Goal: Task Accomplishment & Management: Complete application form

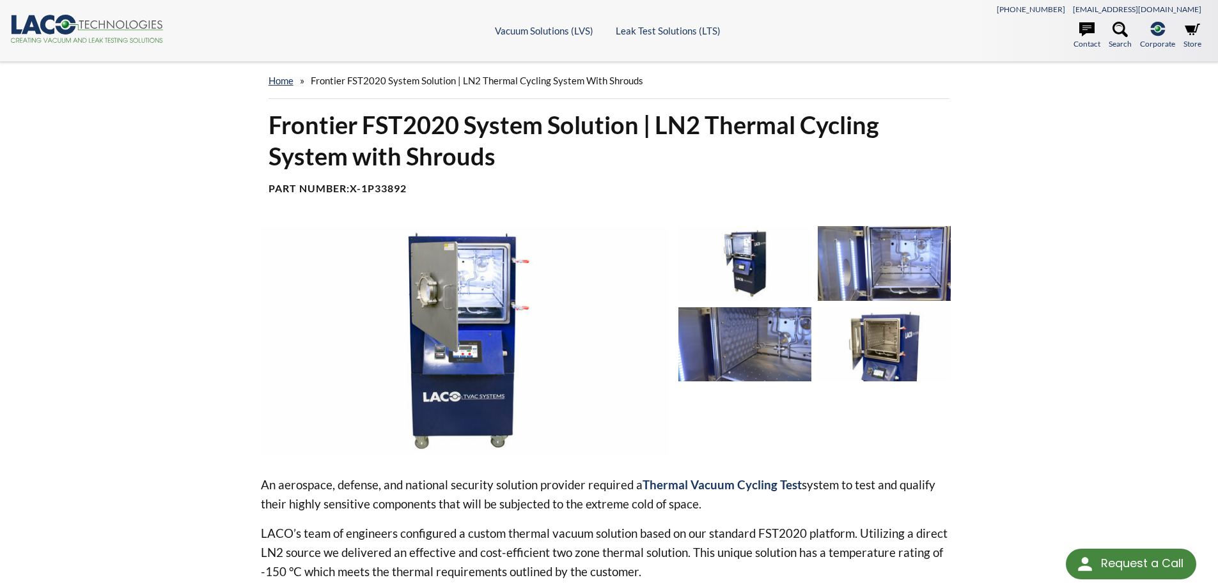
select select "언어 번역 위젯"
drag, startPoint x: 754, startPoint y: 130, endPoint x: 806, endPoint y: 128, distance: 52.4
click at [791, 128] on h1 "Frontier FST2020 System Solution | LN2 Thermal Cycling System with Shrouds" at bounding box center [608, 140] width 681 height 63
drag, startPoint x: 398, startPoint y: 362, endPoint x: 465, endPoint y: 440, distance: 102.9
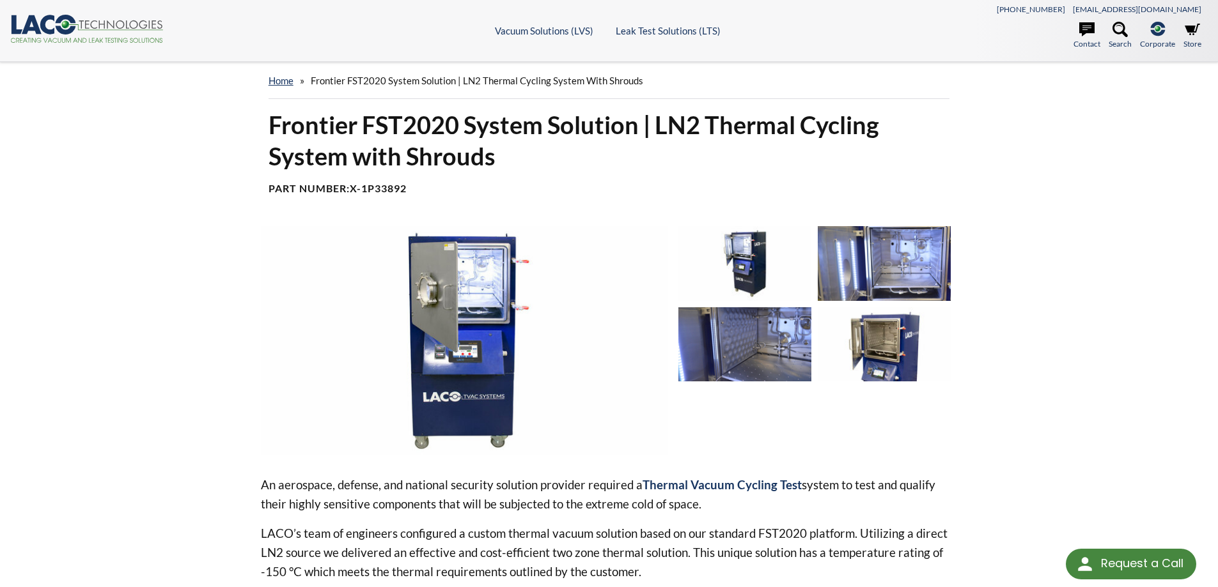
click at [475, 473] on div "An aerospace, defense, and national security solution provider required a Therm…" at bounding box center [609, 520] width 697 height 588
drag, startPoint x: 851, startPoint y: 237, endPoint x: 1160, endPoint y: 329, distance: 322.0
click at [1160, 329] on div "home » Frontier FST2020 System Solution | LN2 Thermal Cycling System with Shrou…" at bounding box center [609, 575] width 1218 height 1027
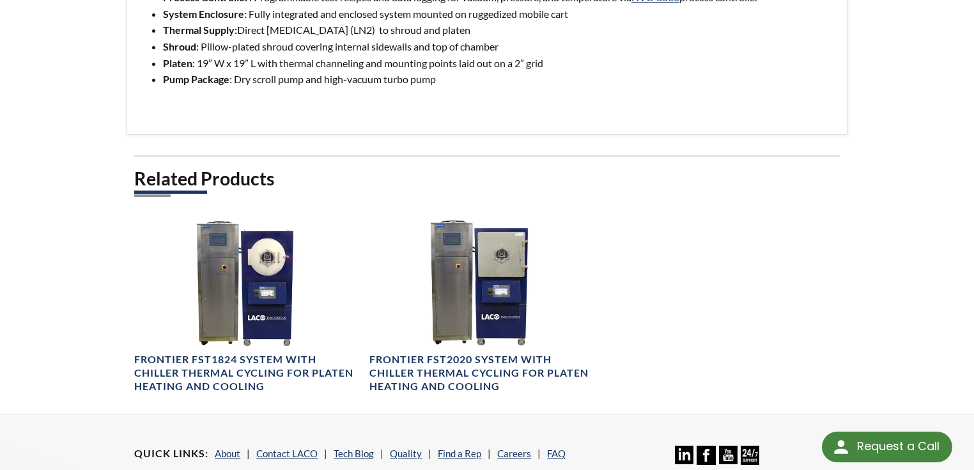
scroll to position [511, 0]
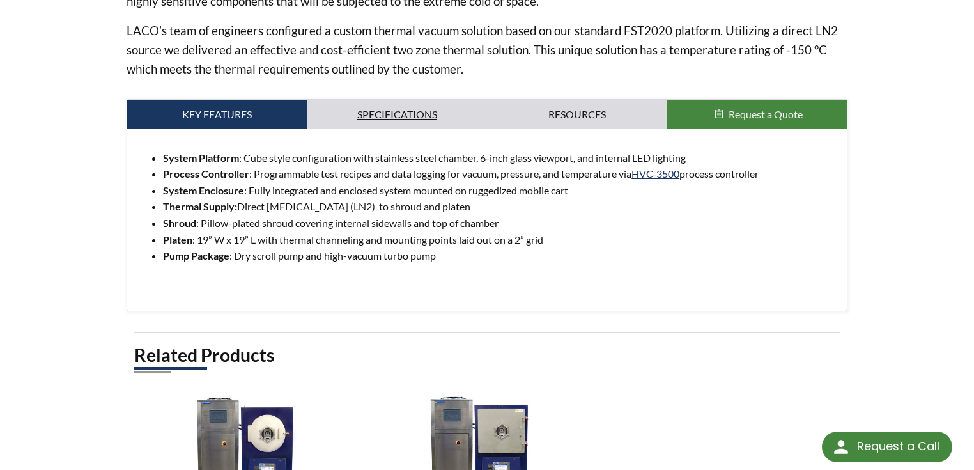
click at [424, 117] on link "Specifications" at bounding box center [397, 114] width 180 height 29
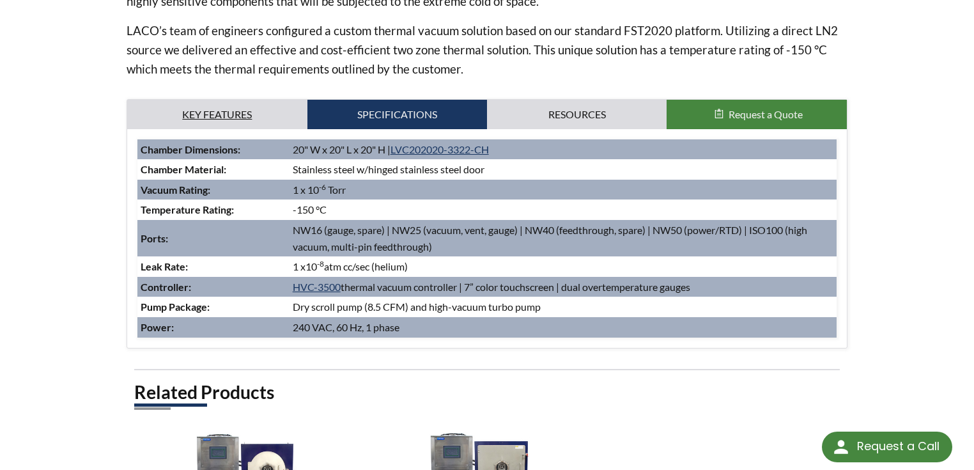
click at [183, 102] on link "Key Features" at bounding box center [217, 114] width 180 height 29
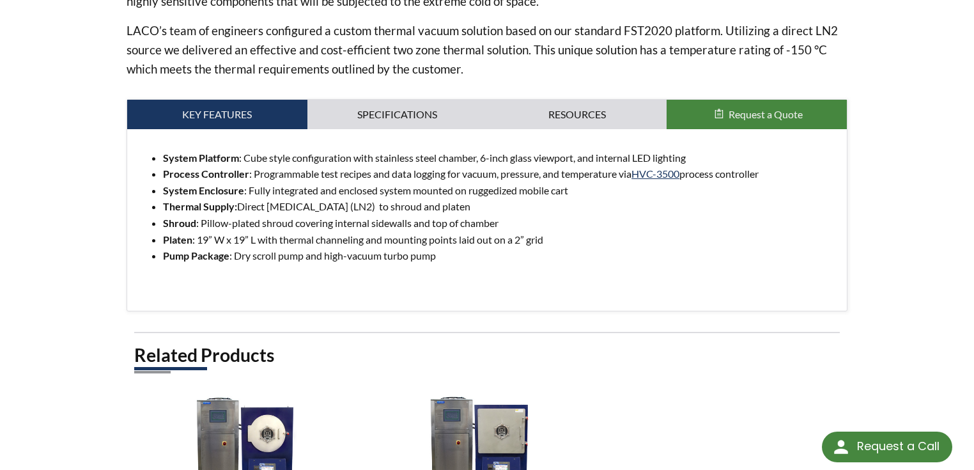
click at [933, 235] on div "home » Frontier FST2020 System Solution | LN2 Thermal Cycling System with Shrou…" at bounding box center [487, 71] width 974 height 1040
click at [600, 120] on link "Resources" at bounding box center [577, 114] width 180 height 29
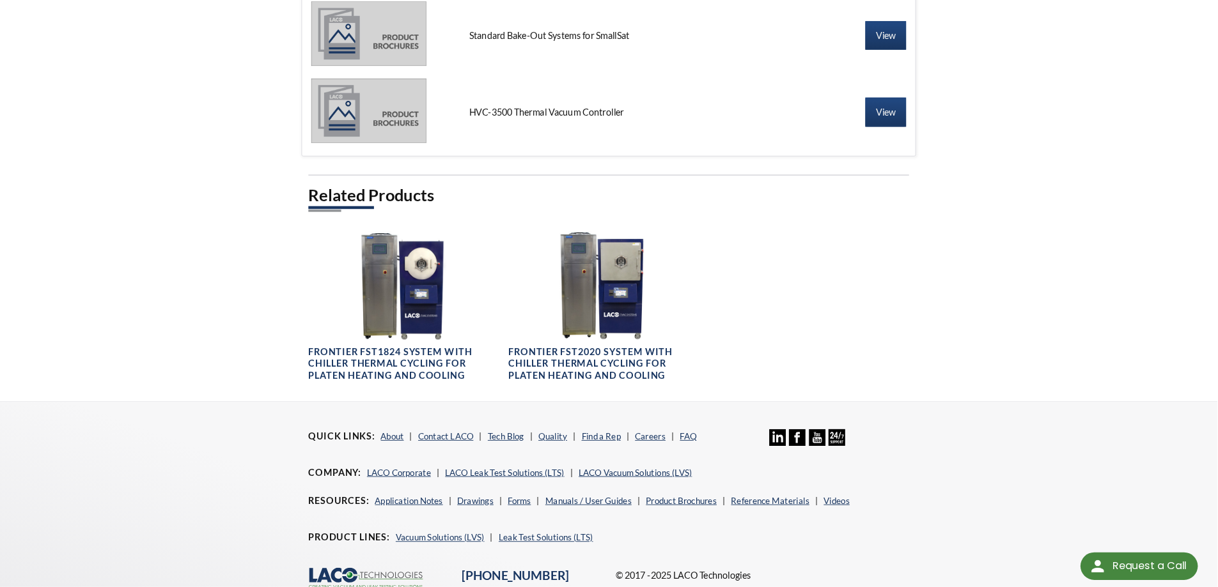
scroll to position [832, 0]
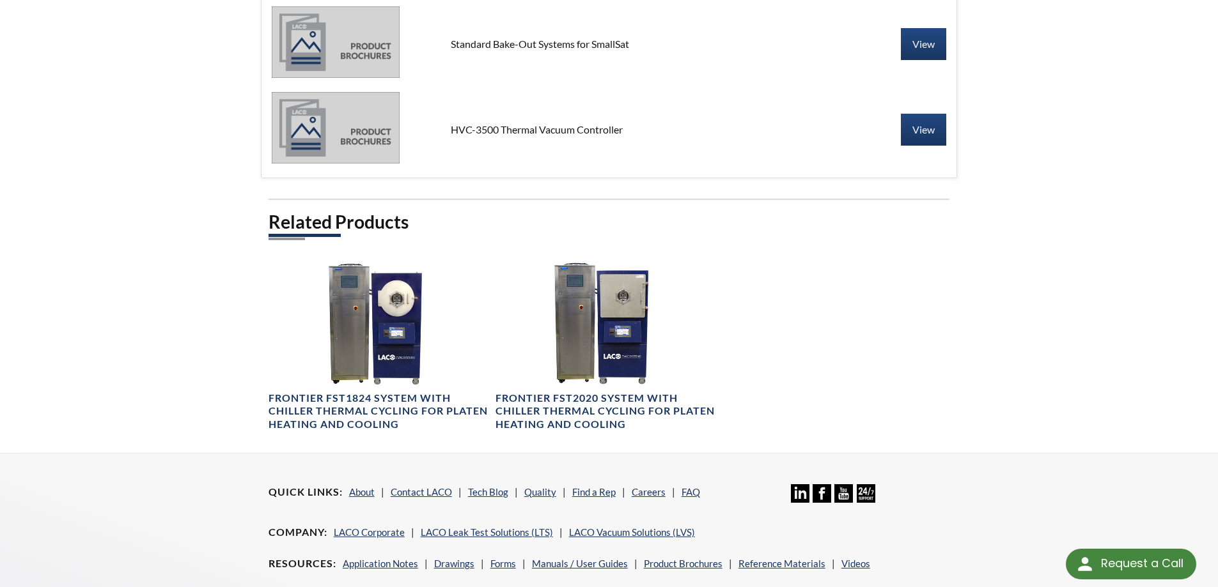
drag, startPoint x: 1158, startPoint y: 169, endPoint x: 1158, endPoint y: 176, distance: 7.7
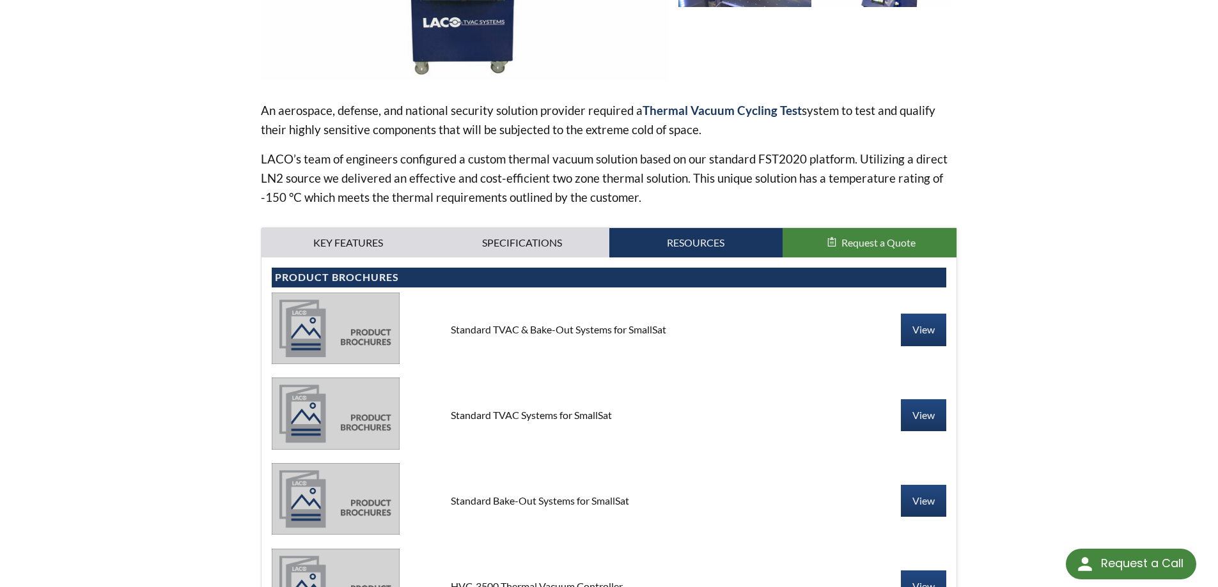
scroll to position [384, 0]
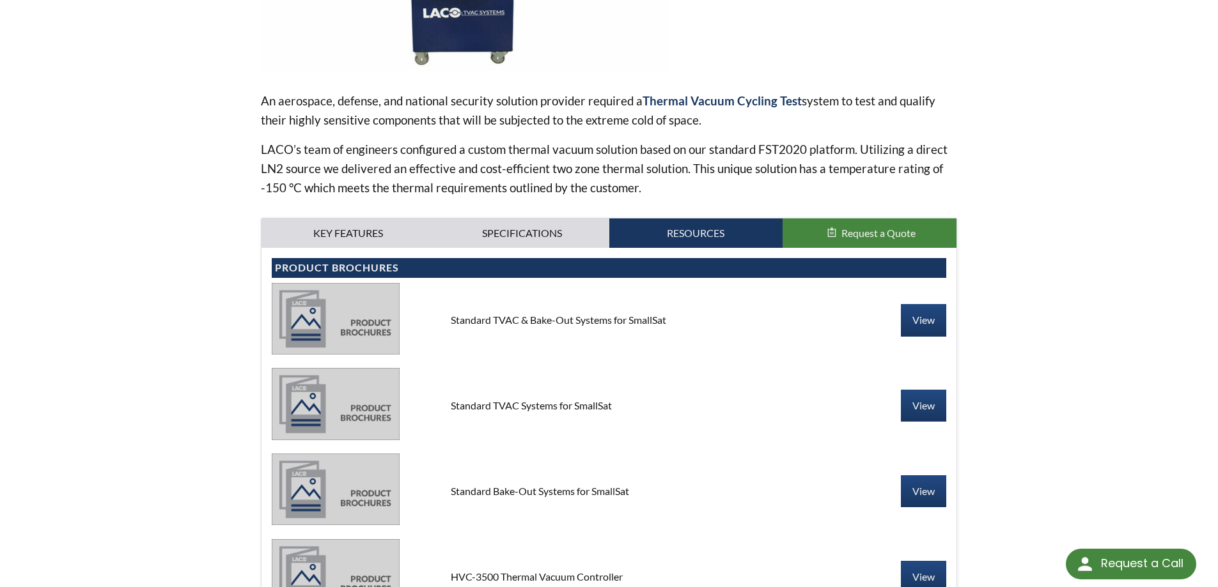
click at [524, 251] on div "System Platform : Cube style configuration with stainless steel chamber, 6-inch…" at bounding box center [608, 436] width 695 height 377
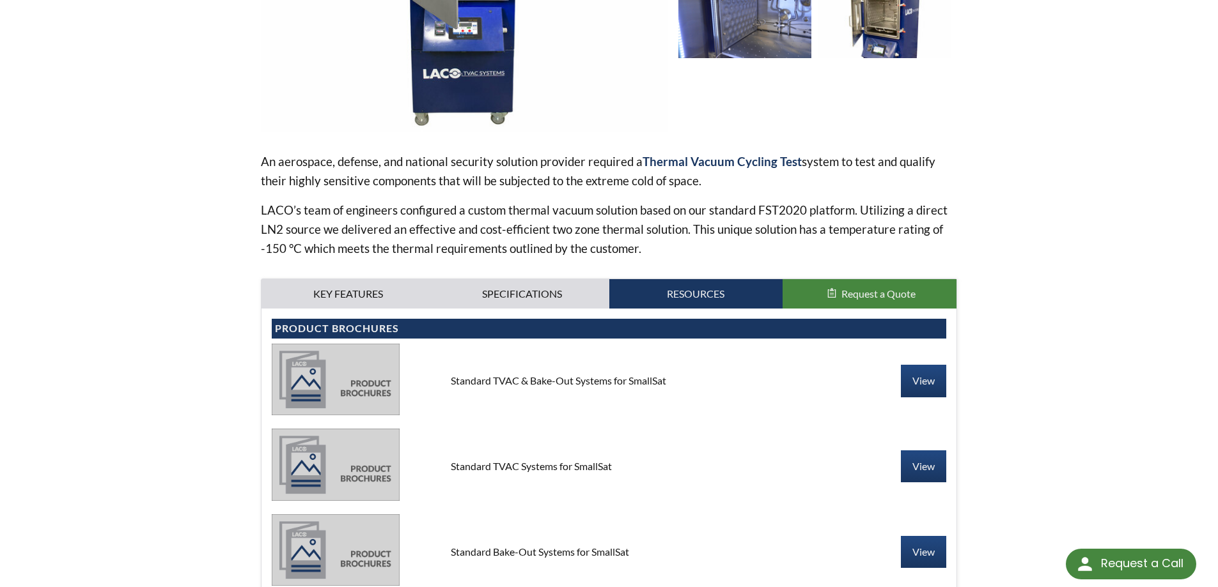
scroll to position [320, 0]
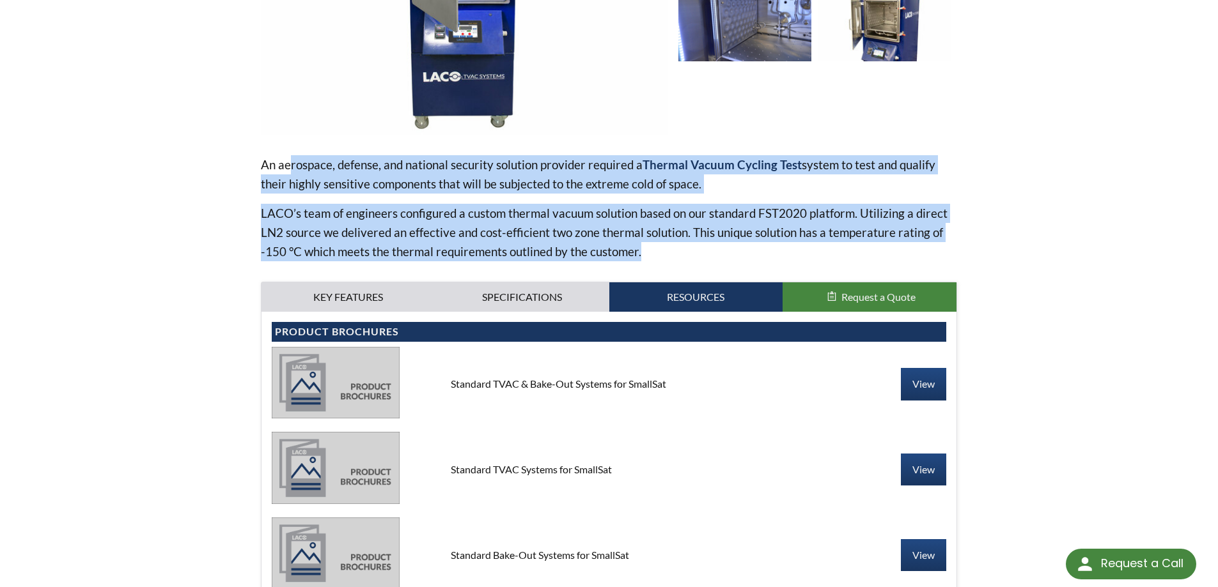
drag, startPoint x: 288, startPoint y: 163, endPoint x: 658, endPoint y: 254, distance: 381.1
click at [658, 254] on div "An aerospace, defense, and national security solution provider required a Therm…" at bounding box center [609, 208] width 697 height 106
click at [880, 229] on p "LACO’s team of engineers configured a custom thermal vacuum solution based on o…" at bounding box center [609, 233] width 697 height 58
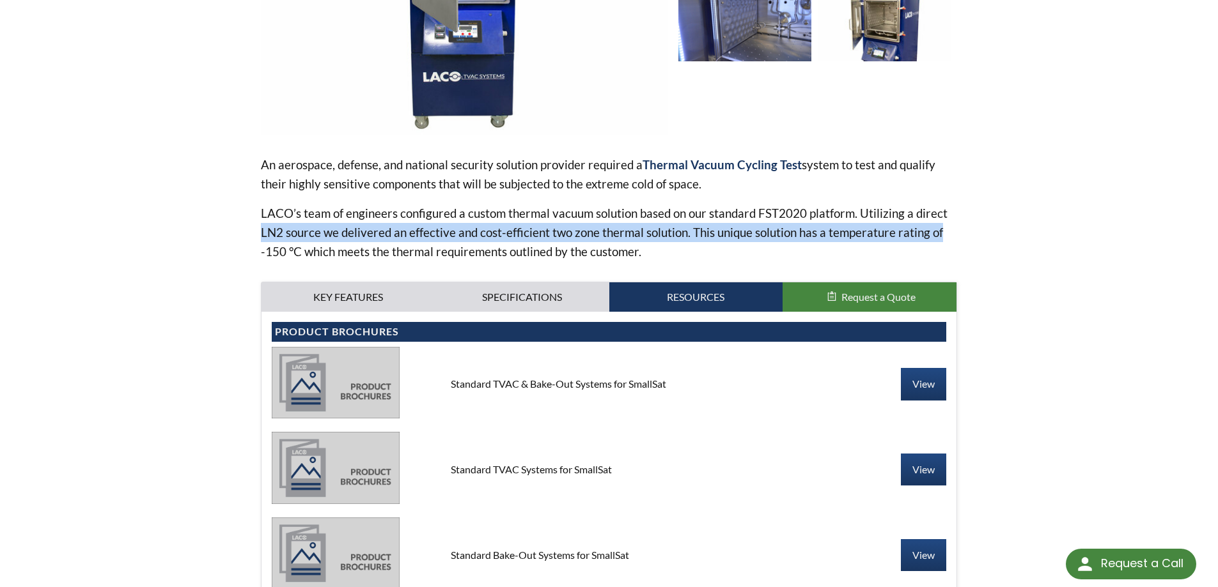
drag, startPoint x: 228, startPoint y: 234, endPoint x: 976, endPoint y: 227, distance: 747.9
click at [976, 227] on div "Frontier FST2020 System Solution | LN2 Thermal Cycling System with Shrouds Part…" at bounding box center [609, 376] width 818 height 1175
click at [521, 302] on link "Specifications" at bounding box center [522, 297] width 174 height 29
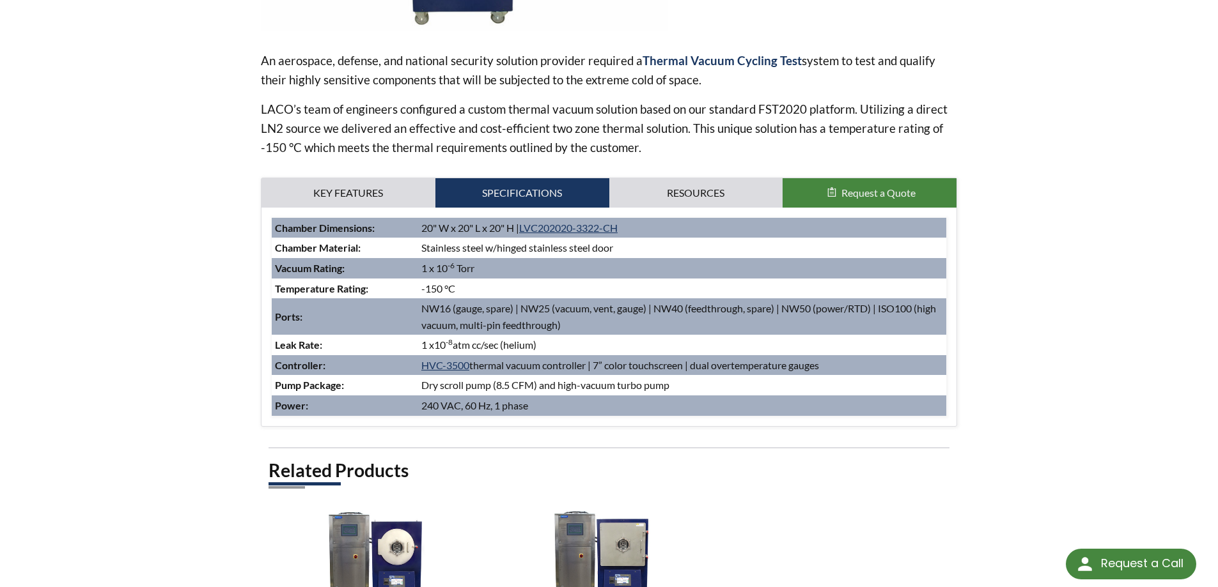
scroll to position [0, 0]
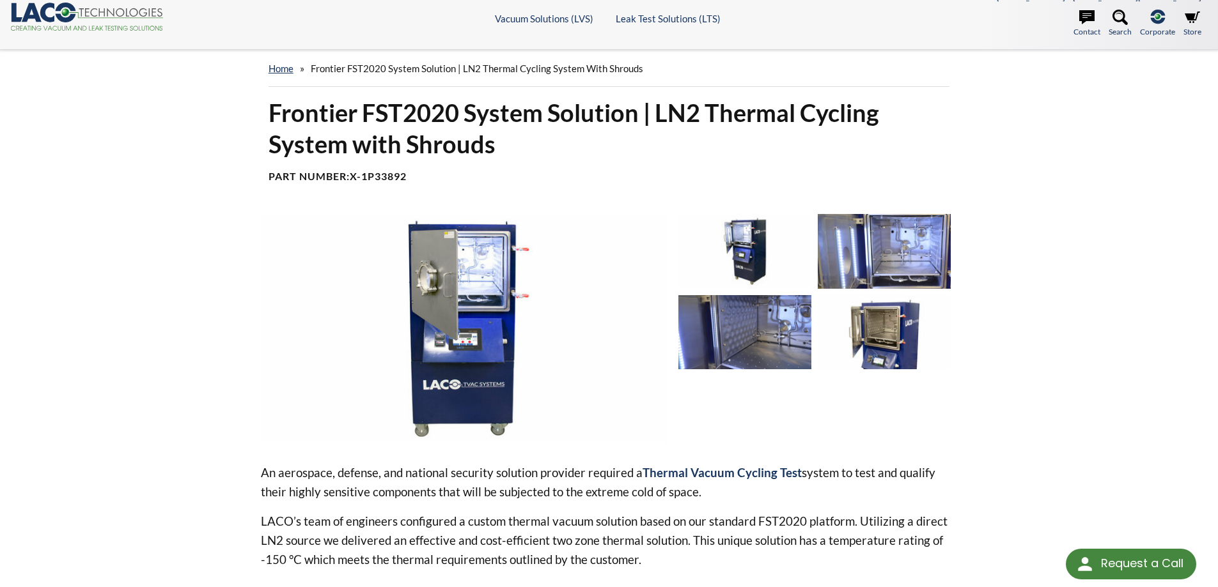
drag, startPoint x: 871, startPoint y: 348, endPoint x: 844, endPoint y: 159, distance: 191.0
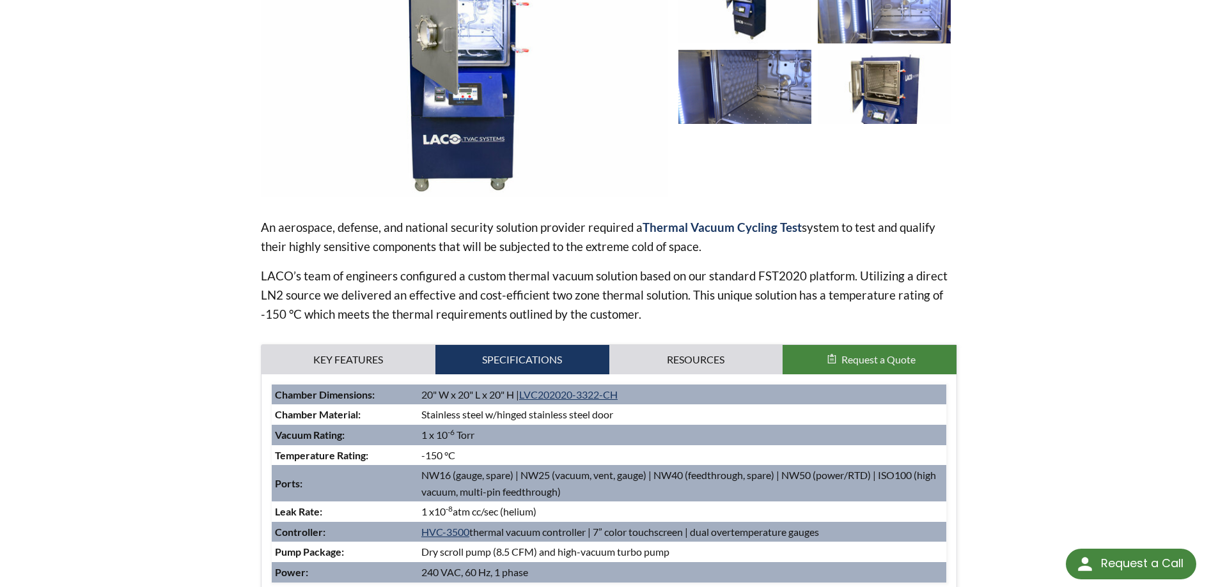
scroll to position [447, 0]
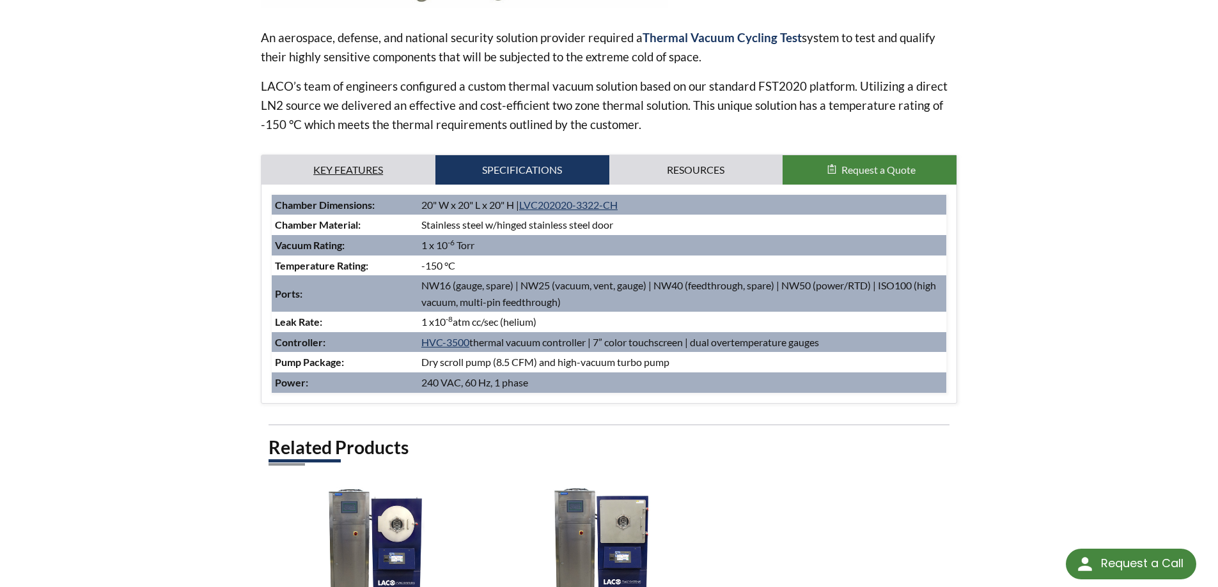
click at [339, 162] on link "Key Features" at bounding box center [348, 169] width 174 height 29
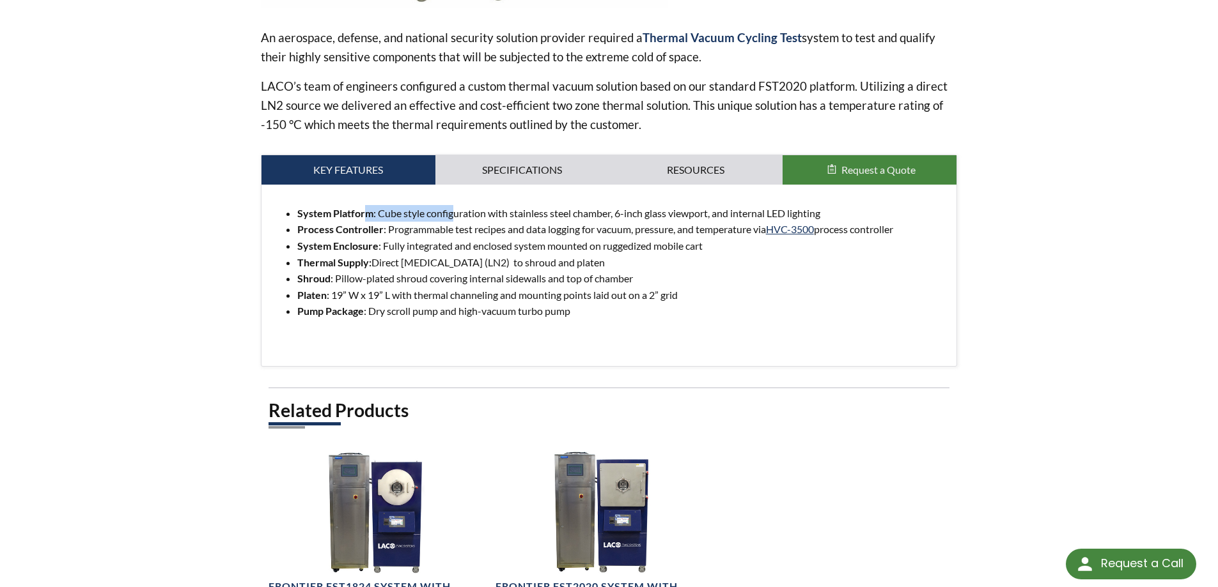
drag, startPoint x: 368, startPoint y: 212, endPoint x: 467, endPoint y: 213, distance: 99.7
click at [457, 212] on li "System Platform : Cube style configuration with stainless steel chamber, 6-inch…" at bounding box center [621, 213] width 649 height 17
click at [612, 240] on li "System Enclosure : Fully integrated and enclosed system mounted on ruggedized m…" at bounding box center [621, 246] width 649 height 17
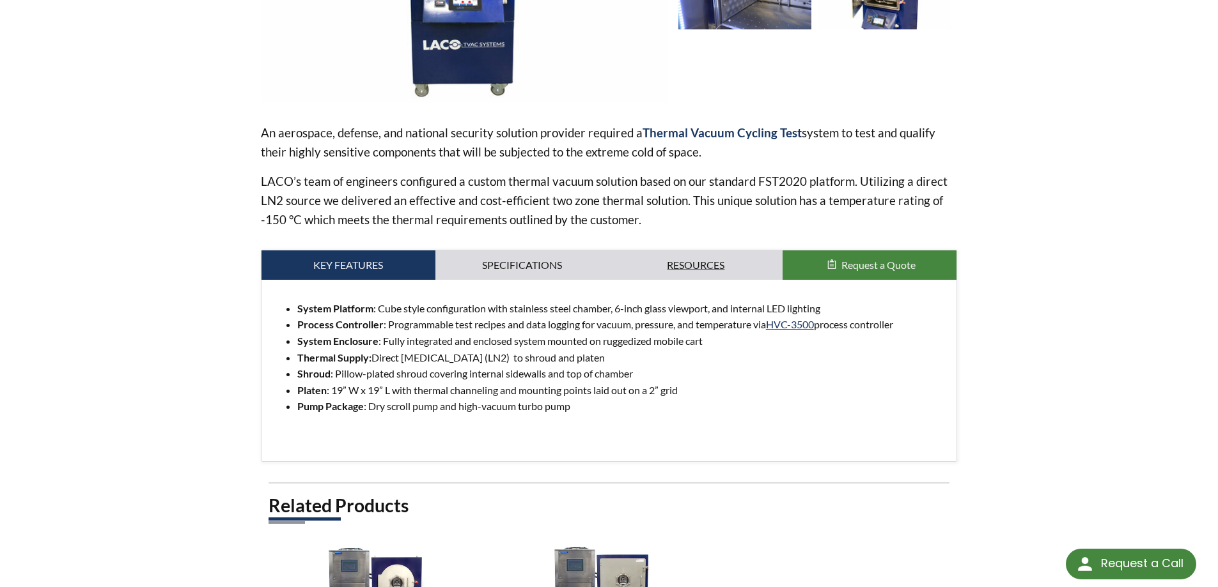
scroll to position [320, 0]
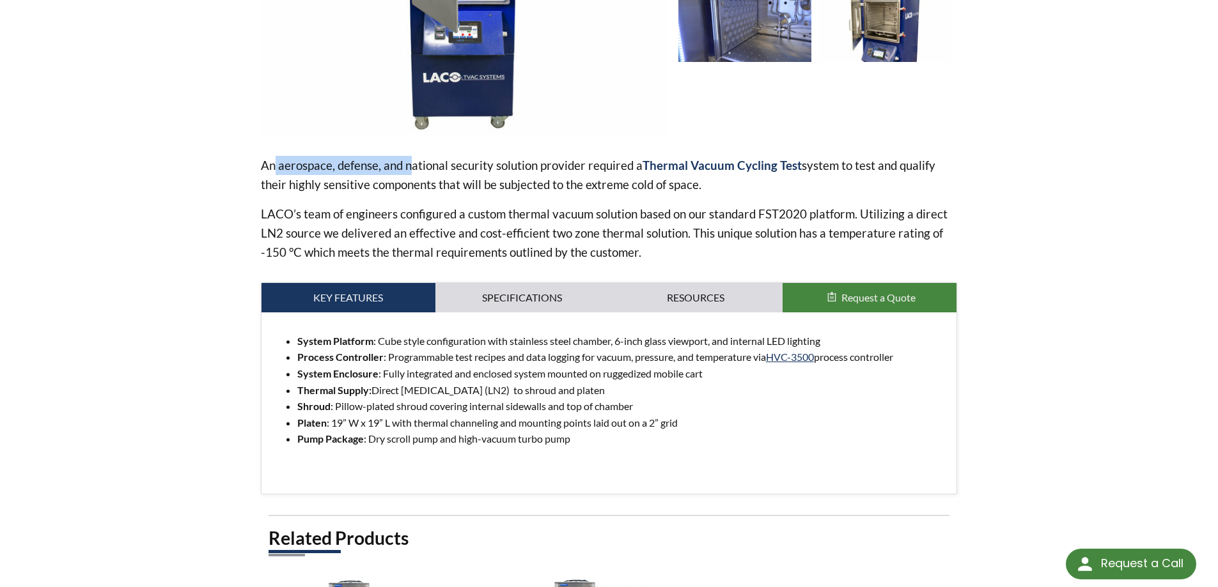
drag, startPoint x: 274, startPoint y: 166, endPoint x: 507, endPoint y: 178, distance: 233.6
click at [419, 167] on p "An aerospace, defense, and national security solution provider required a Therm…" at bounding box center [609, 175] width 697 height 38
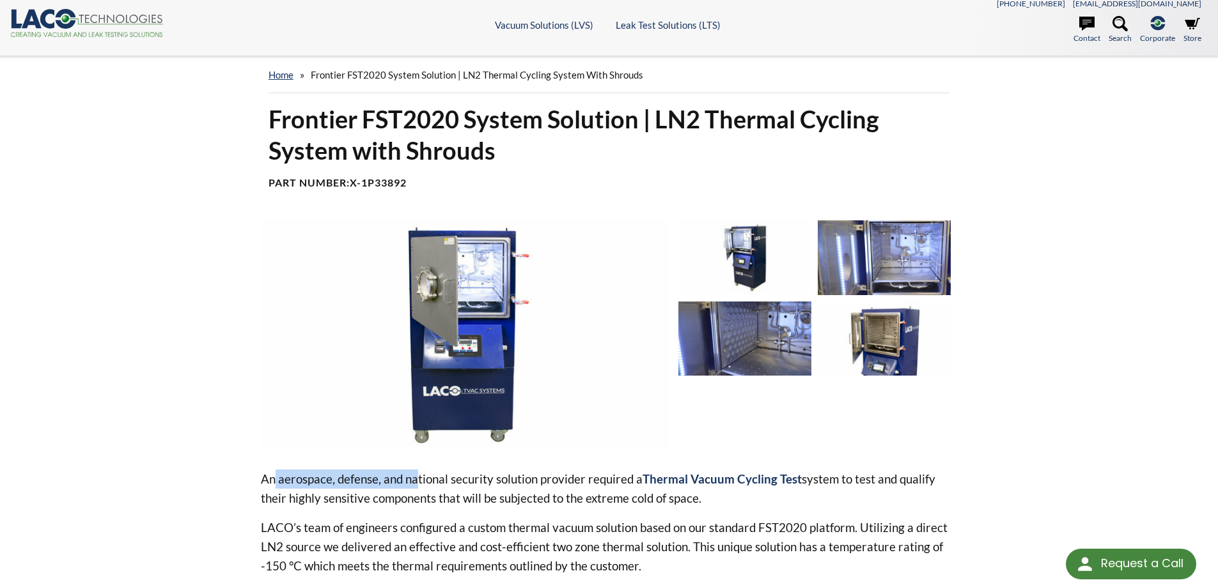
scroll to position [0, 0]
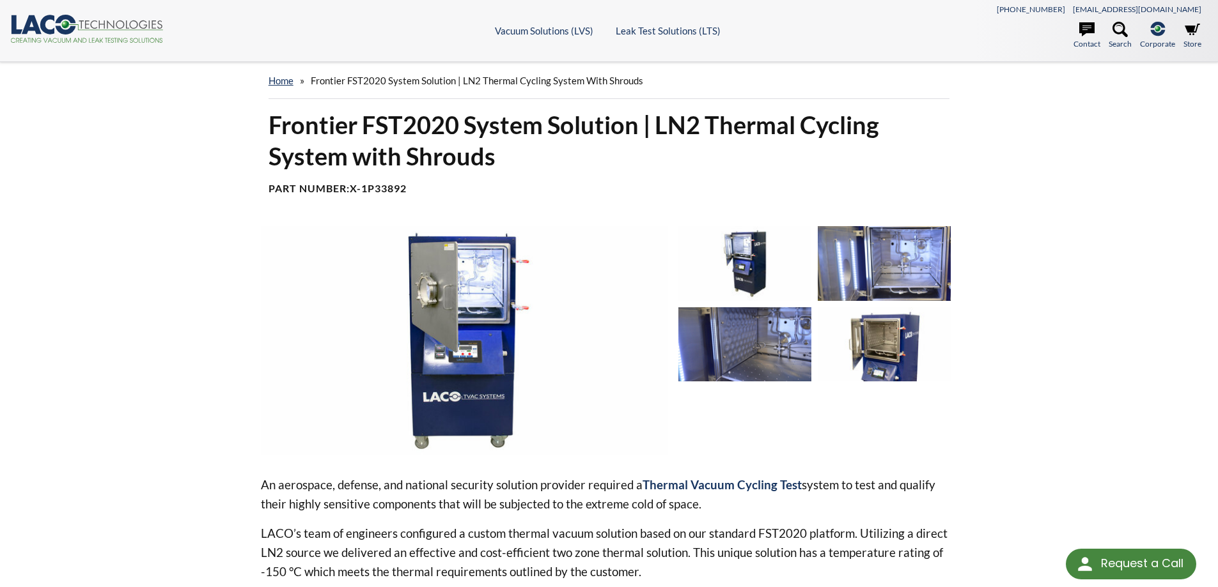
click at [1094, 226] on div "home » Frontier FST2020 System Solution | LN2 Thermal Cycling System with Shrou…" at bounding box center [609, 575] width 1218 height 1027
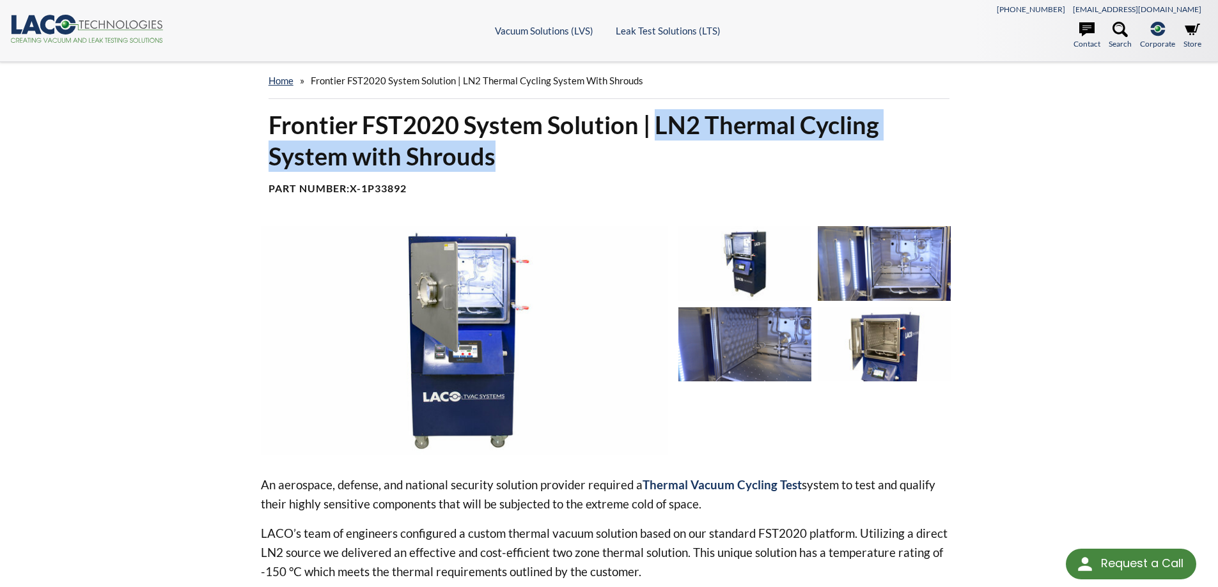
drag, startPoint x: 655, startPoint y: 140, endPoint x: 779, endPoint y: 149, distance: 124.3
click at [779, 149] on h1 "Frontier FST2020 System Solution | LN2 Thermal Cycling System with Shrouds" at bounding box center [608, 140] width 681 height 63
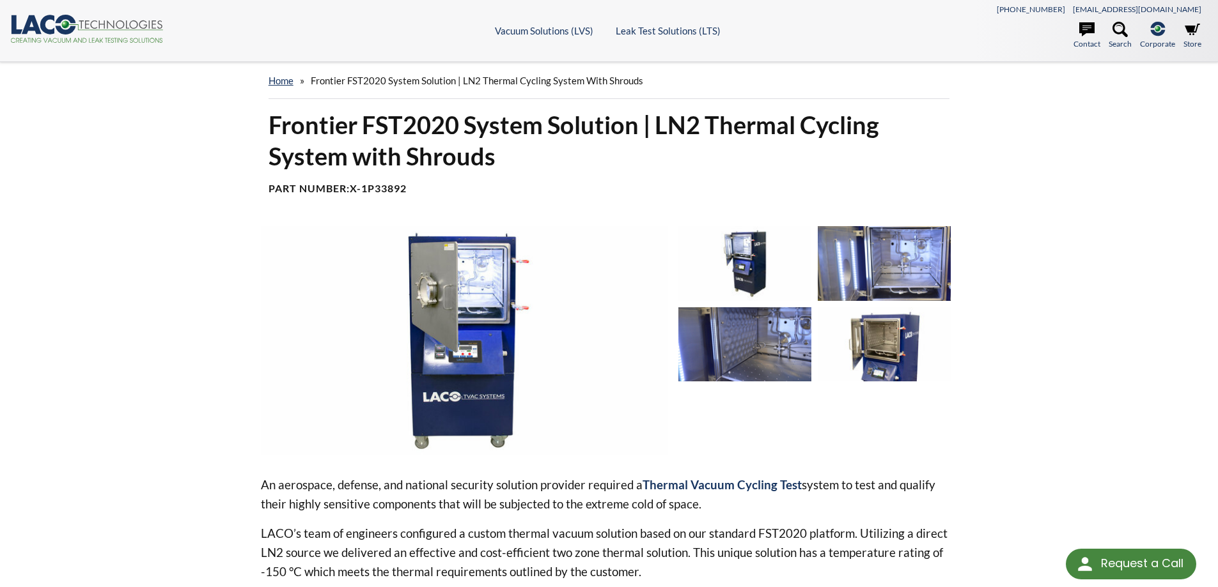
click at [857, 175] on div "Frontier FST2020 System Solution | LN2 Thermal Cycling System with Shrouds Part…" at bounding box center [609, 157] width 697 height 97
click at [881, 248] on img at bounding box center [884, 263] width 133 height 74
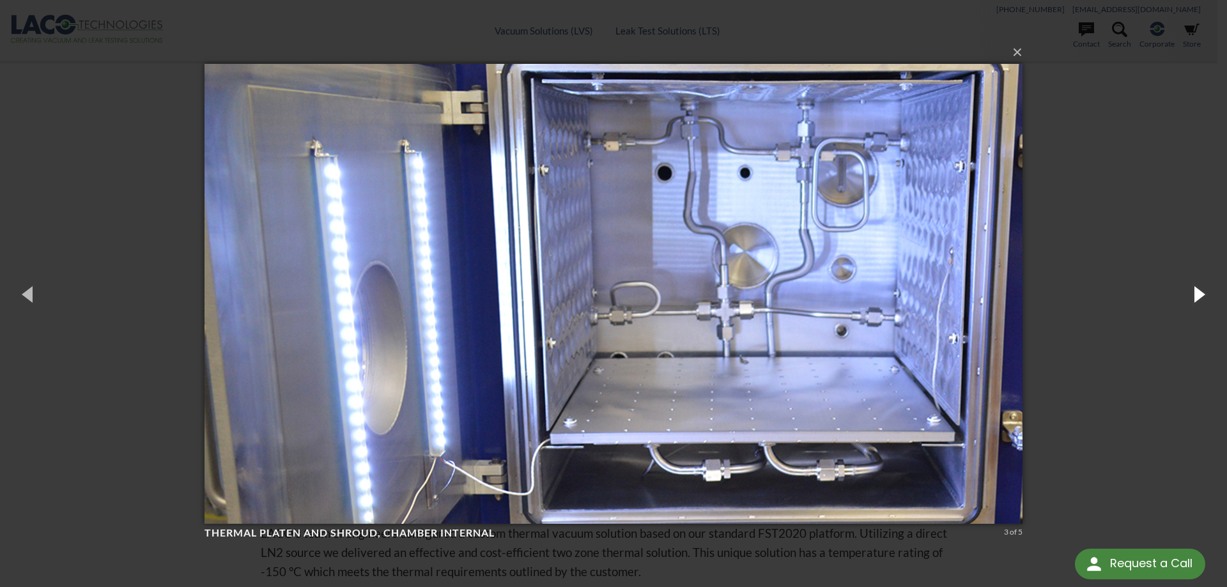
click at [1201, 300] on button "button" at bounding box center [1199, 294] width 58 height 70
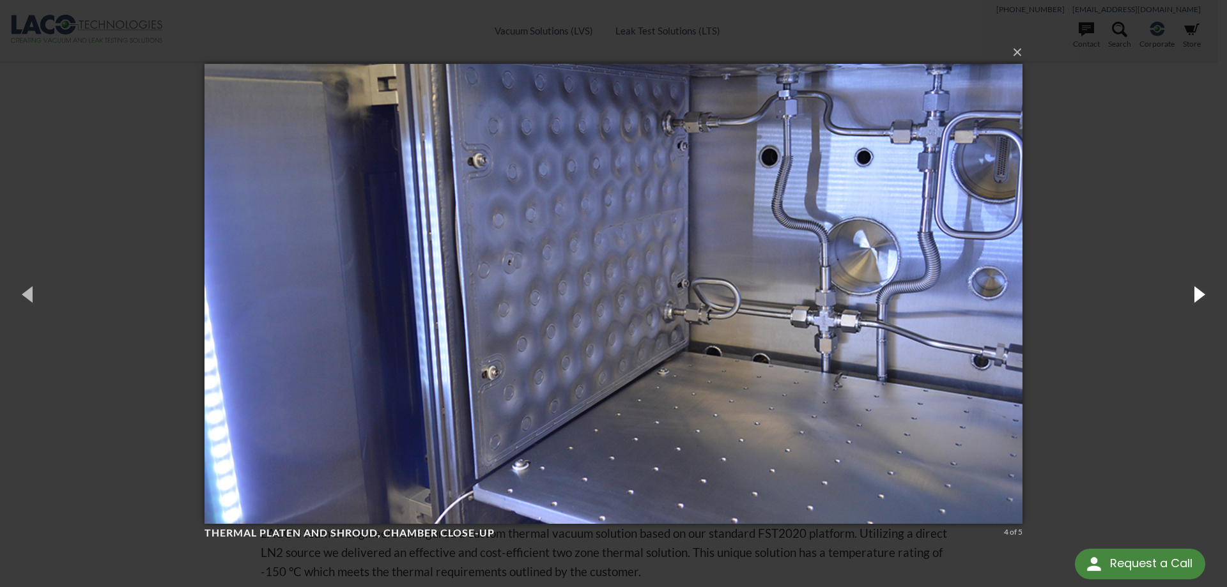
click at [1193, 298] on button "button" at bounding box center [1199, 294] width 58 height 70
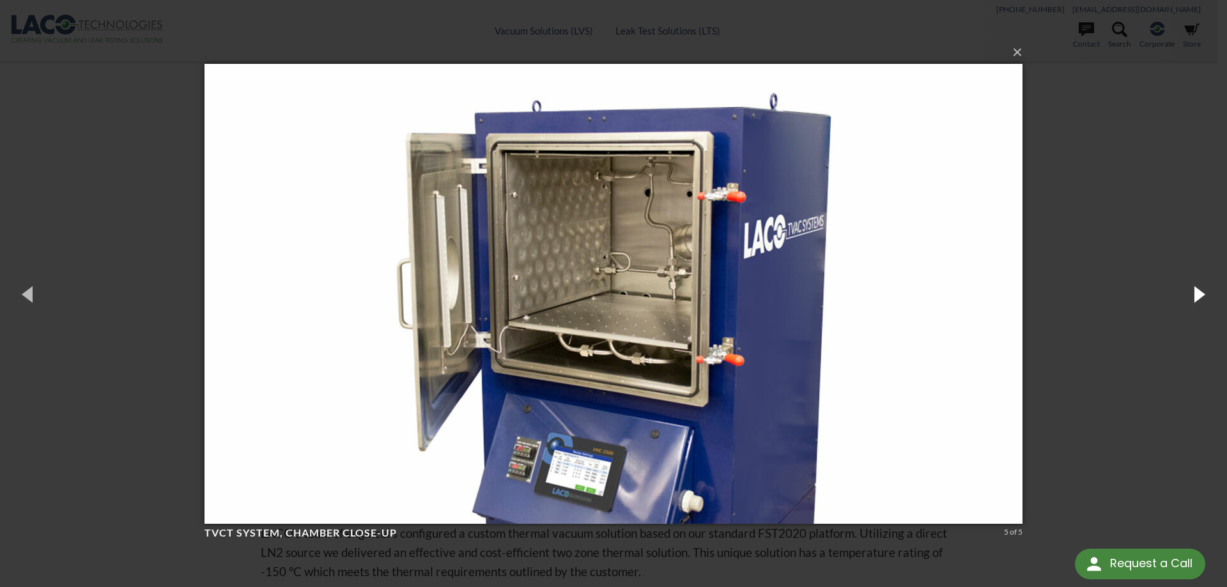
click at [1205, 296] on button "button" at bounding box center [1199, 294] width 58 height 70
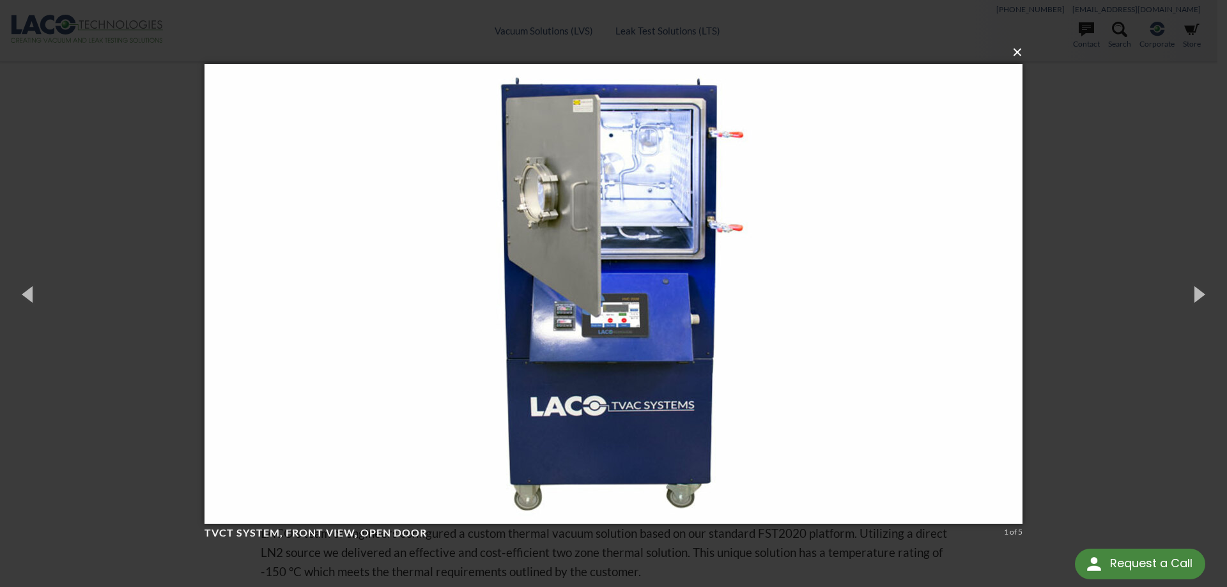
click at [1020, 59] on button "×" at bounding box center [617, 52] width 818 height 28
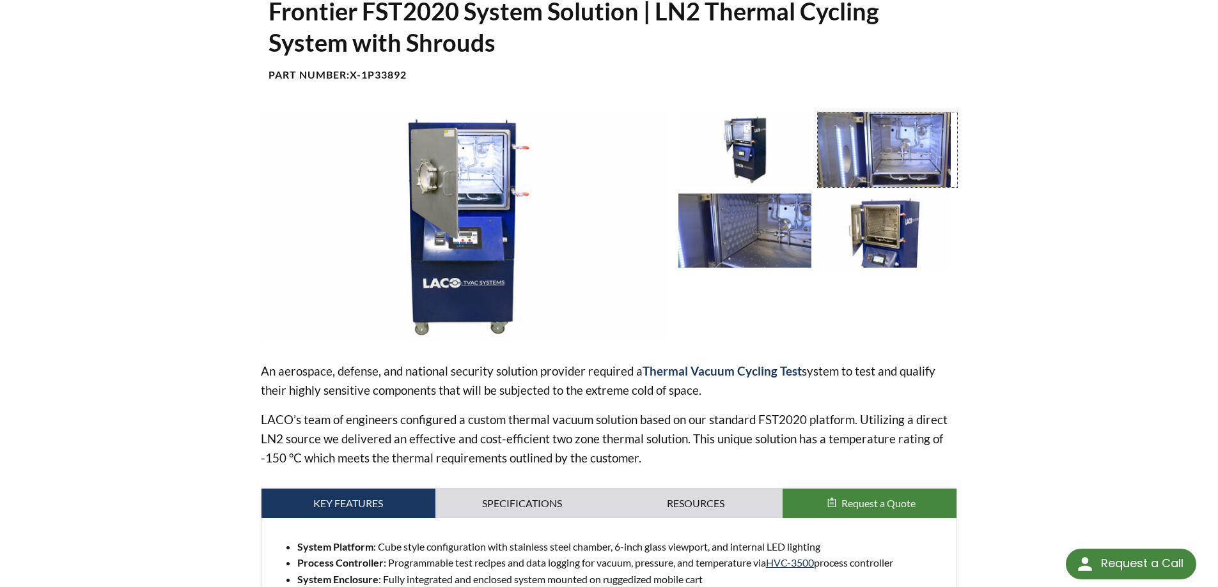
scroll to position [256, 0]
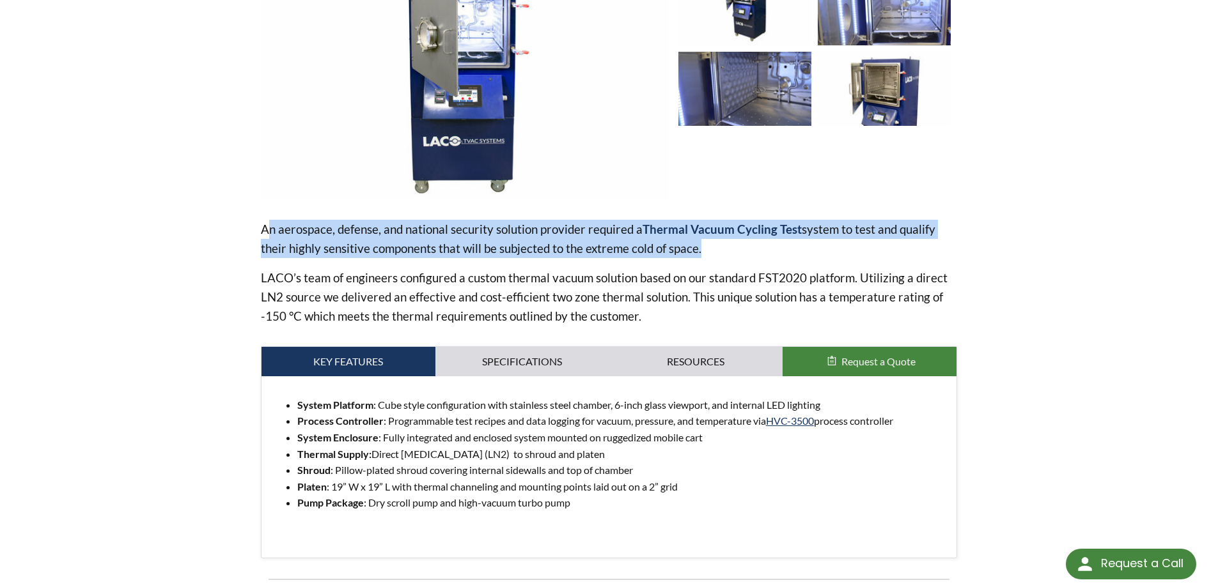
drag, startPoint x: 267, startPoint y: 227, endPoint x: 826, endPoint y: 267, distance: 560.7
click at [772, 255] on p "An aerospace, defense, and national security solution provider required a Therm…" at bounding box center [609, 239] width 697 height 38
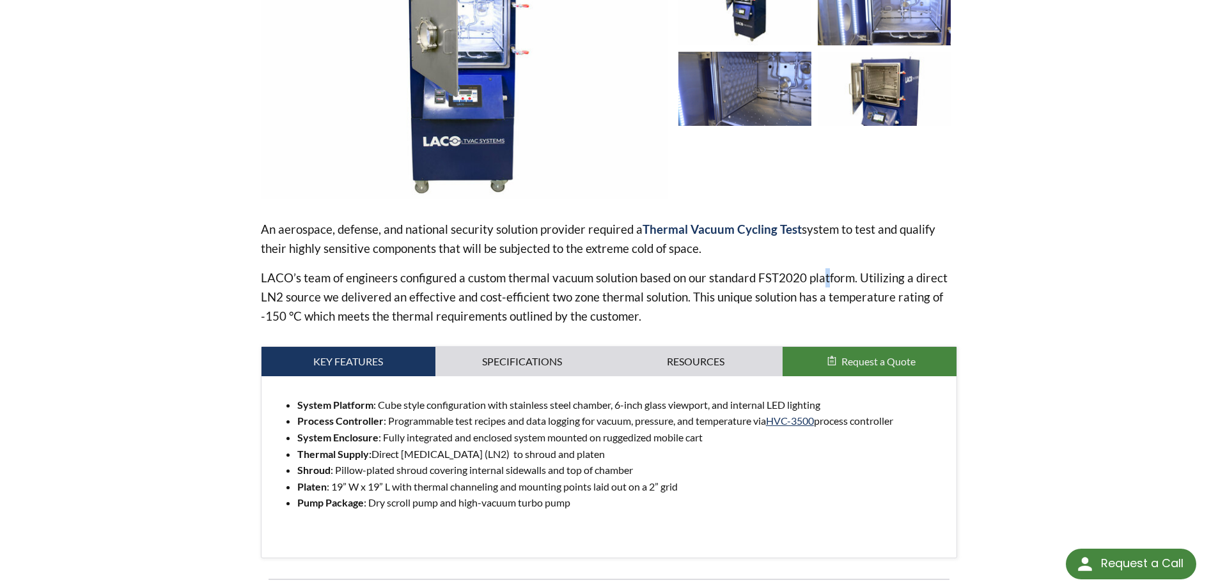
drag, startPoint x: 826, startPoint y: 267, endPoint x: 890, endPoint y: 268, distance: 63.3
click at [834, 267] on div "An aerospace, defense, and national security solution provider required a Therm…" at bounding box center [609, 273] width 697 height 106
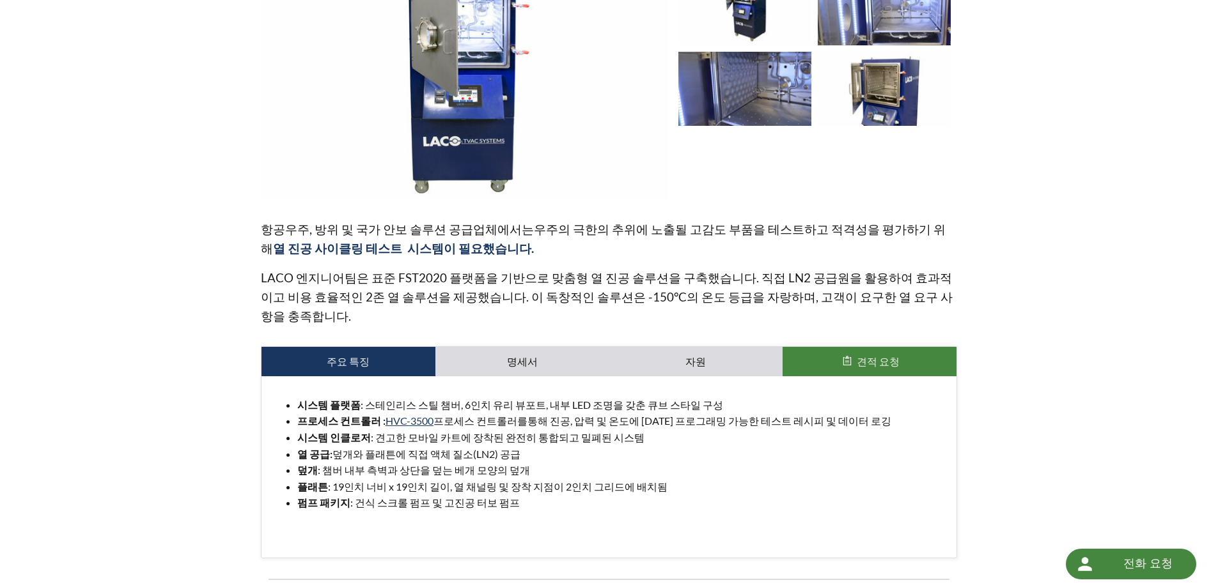
scroll to position [224, 0]
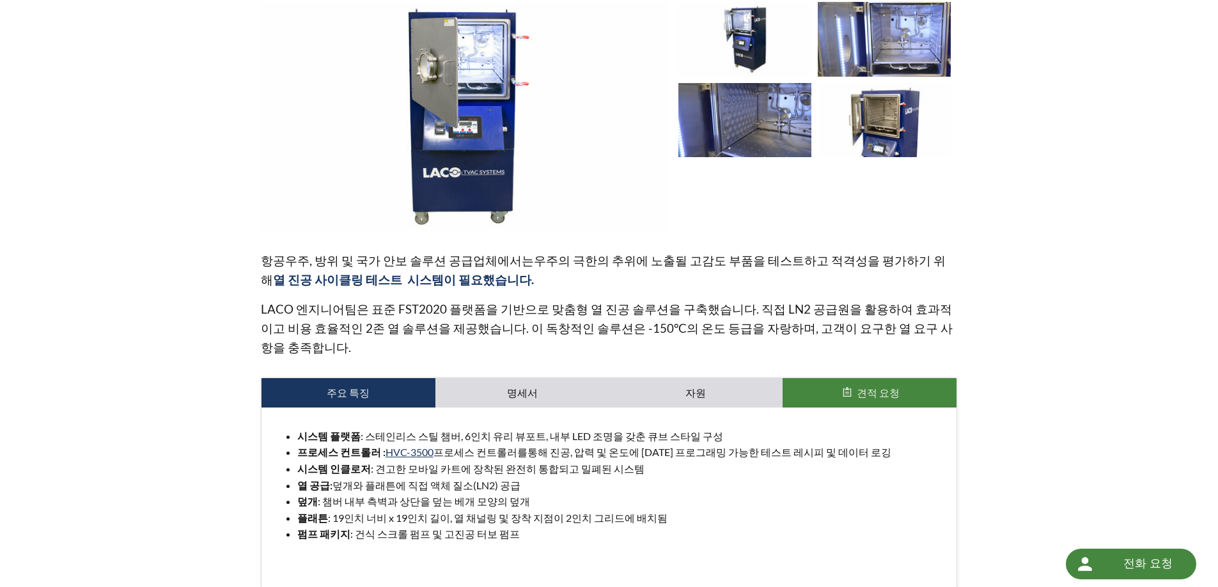
click at [1053, 392] on div "홈 » Frontier FST2020 시스템 솔루션 | 덮개가 있는 LN2 열 순환 시스템 Frontier FST2020 시스템 솔루션 | 덮…" at bounding box center [609, 345] width 1218 height 1014
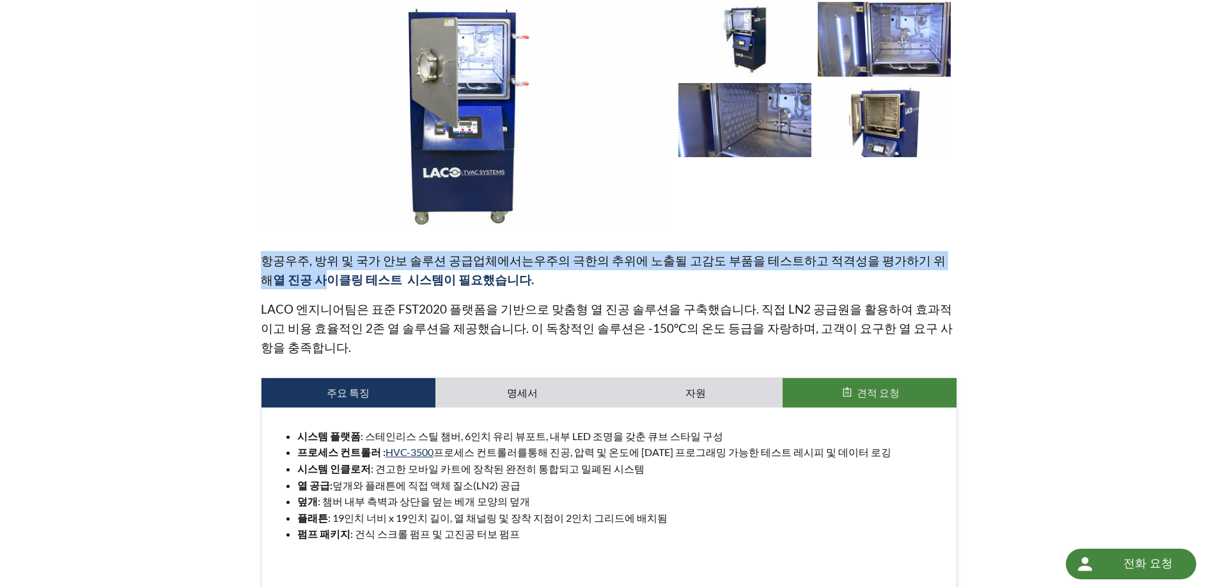
drag, startPoint x: 235, startPoint y: 222, endPoint x: 956, endPoint y: 235, distance: 720.5
click at [956, 235] on div "Frontier FST2020 시스템 솔루션 | 덮개가 있는 LN2 열 순환 시스템 부품 번호: X-1P33892 항공우주, 방위 및 국가 안…" at bounding box center [609, 368] width 818 height 966
click at [956, 251] on p "항공우주, 방위 및 국가 안보 솔루션 공급업체에서는 우주의 극한의 추위에 노출될 고감도 부품을 테스트하고 적격성을 평가하기 위해 열 진공 사이…" at bounding box center [609, 270] width 697 height 38
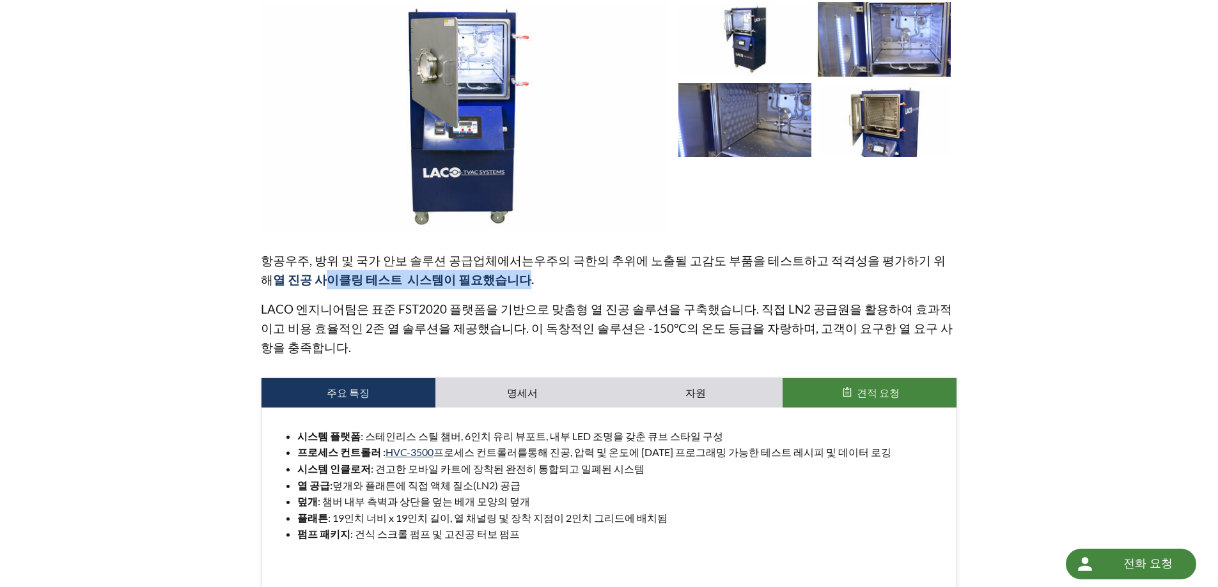
drag, startPoint x: 306, startPoint y: 253, endPoint x: 447, endPoint y: 257, distance: 140.7
click at [447, 257] on div "Frontier FST2020 시스템 솔루션 | 덮개가 있는 LN2 열 순환 시스템 부품 번호: X-1P33892 항공우주, 방위 및 국가 안…" at bounding box center [609, 368] width 818 height 966
click at [456, 300] on p "LACO 엔지니어팀은 표준 FST2020 플랫폼을 기반으로 맞춤형 열 진공 솔루션을 구축했습니다. 직접 LN2 공급원을 활용하여 효과적이고 비…" at bounding box center [609, 329] width 697 height 58
drag, startPoint x: 349, startPoint y: 278, endPoint x: 484, endPoint y: 278, distance: 134.9
click at [484, 302] on font "LACO 엔지니어팀은 표준 FST2020 플랫폼을 기반으로 맞춤형 열 진공 솔루션을 구축했습니다. 직접 LN2 공급원을 활용하여 효과적이고 비…" at bounding box center [607, 328] width 692 height 53
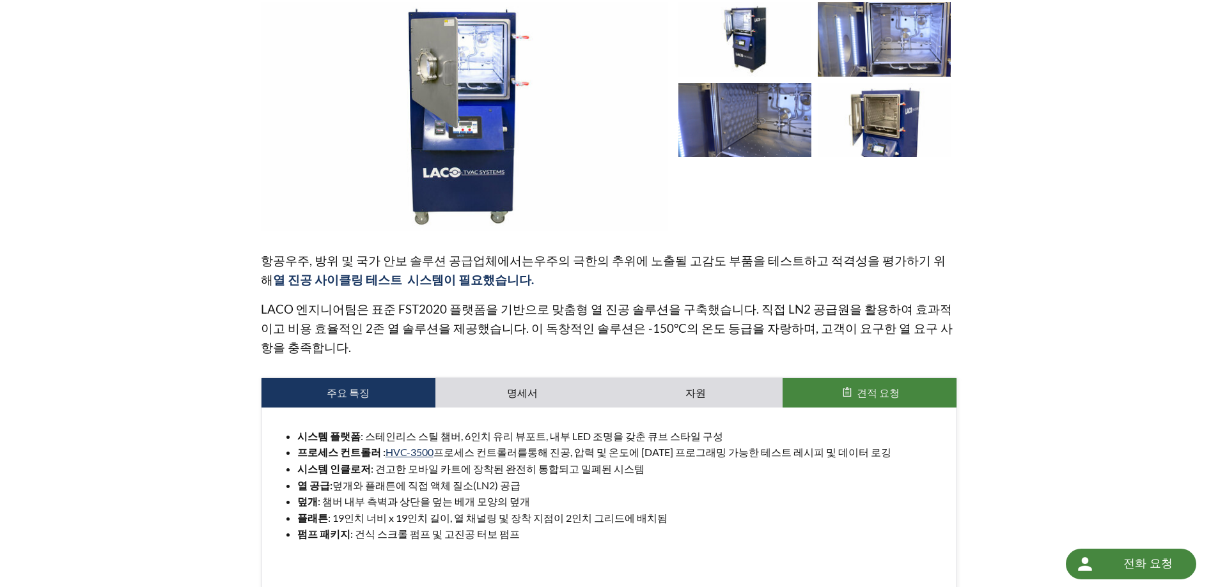
click at [839, 302] on font "LACO 엔지니어팀은 표준 FST2020 플랫폼을 기반으로 맞춤형 열 진공 솔루션을 구축했습니다. 직접 LN2 공급원을 활용하여 효과적이고 비…" at bounding box center [607, 328] width 692 height 53
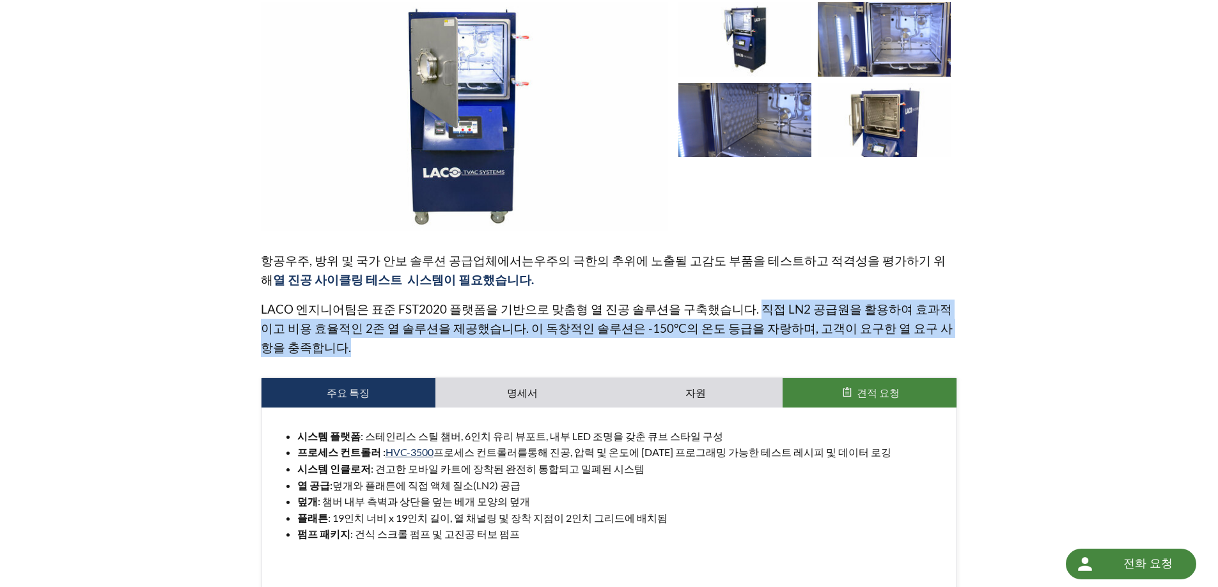
drag, startPoint x: 723, startPoint y: 274, endPoint x: 941, endPoint y: 293, distance: 218.8
click at [941, 300] on p "LACO 엔지니어팀은 표준 FST2020 플랫폼을 기반으로 맞춤형 열 진공 솔루션을 구축했습니다. 직접 LN2 공급원을 활용하여 효과적이고 비…" at bounding box center [609, 329] width 697 height 58
click at [979, 295] on div "Frontier FST2020 시스템 솔루션 | 덮개가 있는 LN2 열 순환 시스템 부품 번호: X-1P33892 항공우주, 방위 및 국가 안…" at bounding box center [609, 368] width 818 height 966
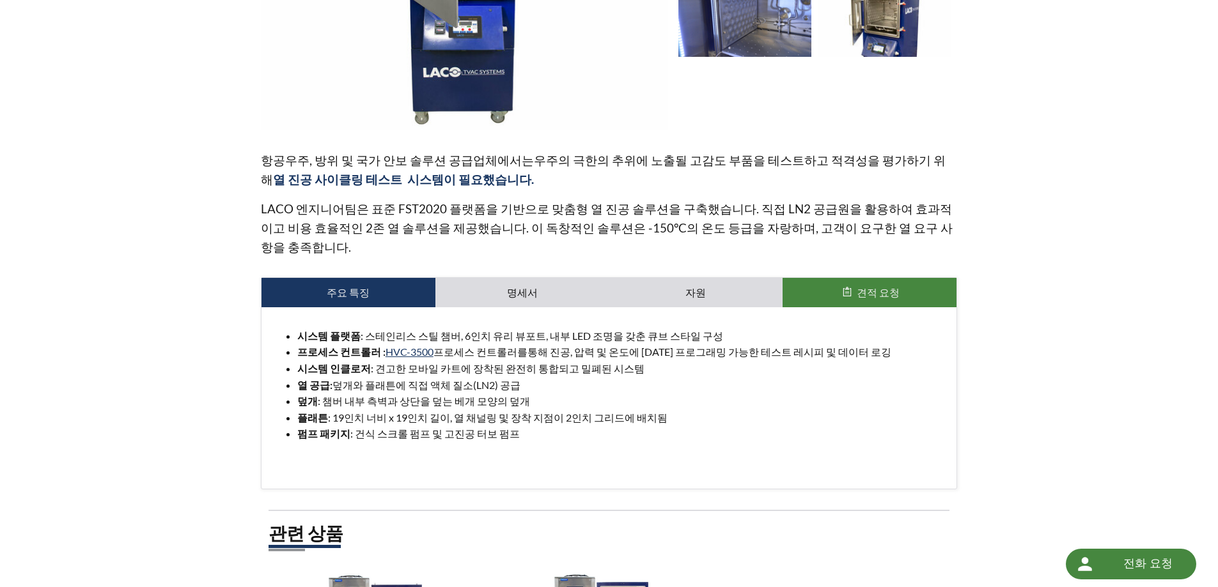
scroll to position [352, 0]
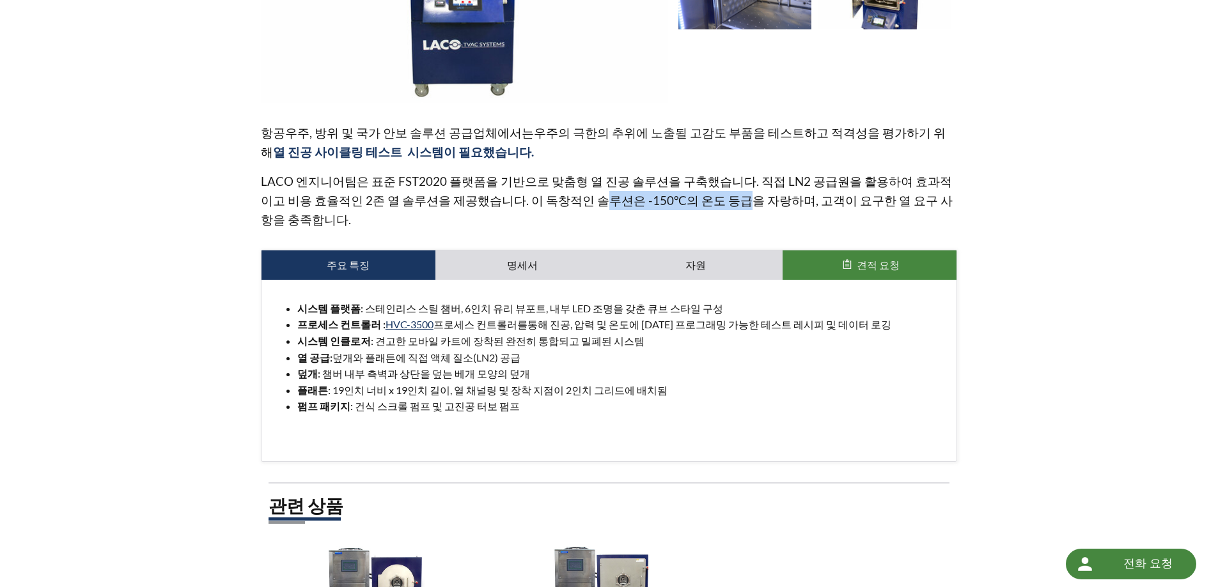
drag, startPoint x: 521, startPoint y: 174, endPoint x: 656, endPoint y: 164, distance: 135.3
click at [656, 174] on font "LACO 엔지니어팀은 표준 FST2020 플랫폼을 기반으로 맞춤형 열 진공 솔루션을 구축했습니다. 직접 LN2 공급원을 활용하여 효과적이고 비…" at bounding box center [607, 200] width 692 height 53
drag, startPoint x: 515, startPoint y: 261, endPoint x: 715, endPoint y: 318, distance: 208.0
click at [715, 318] on ul "시스템 플랫폼 : 스테인리스 스틸 챔버, 6인치 유리 뷰포트, 내부 LED 조명을 갖춘 큐브 스타일 구성 프로세스 컨트롤러 : HVC-3500…" at bounding box center [609, 357] width 675 height 114
drag, startPoint x: 715, startPoint y: 318, endPoint x: 586, endPoint y: 323, distance: 129.2
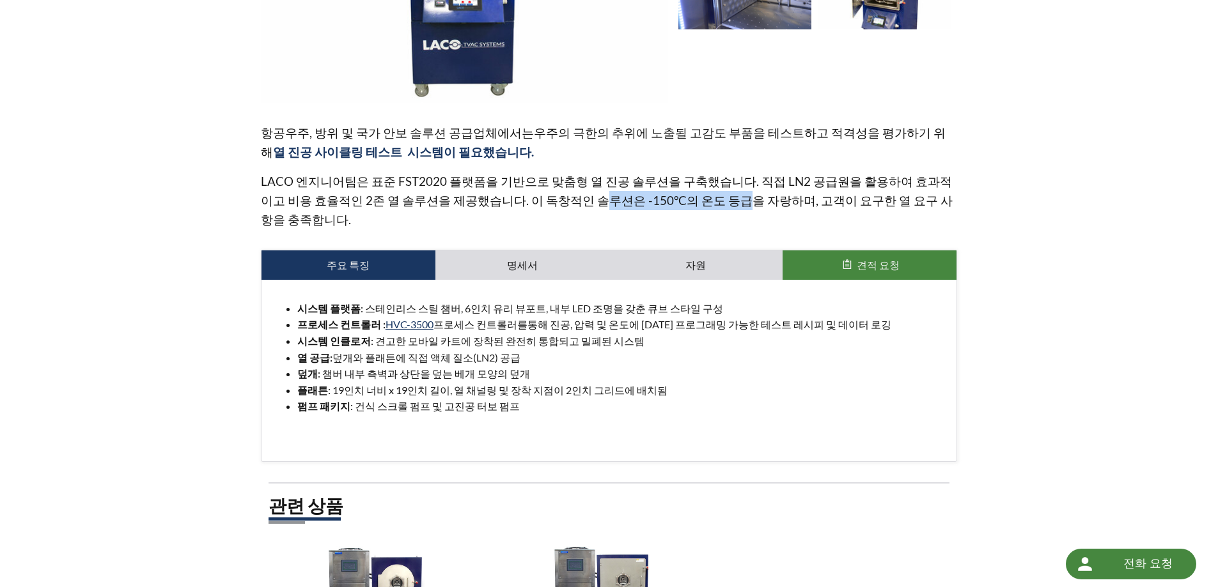
click at [715, 366] on li "덮개 : 챔버 내부 측벽과 상단을 덮는 베개 모양의 덮개" at bounding box center [621, 374] width 649 height 17
drag, startPoint x: 419, startPoint y: 314, endPoint x: 410, endPoint y: 314, distance: 8.9
click at [418, 366] on li "덮개 : 챔버 내부 측벽과 상단을 덮는 베개 모양의 덮개" at bounding box center [621, 374] width 649 height 17
click at [348, 352] on font "덮개와 플래튼에 직접 액체 질소(LN2) 공급" at bounding box center [426, 358] width 188 height 12
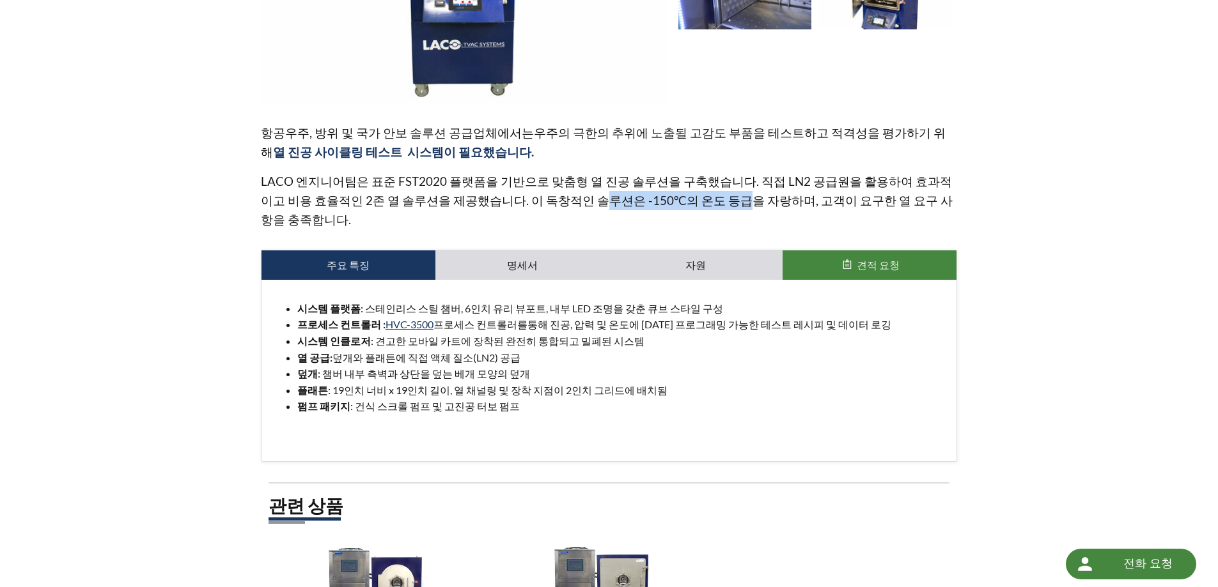
drag, startPoint x: 314, startPoint y: 300, endPoint x: 565, endPoint y: 306, distance: 250.6
click at [565, 350] on li "열 공급: 덮개와 플래튼에 직접 액체 질소(LN2) 공급" at bounding box center [621, 358] width 649 height 17
click at [447, 384] on font ": 19인치 너비 x 19인치 길이, 열 채널링 및 장착 지점이 2인치 그리드에 배치됨" at bounding box center [497, 390] width 339 height 12
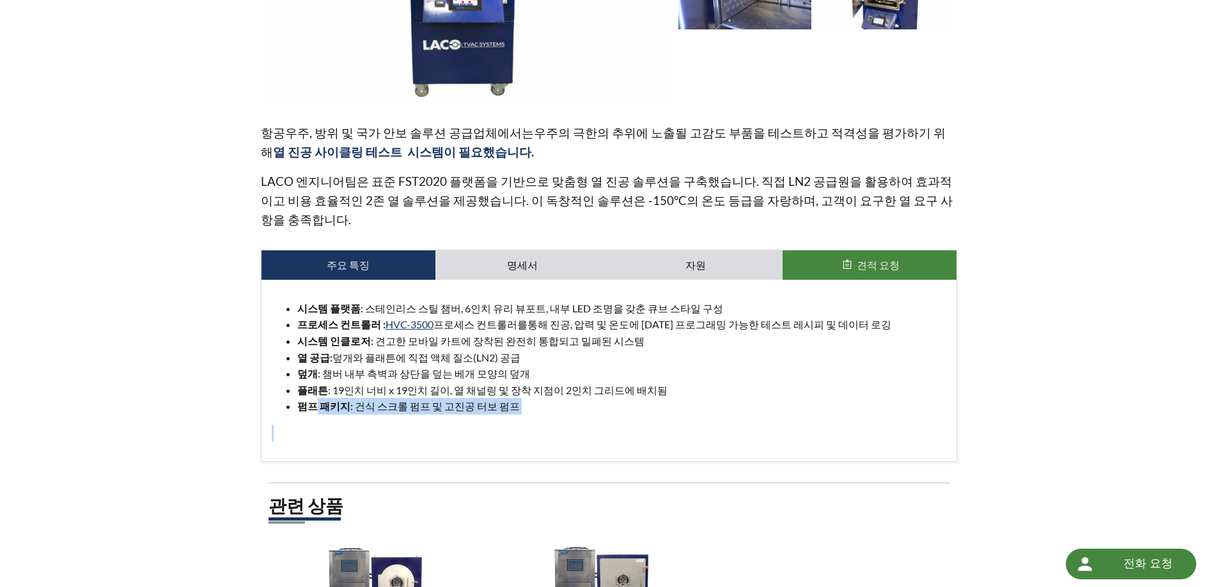
drag, startPoint x: 312, startPoint y: 353, endPoint x: 512, endPoint y: 366, distance: 200.5
click at [512, 366] on div "시스템 플랫폼 : 스테인리스 스틸 챔버, 6인치 유리 뷰포트, 내부 LED 조명을 갖춘 큐브 스타일 구성 프로세스 컨트롤러 : HVC-3500…" at bounding box center [609, 370] width 675 height 141
click at [665, 365] on div "시스템 플랫폼 : 스테인리스 스틸 챔버, 6인치 유리 뷰포트, 내부 LED 조명을 갖춘 큐브 스타일 구성 프로세스 컨트롤러 : HVC-3500…" at bounding box center [609, 370] width 675 height 141
click at [560, 251] on link "명세서" at bounding box center [522, 265] width 174 height 29
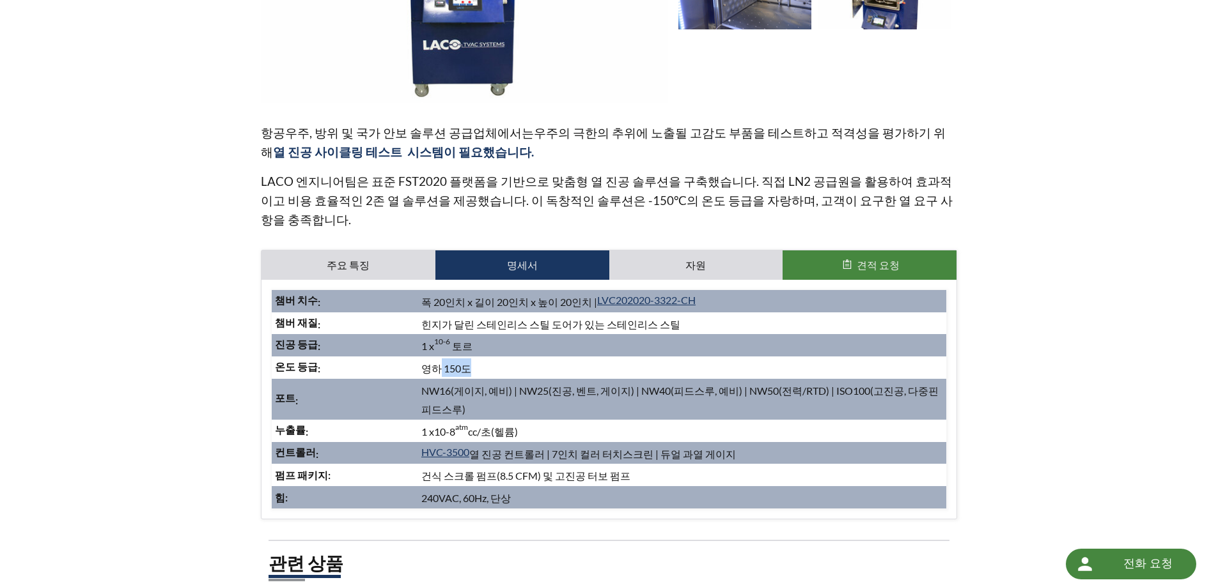
drag, startPoint x: 431, startPoint y: 318, endPoint x: 511, endPoint y: 325, distance: 80.8
click at [486, 357] on td "영하 150도" at bounding box center [682, 368] width 528 height 22
click at [490, 379] on td "NW16(게이지, 예비) | NW25(진공, 벤트, 게이지) | NW40(피드스루, 예비) | NW50(전력/RTD) | ISO100(고진공,…" at bounding box center [682, 399] width 528 height 41
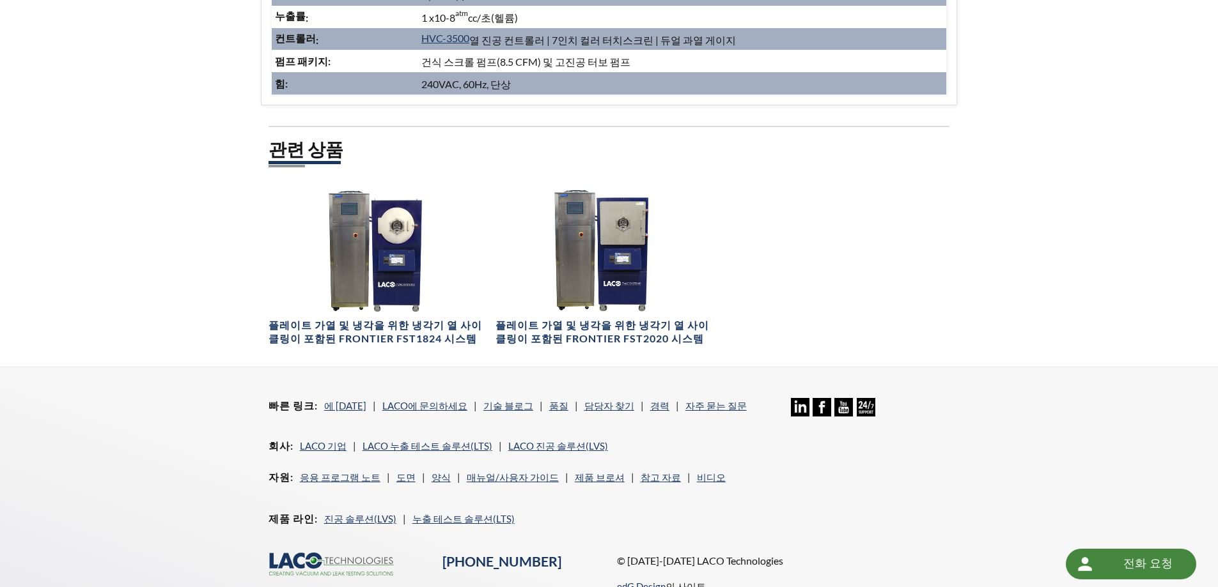
scroll to position [767, 0]
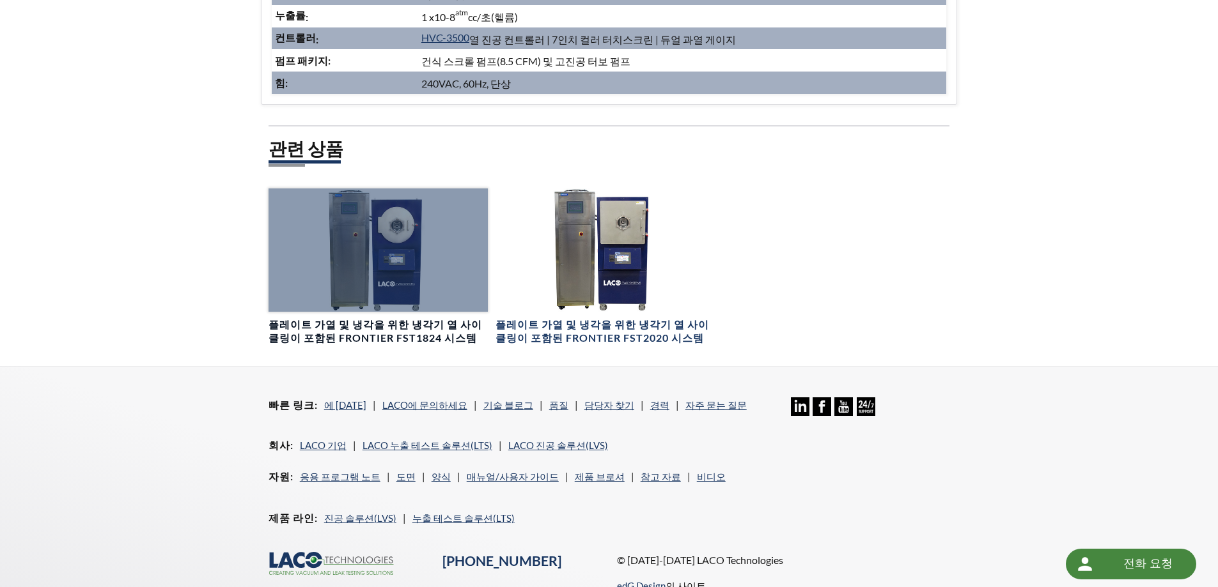
click at [365, 203] on div at bounding box center [377, 250] width 219 height 123
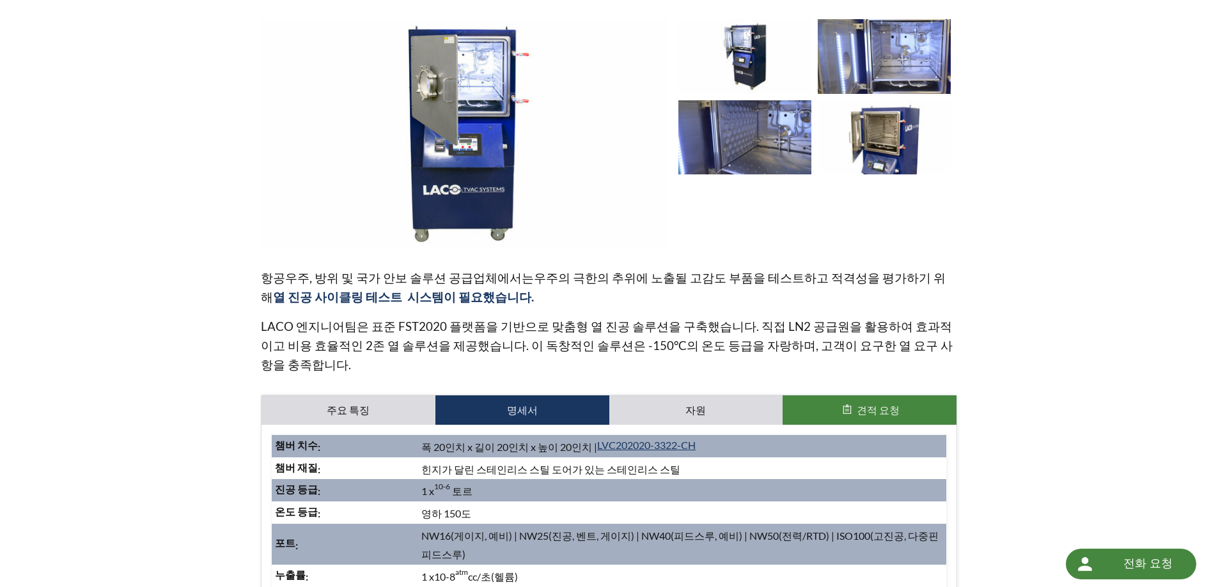
scroll to position [0, 0]
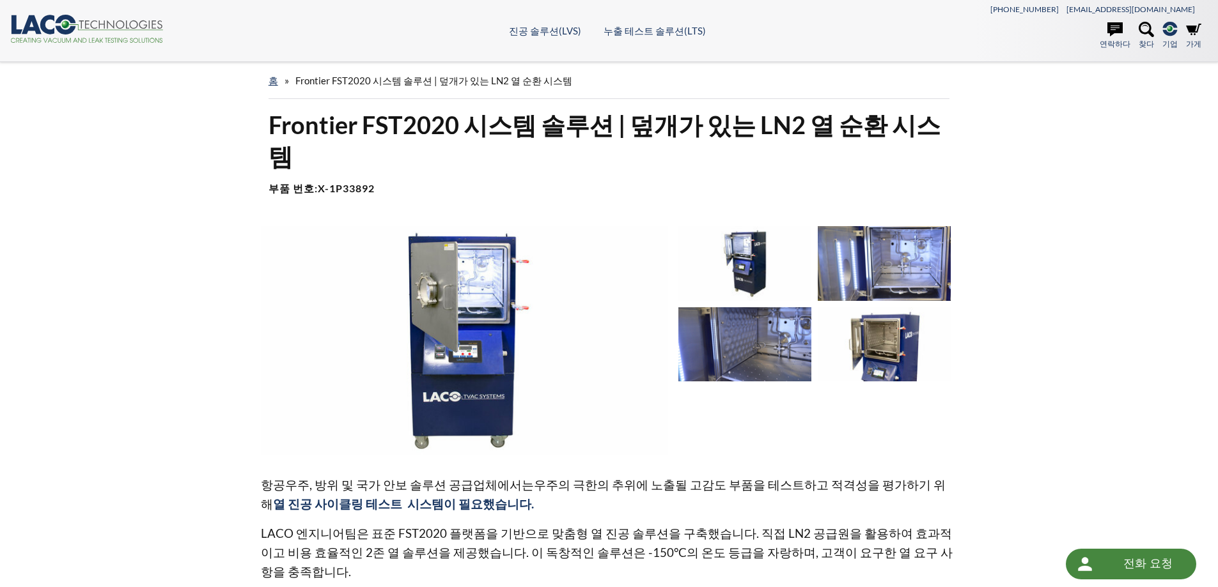
click at [1059, 267] on div "홈 » Frontier FST2020 시스템 솔루션 | 덮개가 있는 LN2 열 순환 시스템 Frontier FST2020 시스템 솔루션 | 덮…" at bounding box center [609, 597] width 1218 height 1071
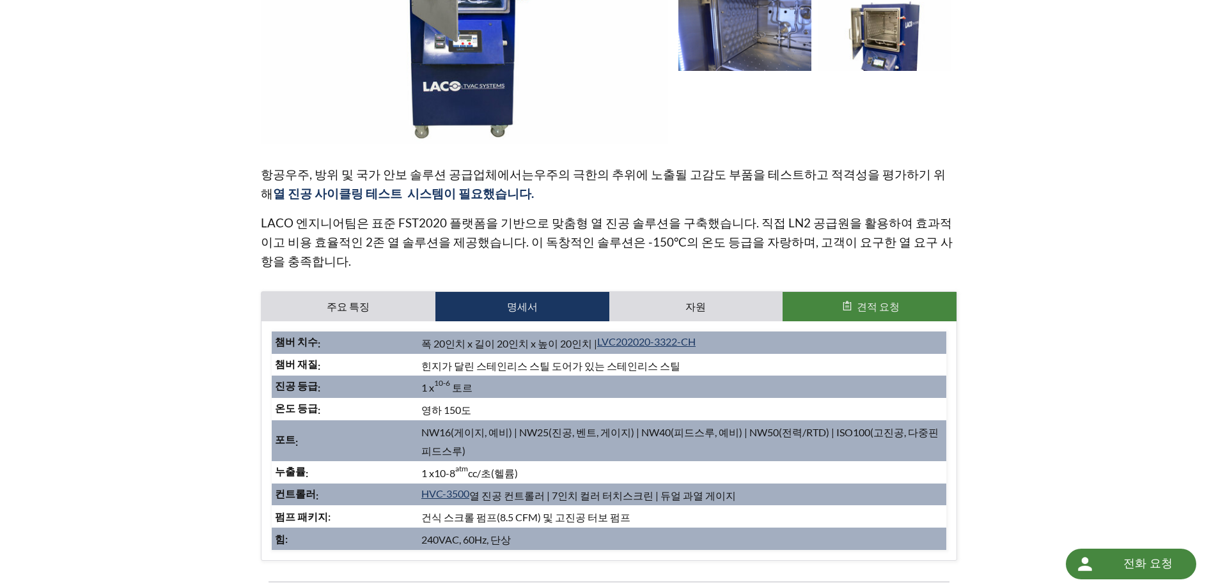
scroll to position [320, 0]
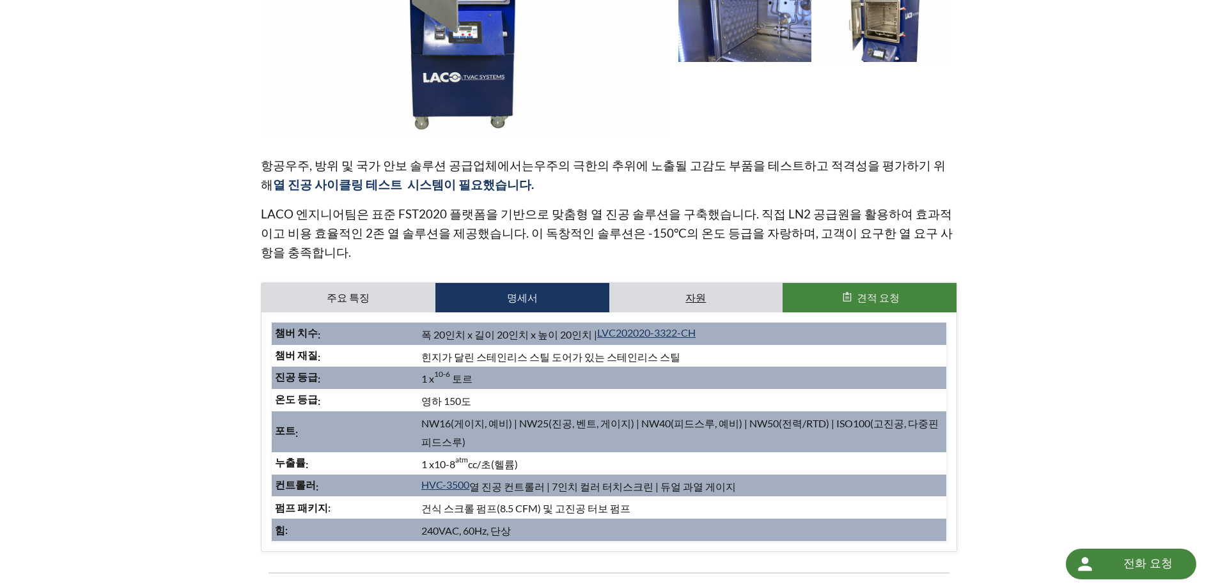
click at [679, 283] on link "자원" at bounding box center [696, 297] width 174 height 29
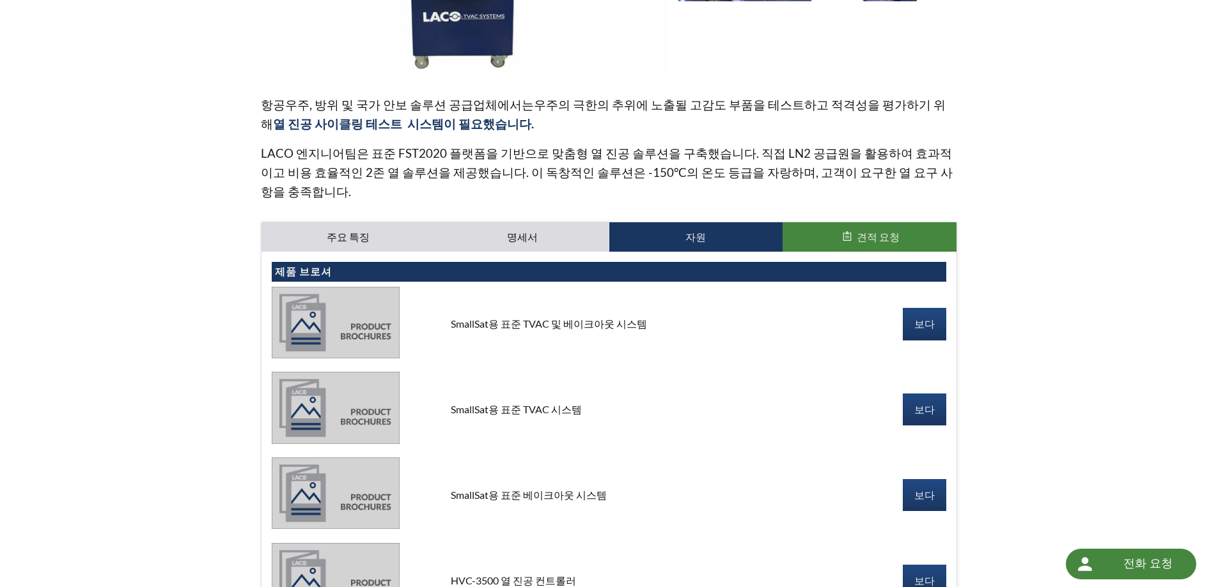
scroll to position [447, 0]
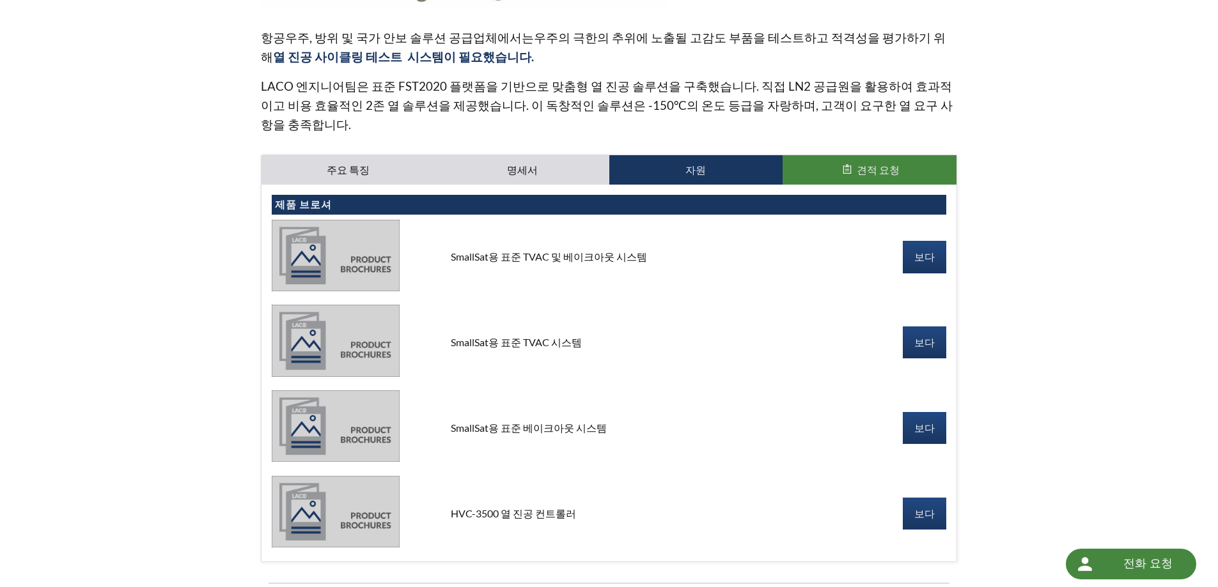
drag, startPoint x: 1056, startPoint y: 237, endPoint x: 992, endPoint y: 51, distance: 196.7
click at [1021, 95] on div "홈 » Frontier FST2020 시스템 솔루션 | 덮개가 있는 LN2 열 순환 시스템 Frontier FST2020 시스템 솔루션 | 덮…" at bounding box center [609, 219] width 1218 height 1209
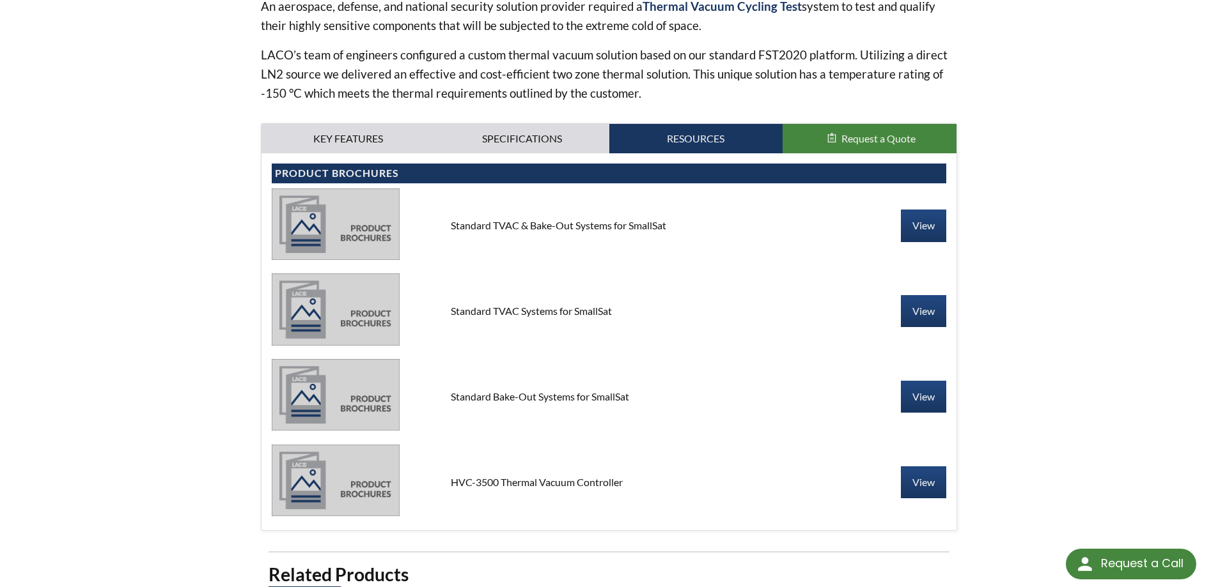
click at [1048, 137] on div "home » Frontier FST2020 System Solution | LN2 Thermal Cycling System with Shrou…" at bounding box center [609, 194] width 1218 height 1223
click at [913, 219] on link "View" at bounding box center [923, 226] width 45 height 32
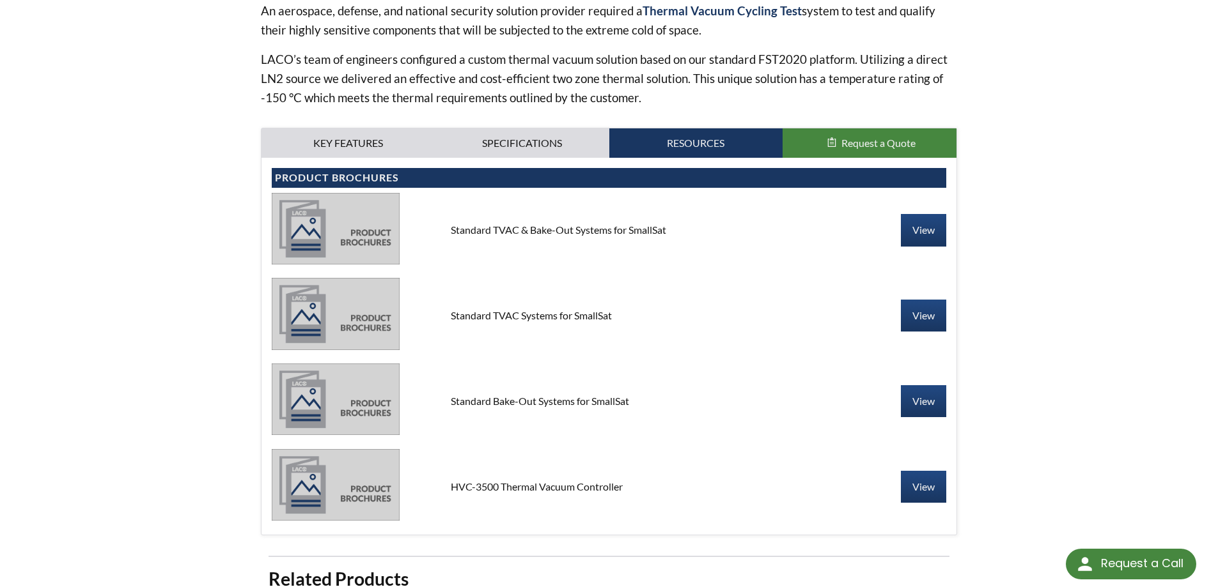
scroll to position [575, 0]
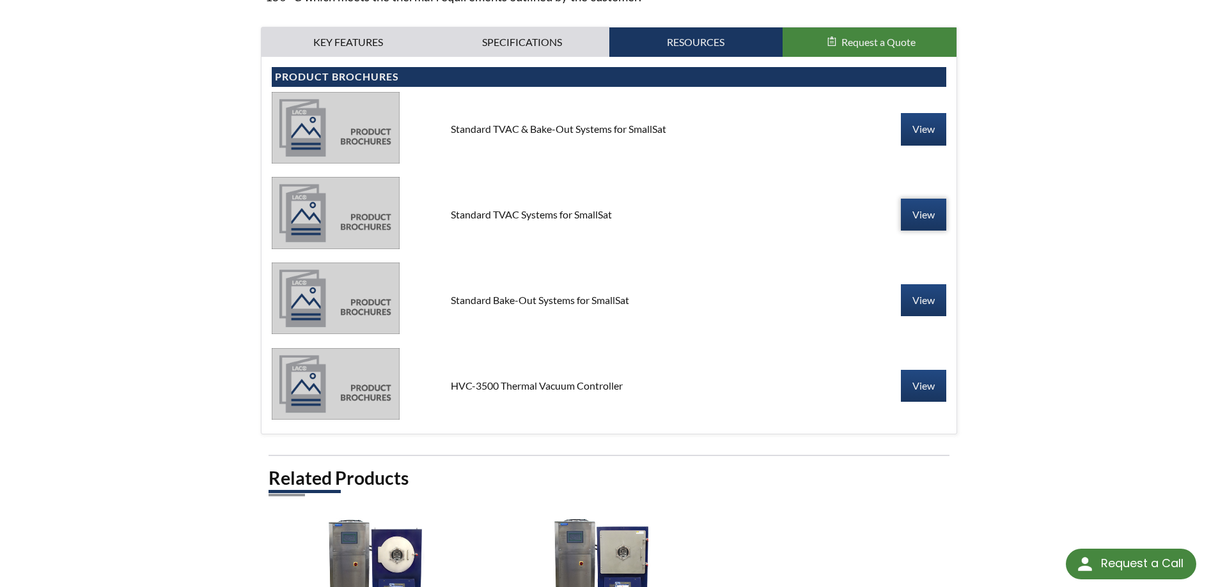
click at [910, 208] on link "View" at bounding box center [923, 215] width 45 height 32
click at [920, 387] on link "View" at bounding box center [923, 386] width 45 height 32
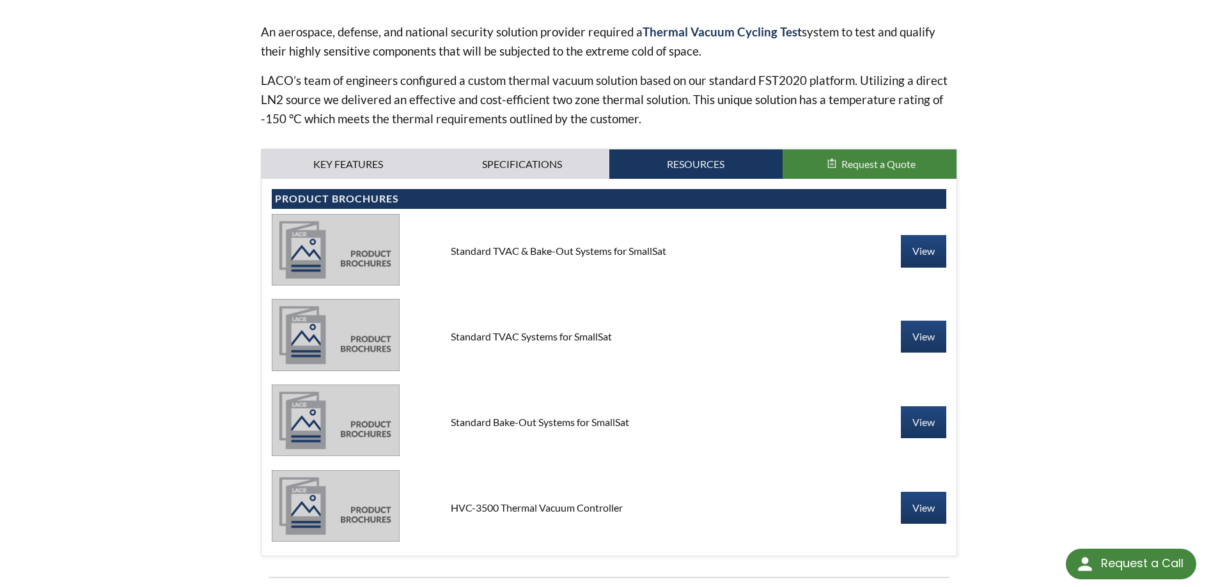
scroll to position [447, 0]
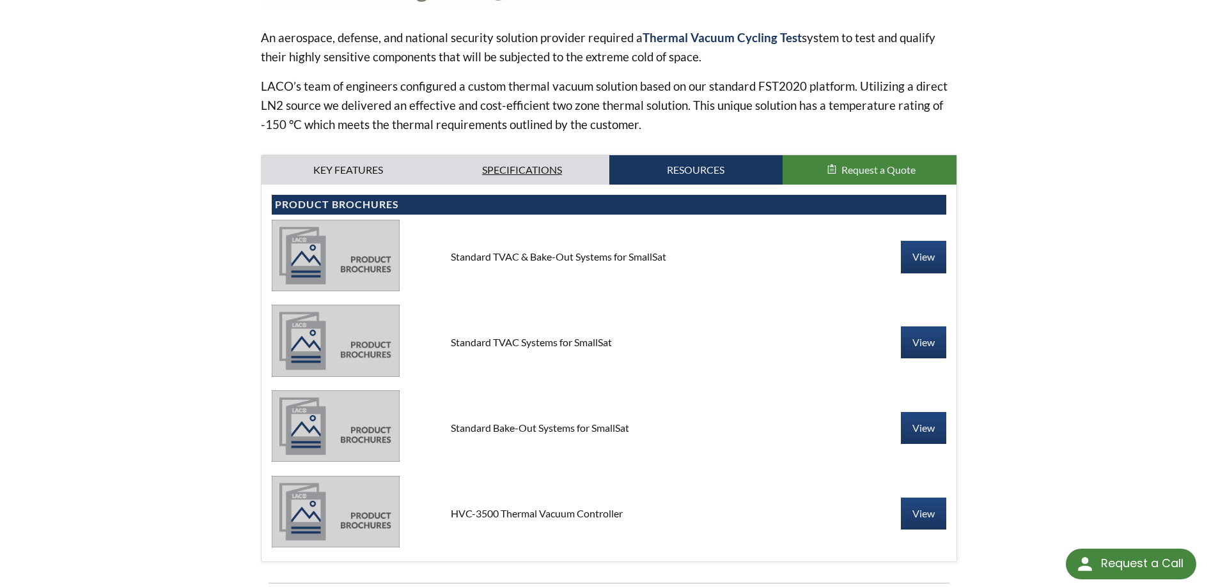
click at [525, 164] on link "Specifications" at bounding box center [522, 169] width 174 height 29
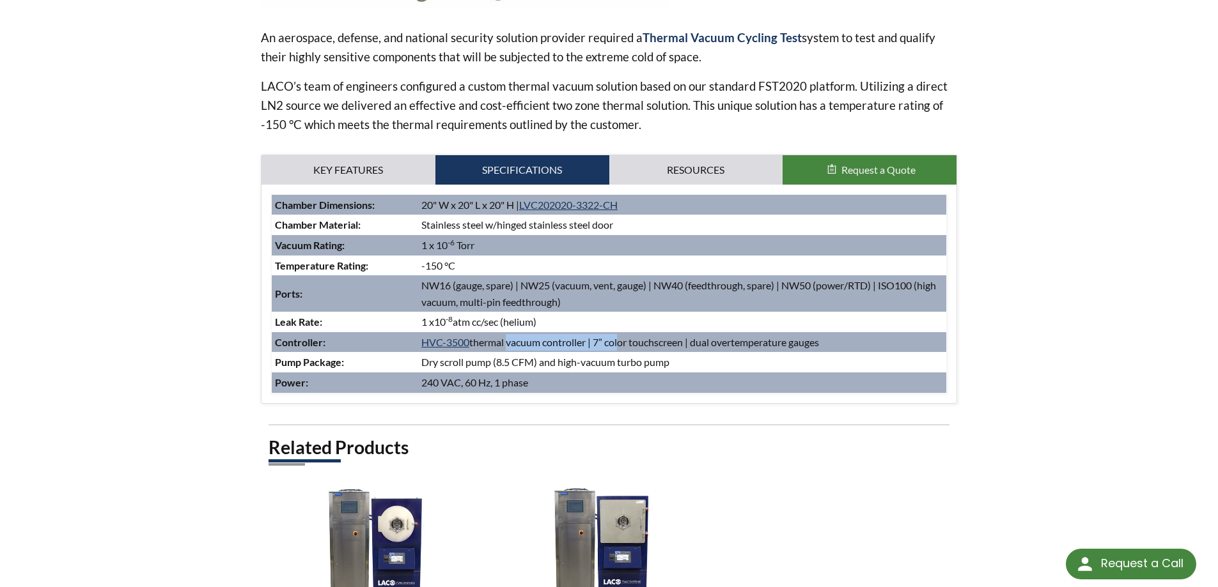
drag, startPoint x: 508, startPoint y: 334, endPoint x: 651, endPoint y: 343, distance: 144.1
click at [630, 340] on td "HVC-3500 thermal vacuum controller | 7” color touchscreen | dual overtemperatur…" at bounding box center [682, 342] width 528 height 20
click at [1070, 367] on div "home » Frontier FST2020 System Solution | LN2 Thermal Cycling System with Shrou…" at bounding box center [609, 147] width 1218 height 1064
click at [355, 160] on link "Key Features" at bounding box center [348, 169] width 174 height 29
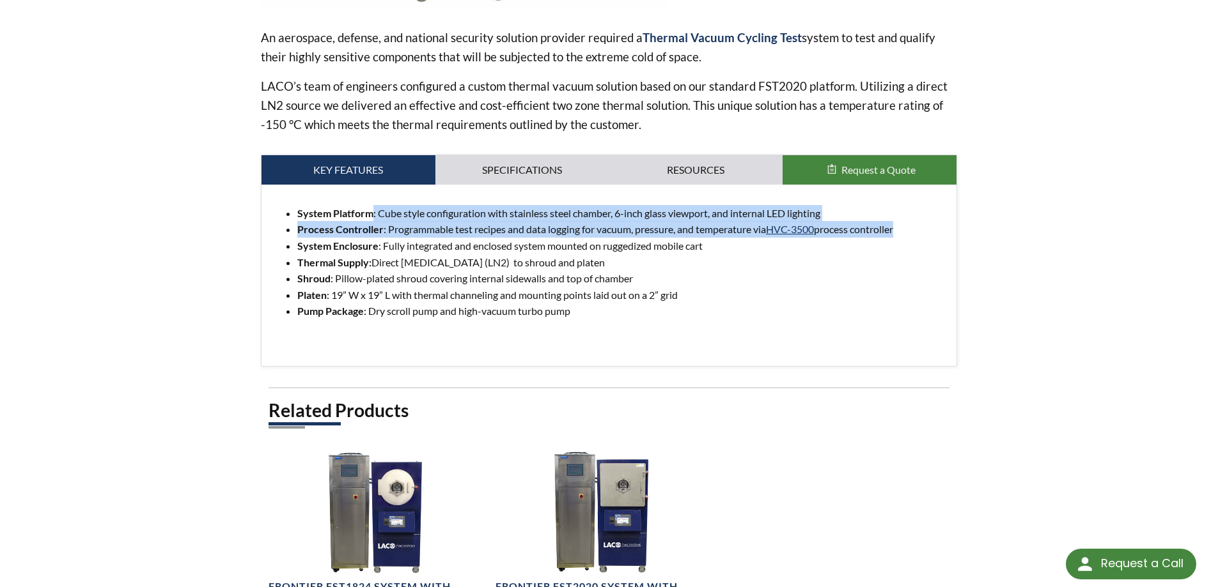
drag, startPoint x: 370, startPoint y: 213, endPoint x: 901, endPoint y: 236, distance: 531.6
click at [901, 236] on ul "System Platform : Cube style configuration with stainless steel chamber, 6-inch…" at bounding box center [609, 262] width 675 height 114
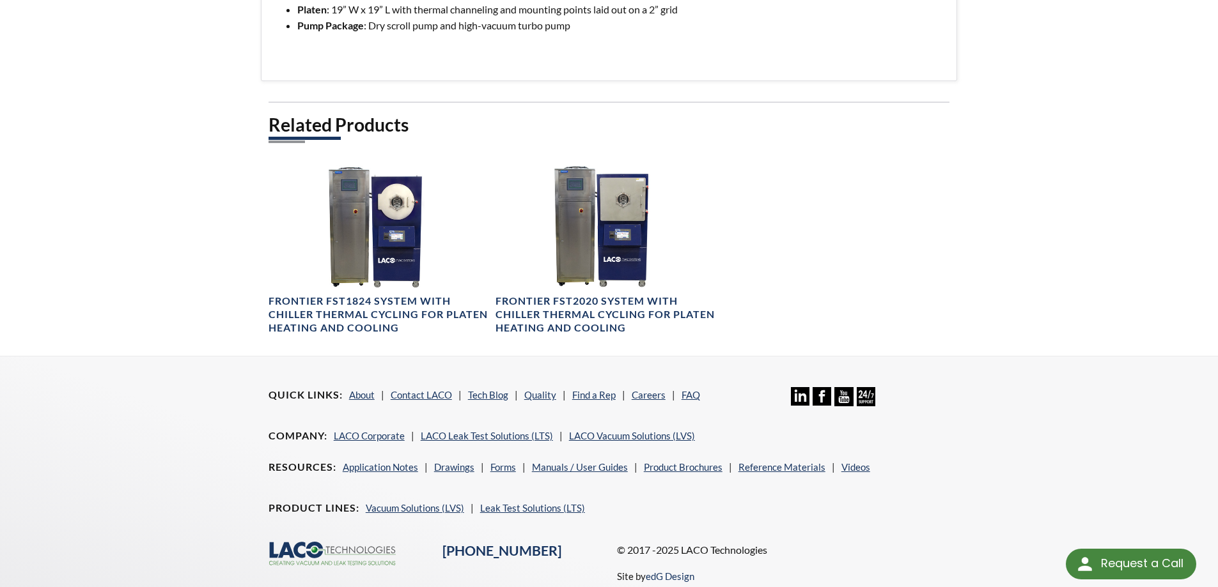
scroll to position [543, 0]
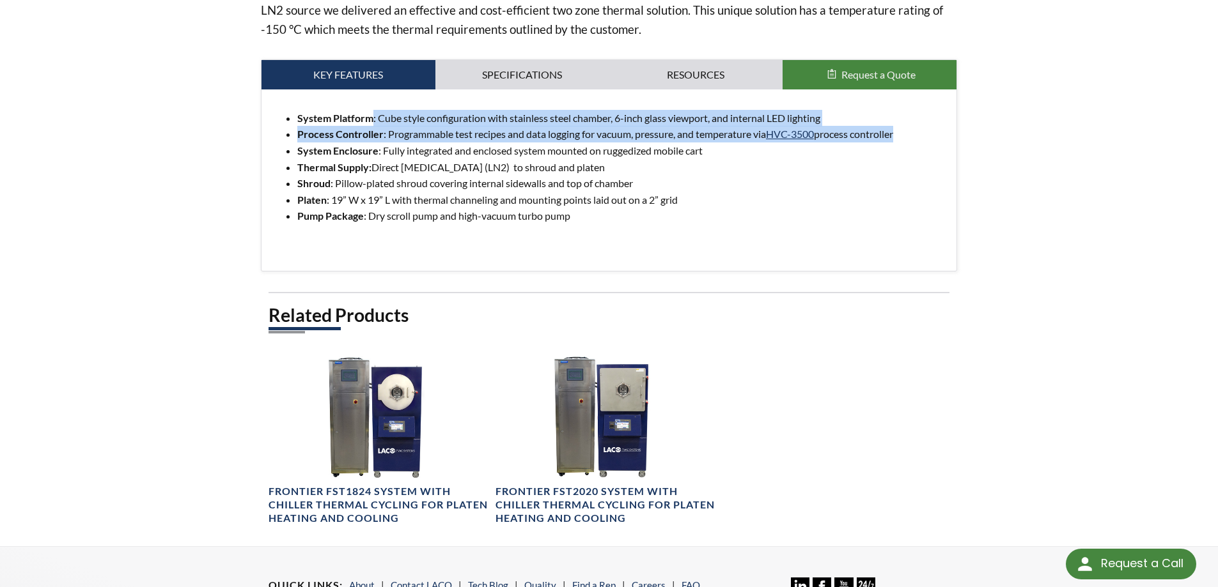
click at [895, 85] on button "Request a Quote" at bounding box center [869, 74] width 174 height 29
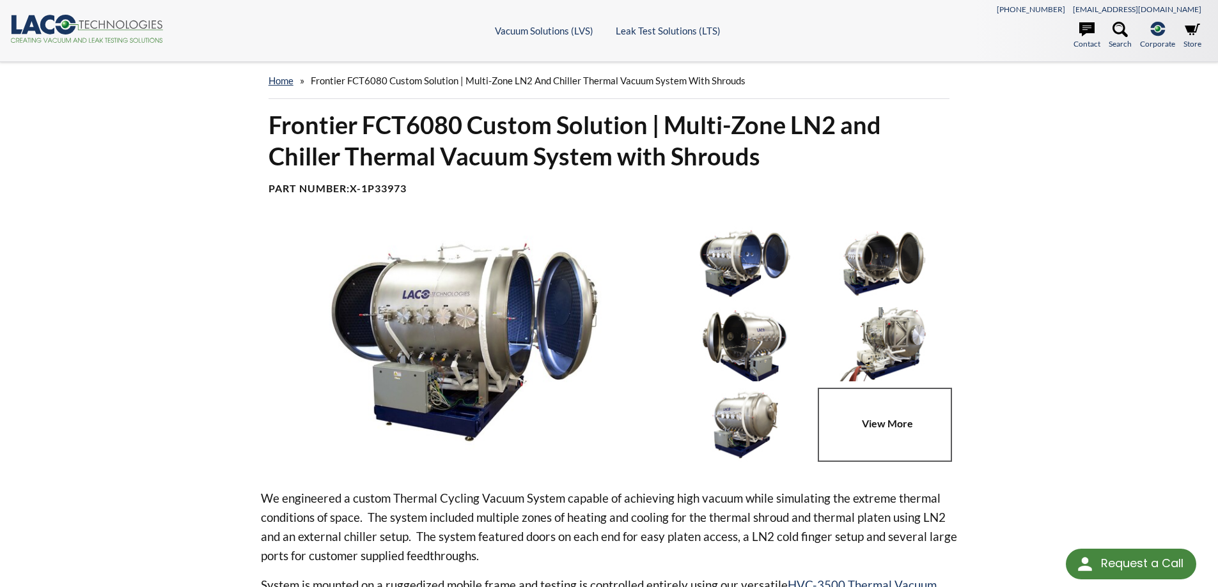
click at [858, 413] on link at bounding box center [887, 425] width 139 height 74
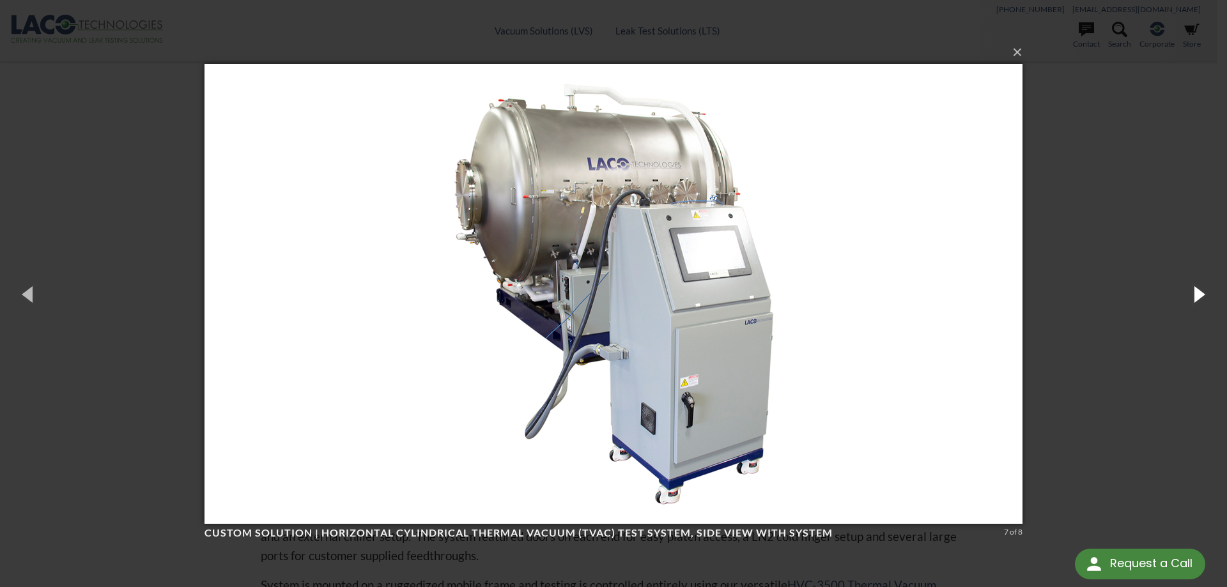
click at [1170, 308] on button "button" at bounding box center [1199, 294] width 58 height 70
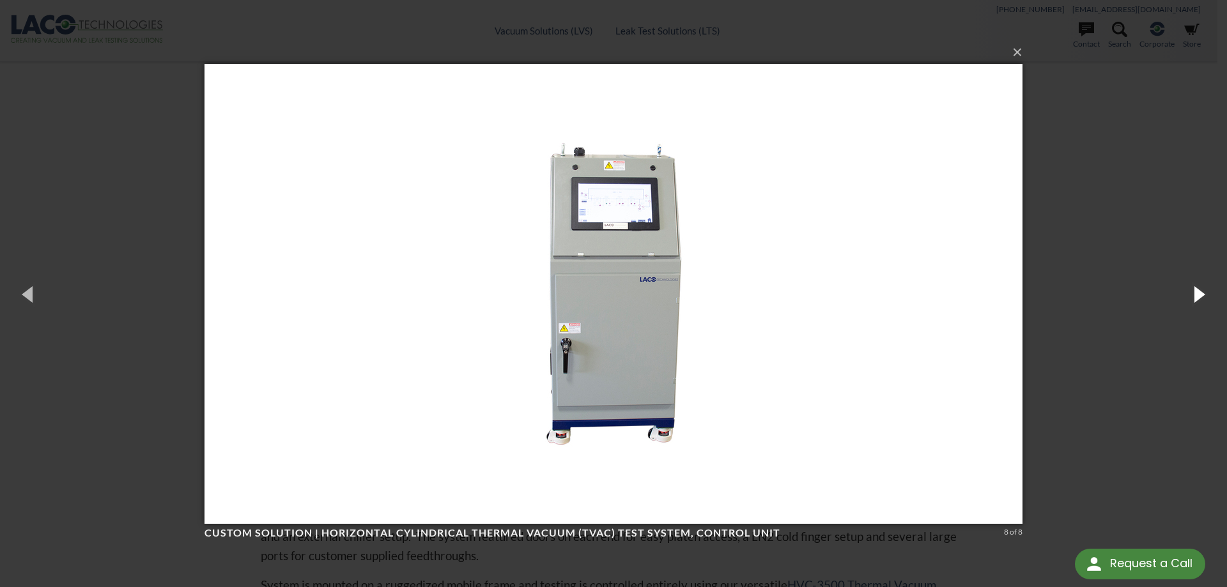
click at [1170, 308] on button "button" at bounding box center [1199, 294] width 58 height 70
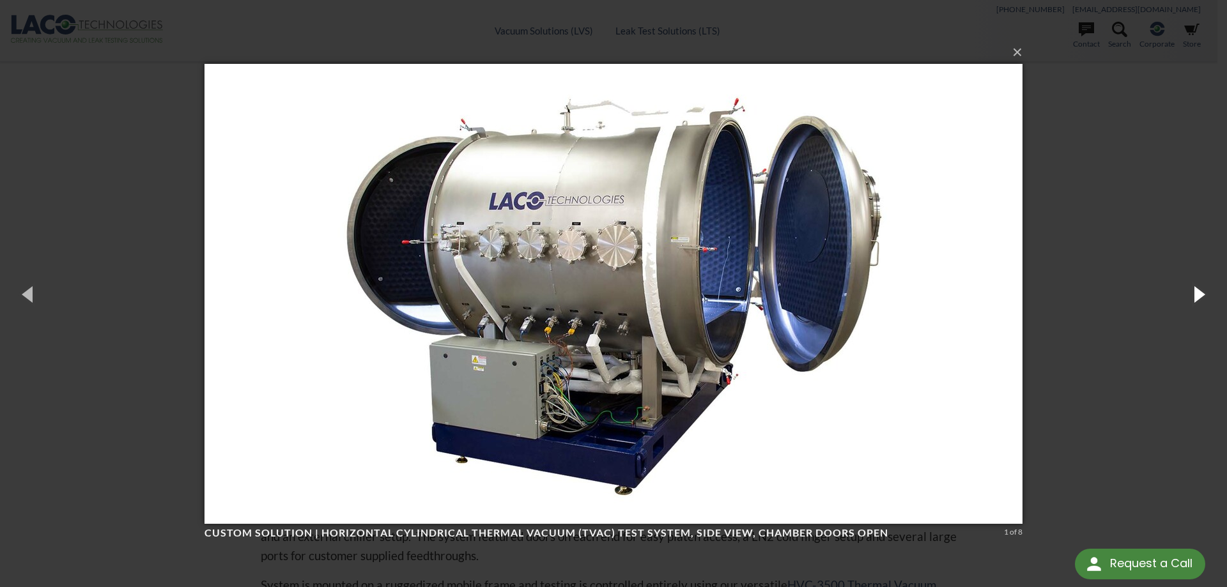
click at [1198, 298] on button "button" at bounding box center [1199, 294] width 58 height 70
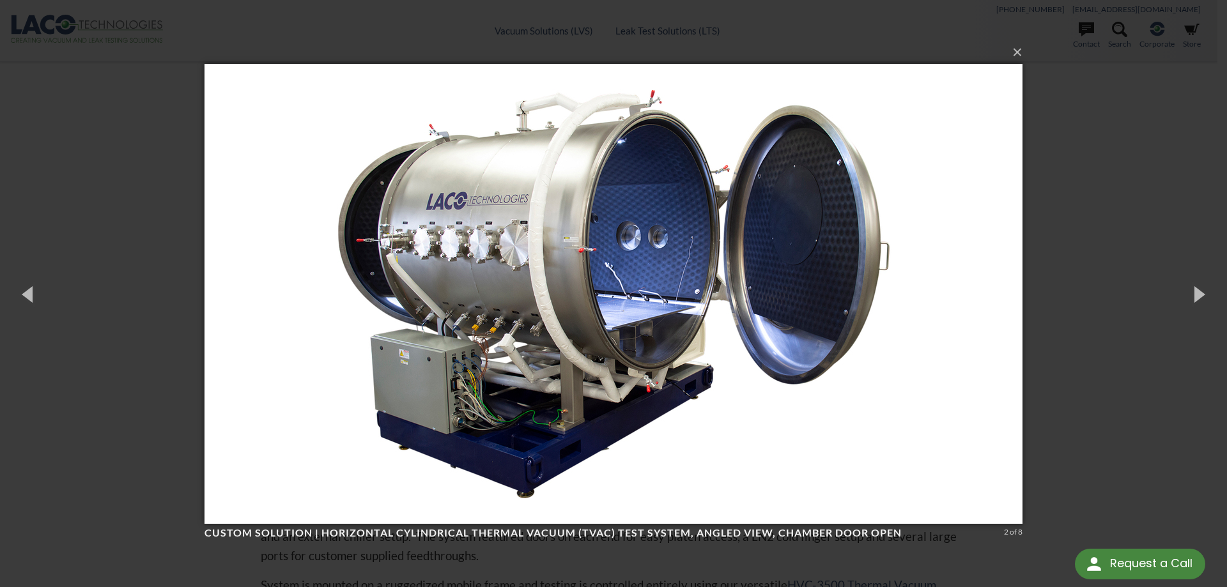
click at [1122, 89] on div "× Custom Solution | Horizontal Cylindrical Thermal Vacuum (TVAC) Test System, a…" at bounding box center [613, 293] width 1227 height 587
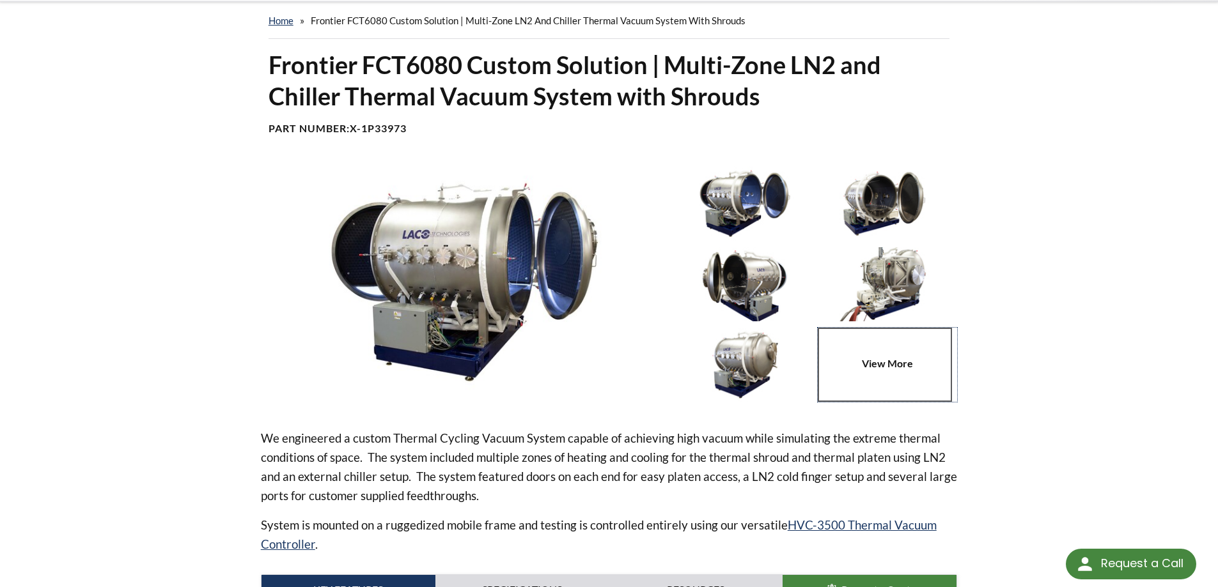
scroll to position [64, 0]
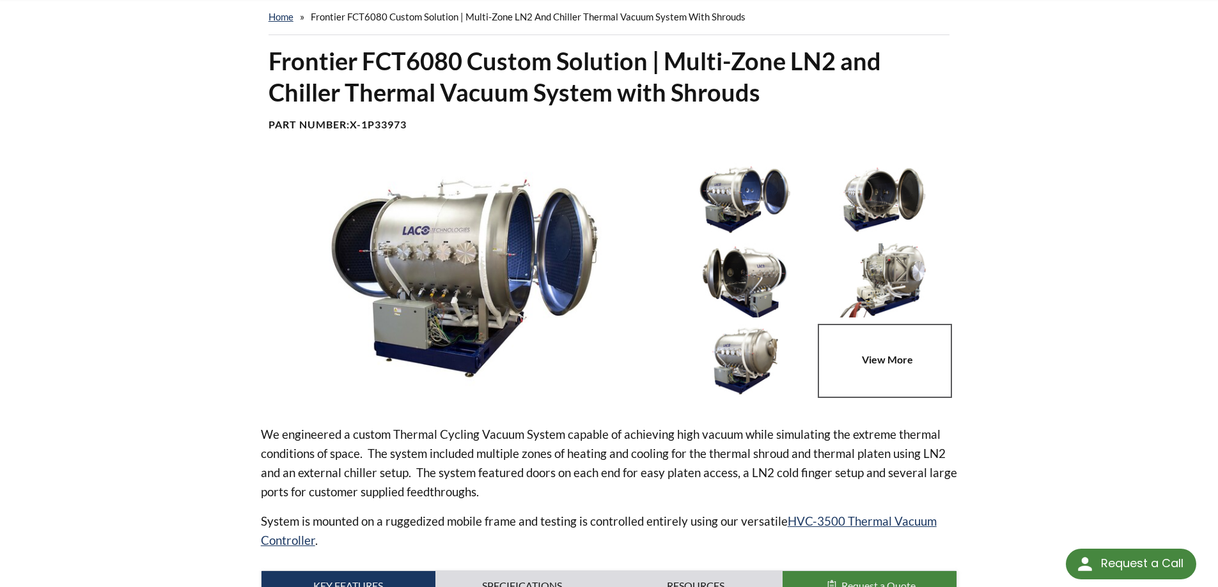
click at [959, 311] on div "Frontier FCT6080 Custom Solution | Multi-Zone LN2 and Chiller Thermal Vacuum Sy…" at bounding box center [609, 439] width 818 height 789
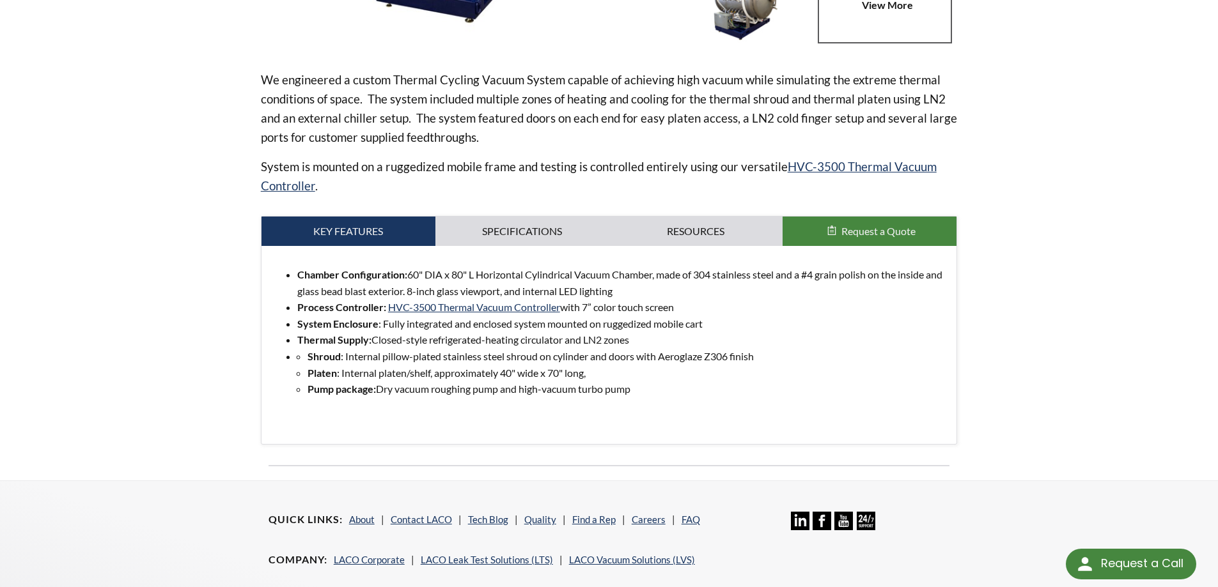
scroll to position [447, 0]
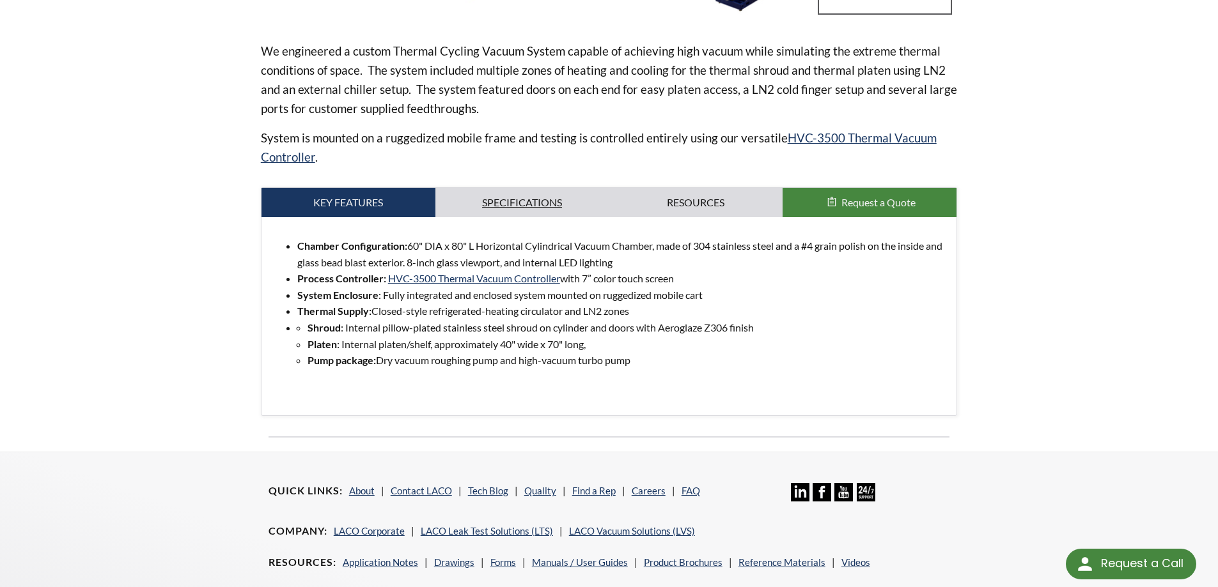
drag, startPoint x: 513, startPoint y: 195, endPoint x: 519, endPoint y: 199, distance: 7.5
click at [513, 195] on link "Specifications" at bounding box center [522, 202] width 174 height 29
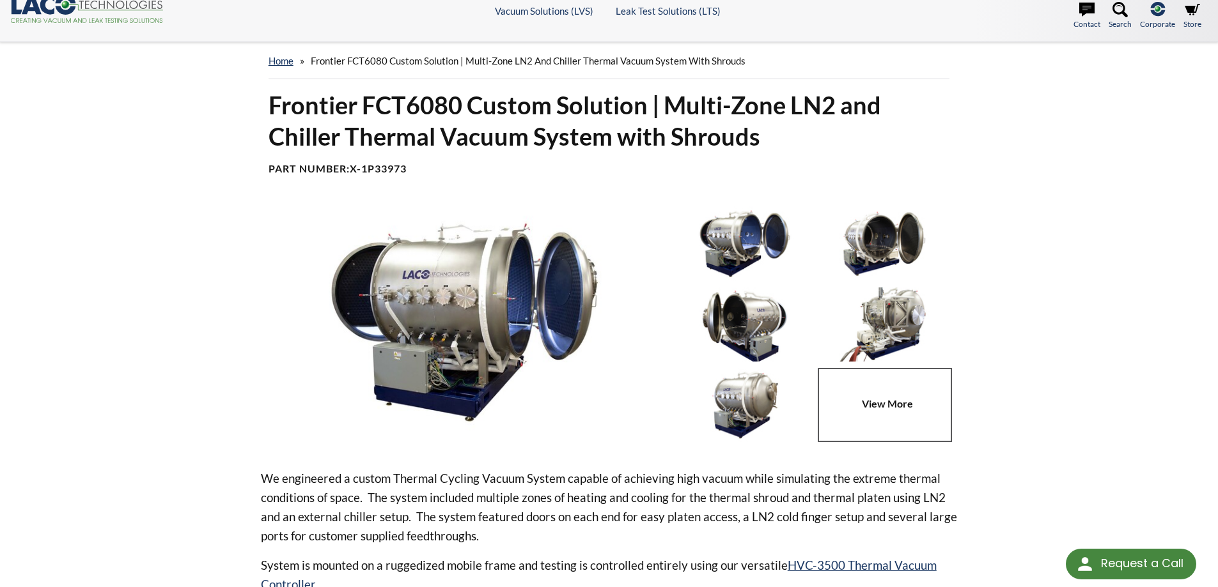
scroll to position [0, 0]
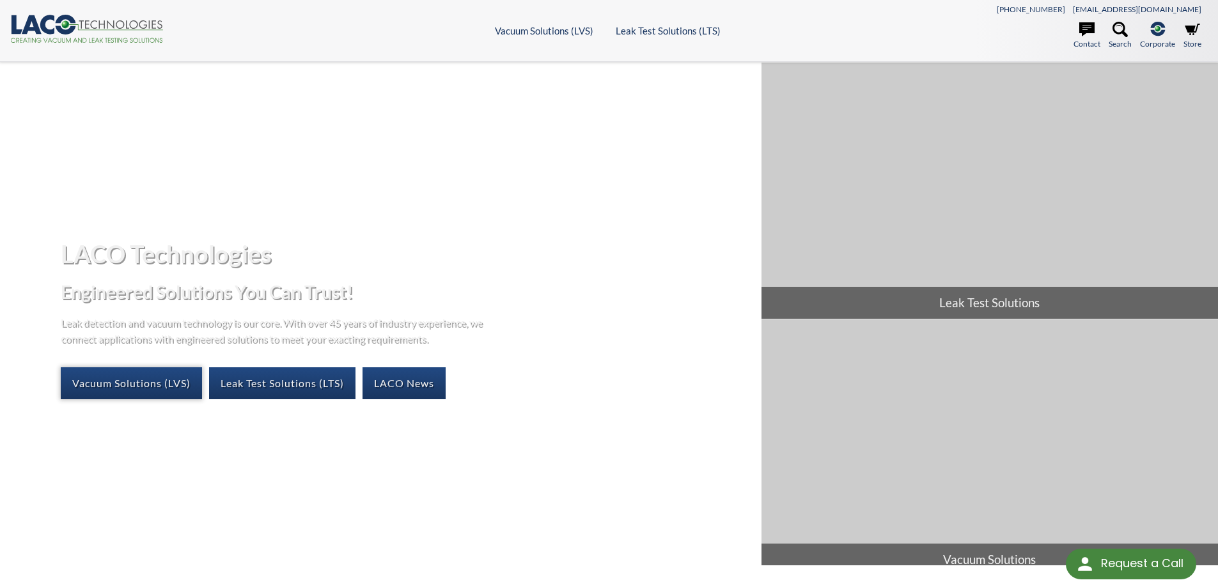
click at [179, 385] on link "Vacuum Solutions (LVS)" at bounding box center [131, 384] width 141 height 32
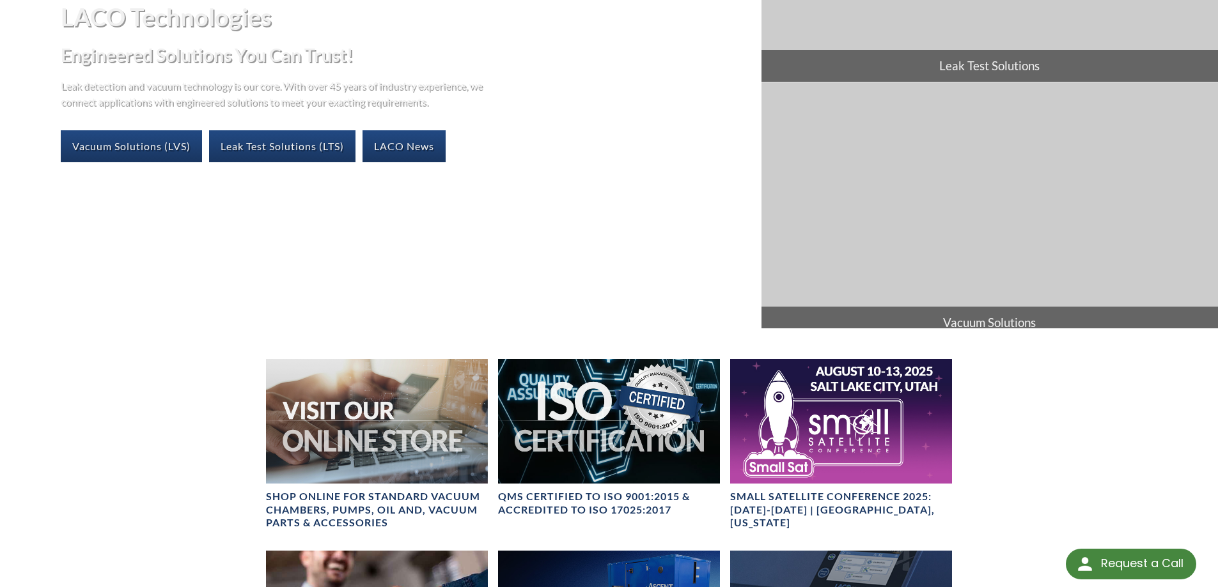
scroll to position [206, 0]
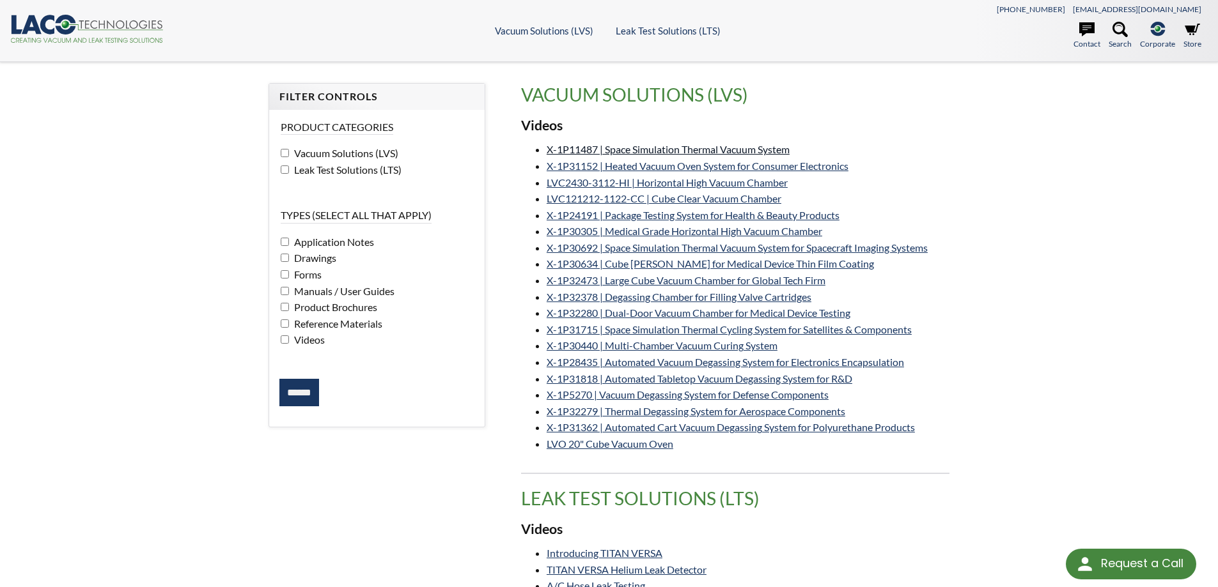
click at [644, 145] on link "X-1P11487 | Space Simulation Thermal Vacuum System" at bounding box center [668, 149] width 243 height 12
click at [719, 164] on link "X-1P31152 | Heated Vacuum Oven System for Consumer Electronics" at bounding box center [698, 166] width 302 height 12
click at [741, 323] on link "X-1P31715 | Space Simulation Thermal Cycling System for Satellites & Components" at bounding box center [729, 329] width 365 height 12
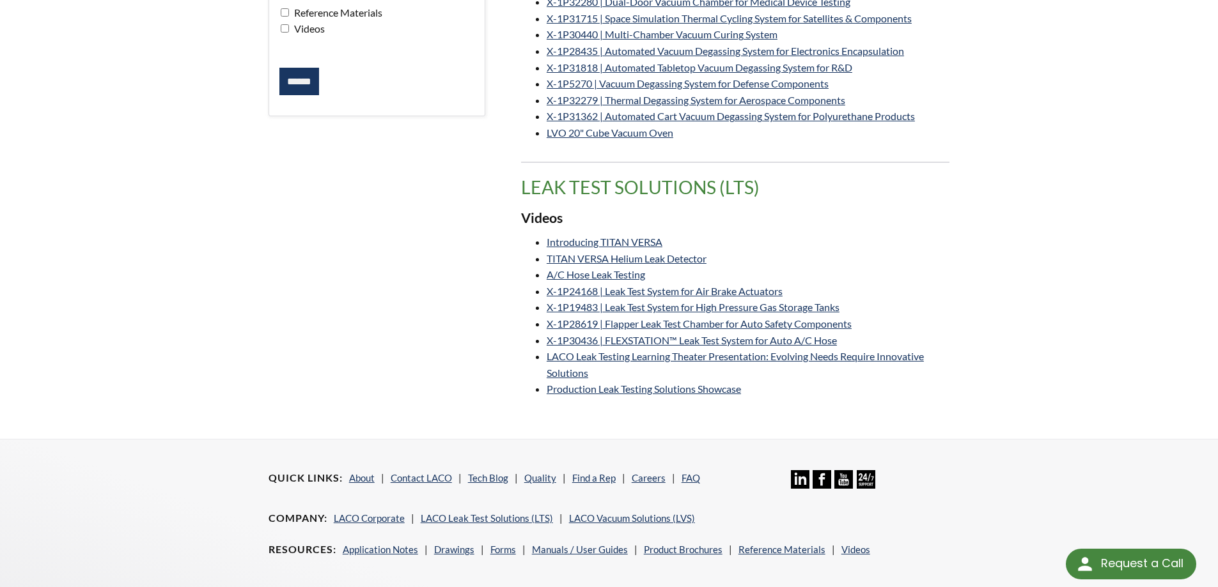
scroll to position [320, 0]
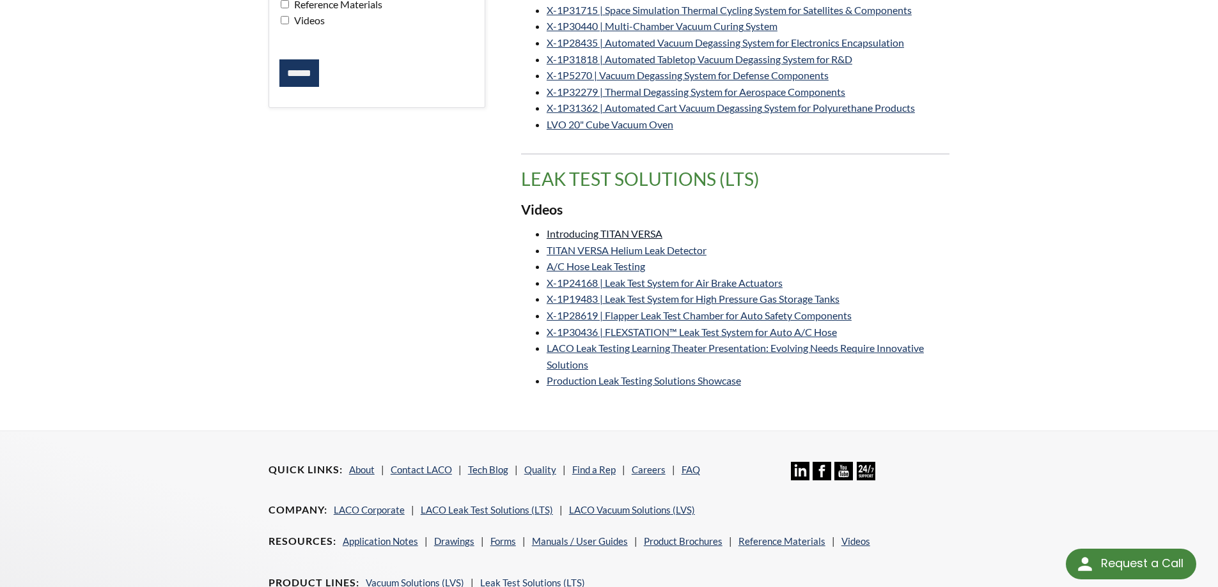
click at [587, 232] on link "Introducing TITAN VERSA" at bounding box center [605, 234] width 116 height 12
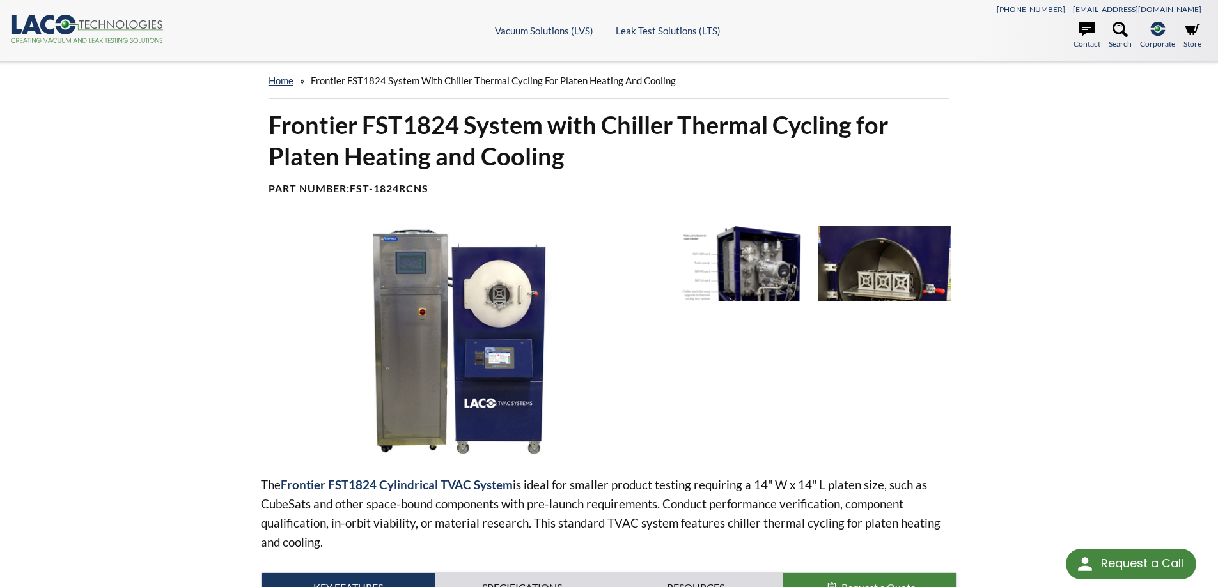
click at [779, 270] on img at bounding box center [744, 263] width 133 height 74
click at [477, 322] on img at bounding box center [465, 340] width 408 height 229
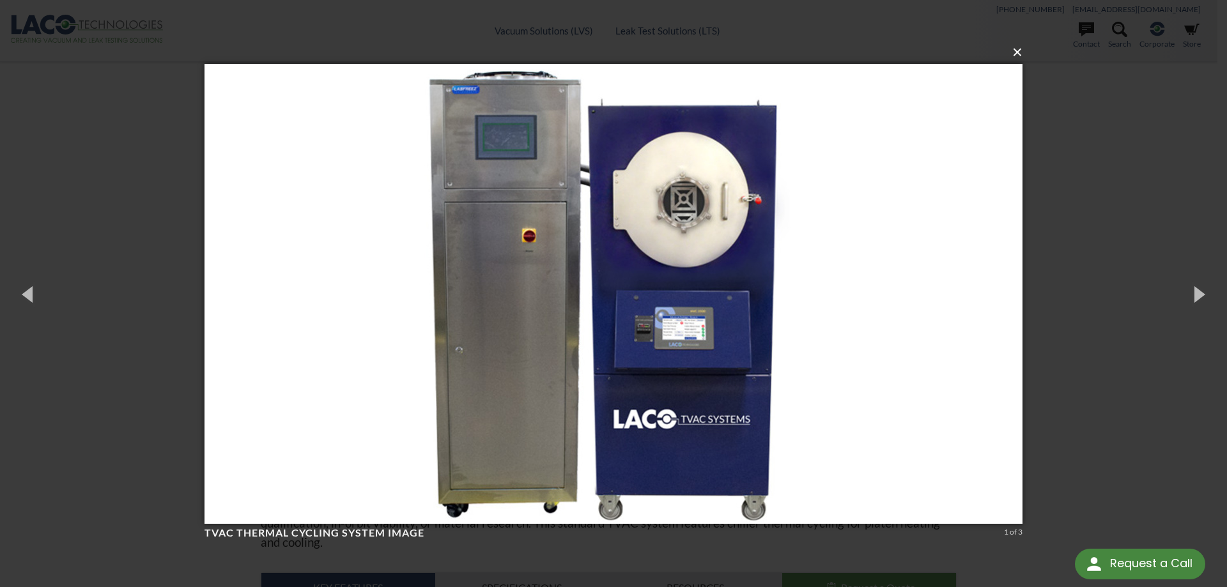
click at [1023, 51] on button "×" at bounding box center [617, 52] width 818 height 28
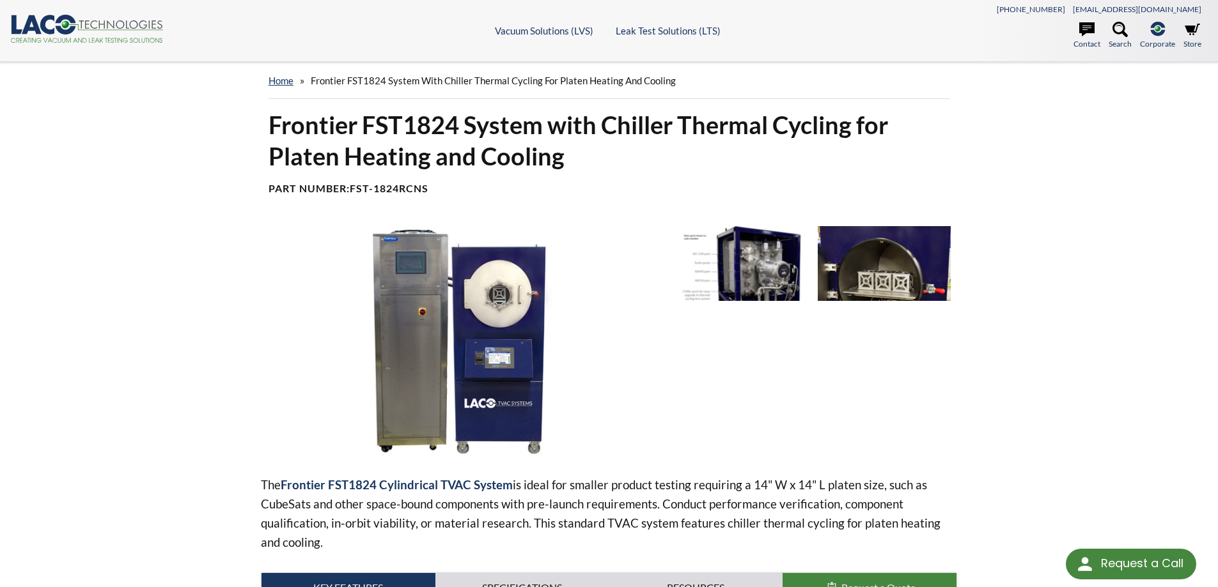
click at [795, 247] on img at bounding box center [744, 263] width 133 height 74
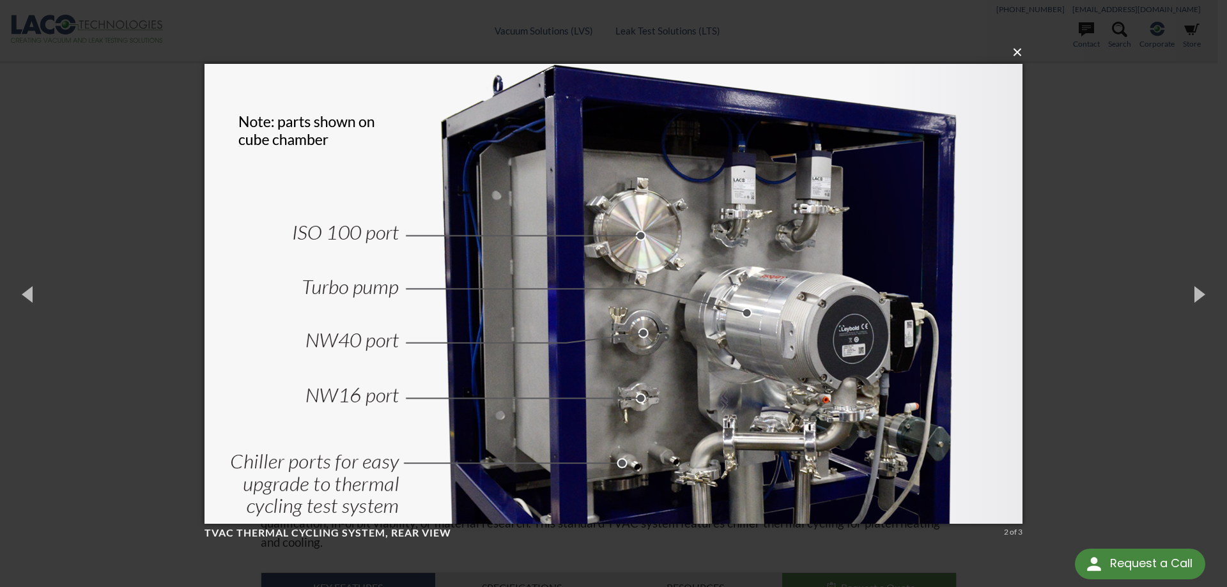
click at [1011, 54] on button "×" at bounding box center [617, 52] width 818 height 28
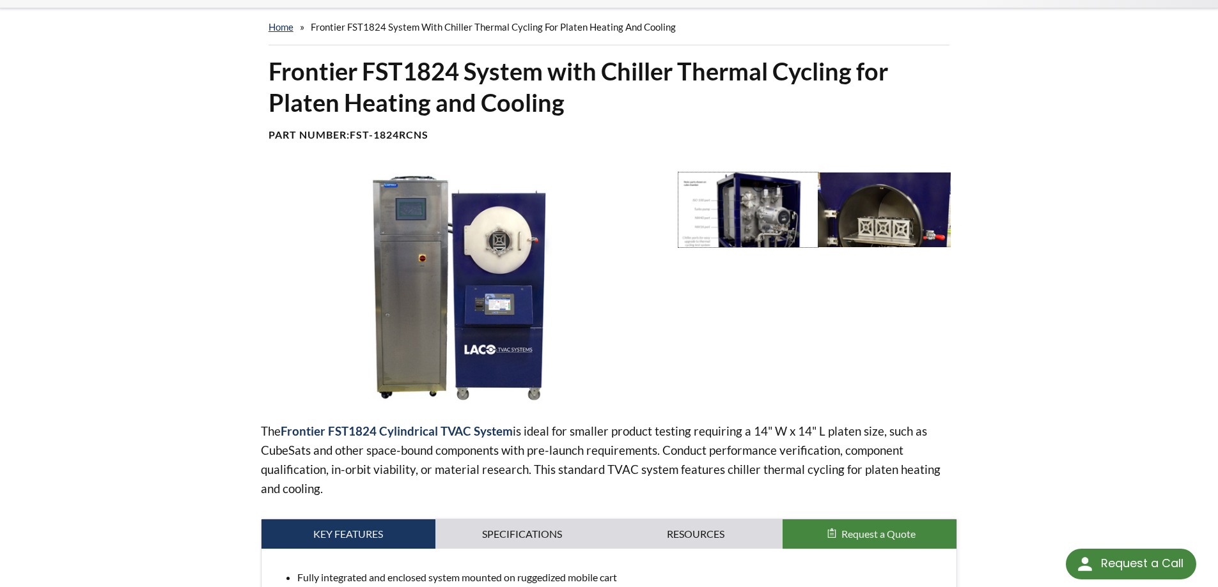
scroll to position [320, 0]
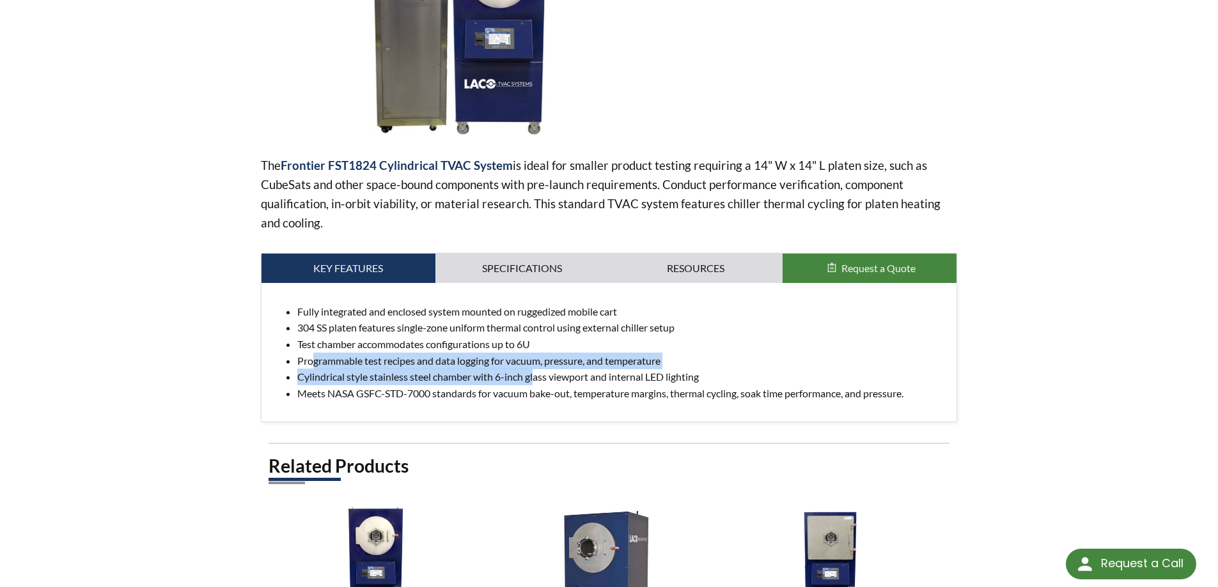
drag, startPoint x: 311, startPoint y: 362, endPoint x: 541, endPoint y: 378, distance: 231.3
click at [536, 376] on ul "Fully integrated and enclosed system mounted on ruggedized mobile cart 304 SS p…" at bounding box center [609, 353] width 675 height 98
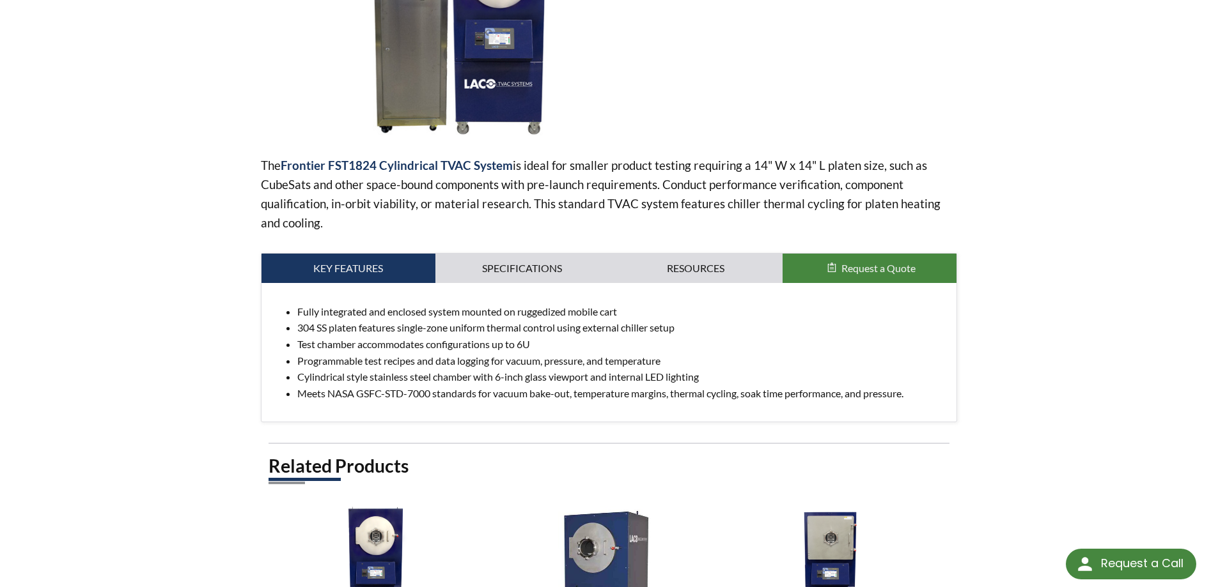
click at [716, 391] on li "Meets NASA GSFC-STD-7000 standards for vacuum bake-out, temperature margins, th…" at bounding box center [621, 393] width 649 height 17
click at [538, 241] on div "The Frontier FST1824 Cylindrical TVAC System is ideal for smaller product testi…" at bounding box center [609, 165] width 697 height 516
click at [528, 260] on link "Specifications" at bounding box center [522, 268] width 174 height 29
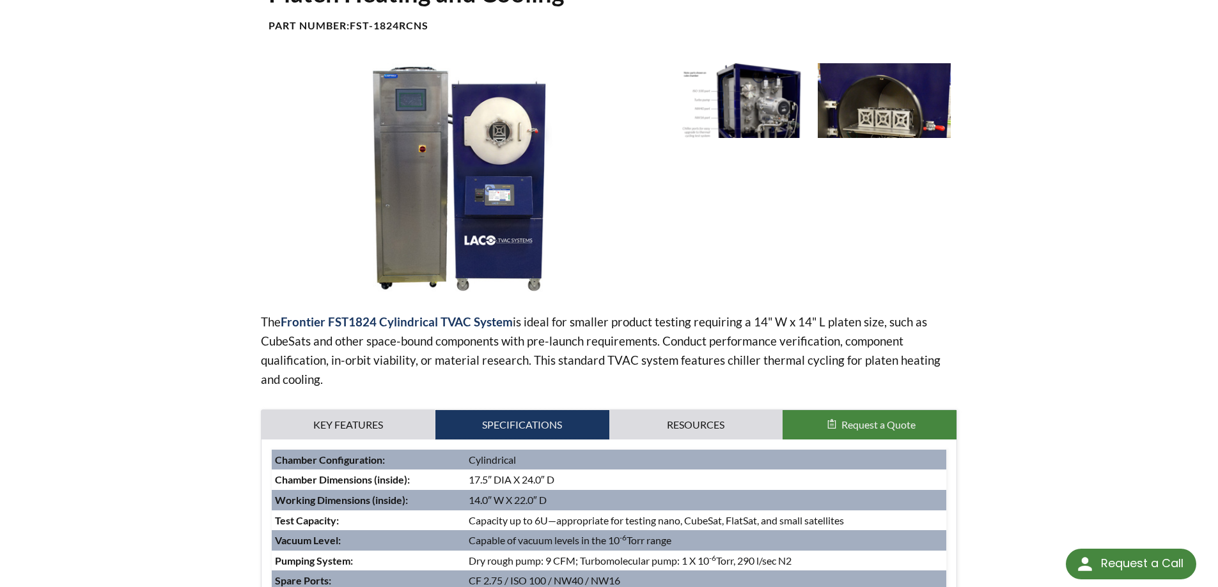
scroll to position [128, 0]
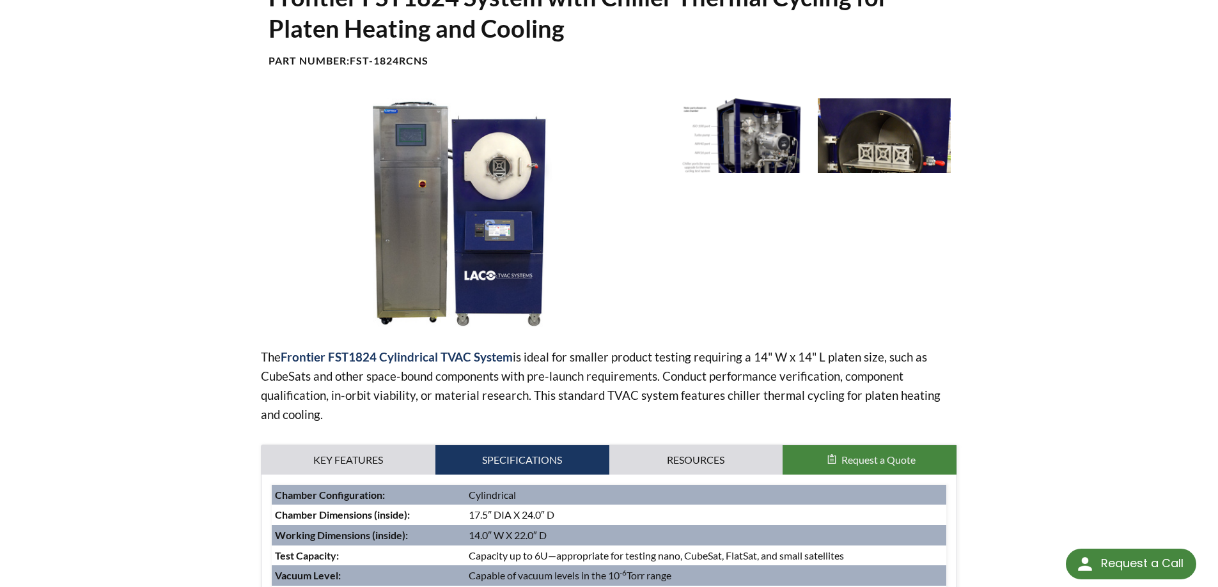
click at [903, 146] on img at bounding box center [884, 135] width 133 height 74
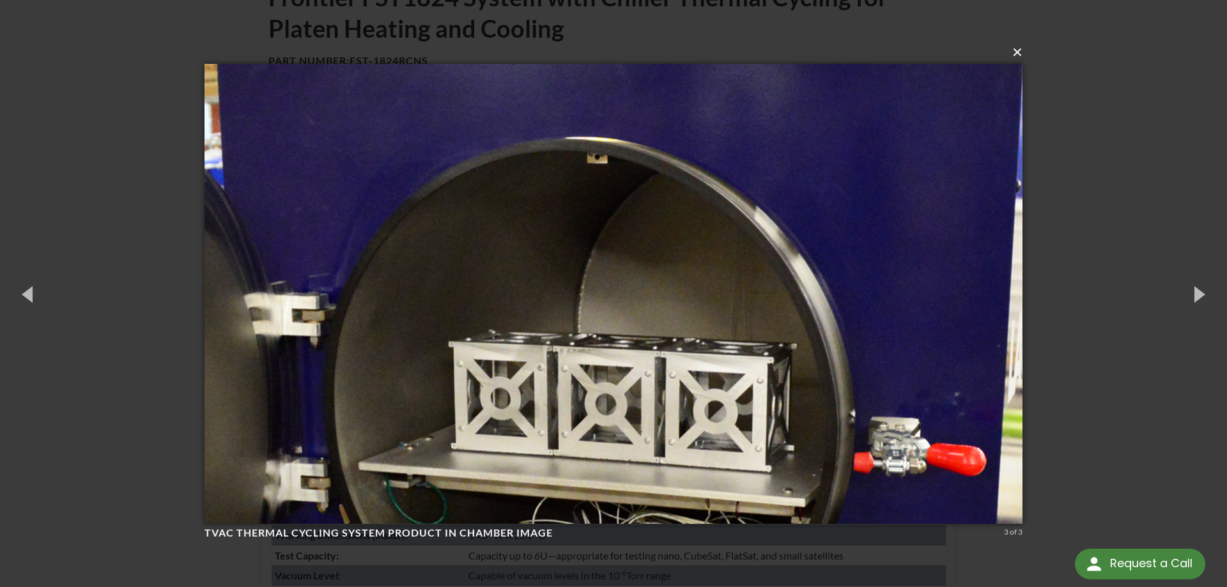
click at [1014, 49] on button "×" at bounding box center [617, 52] width 818 height 28
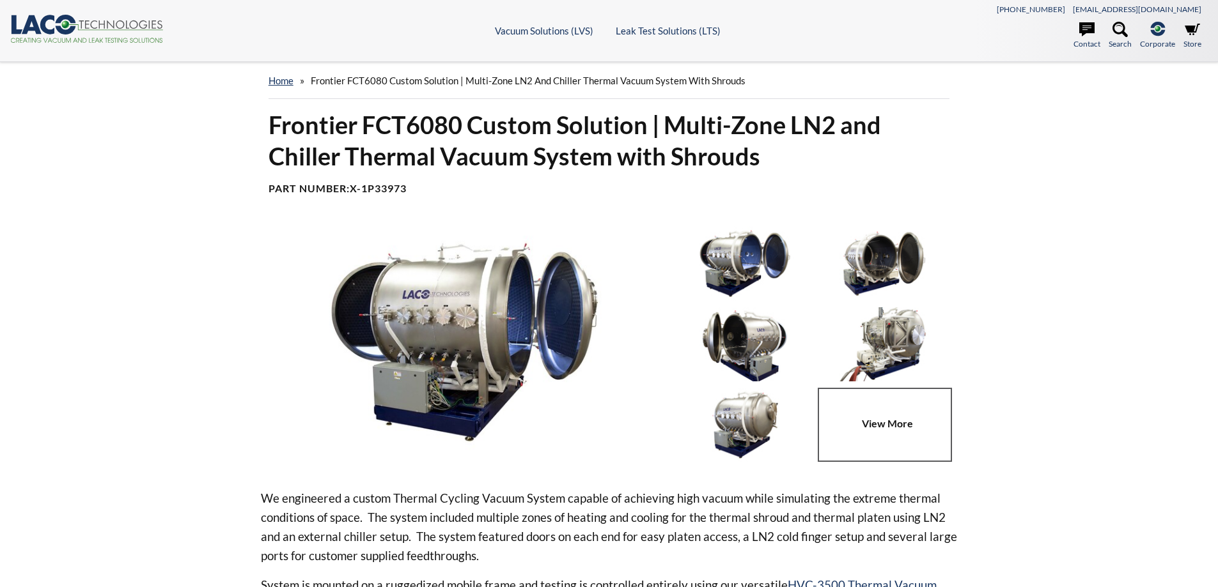
select select "언어 번역 위젯"
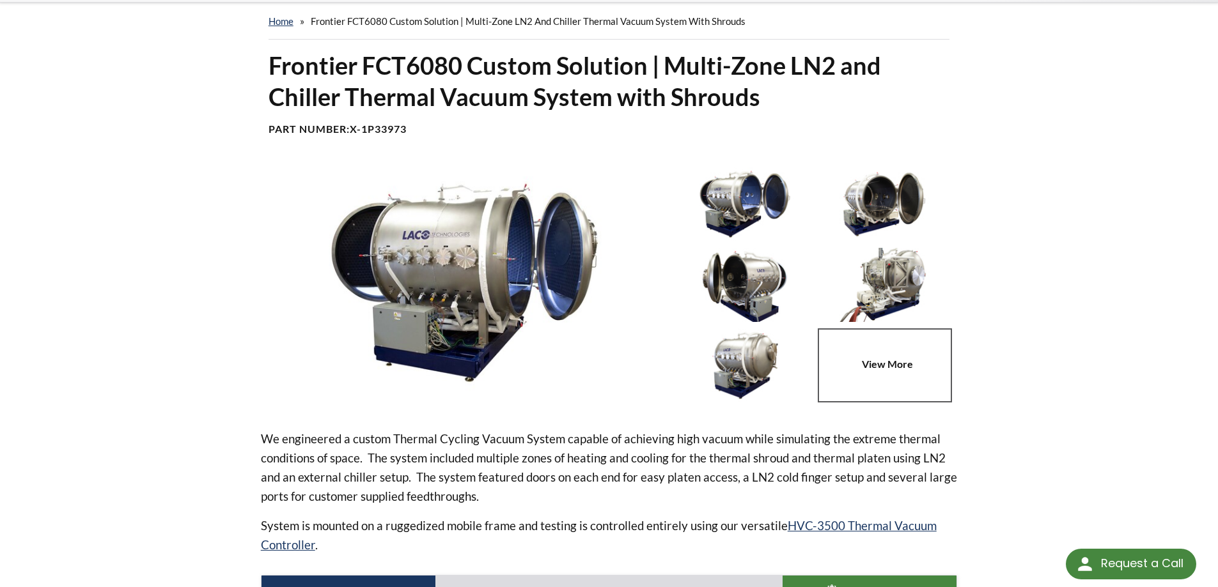
scroll to position [64, 0]
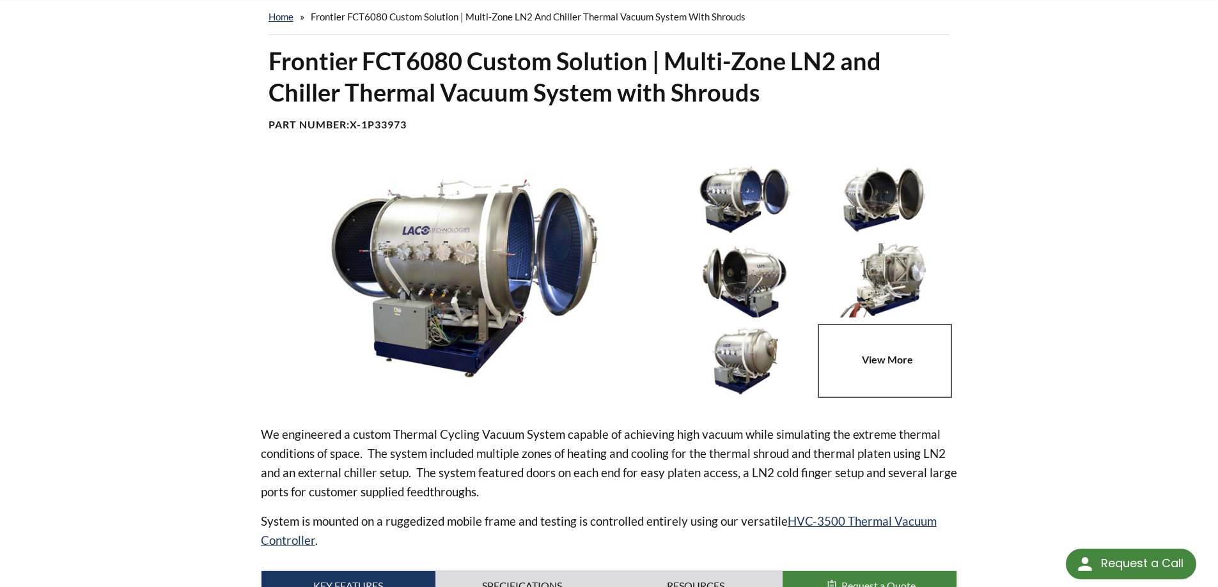
click at [717, 189] on img at bounding box center [744, 199] width 133 height 74
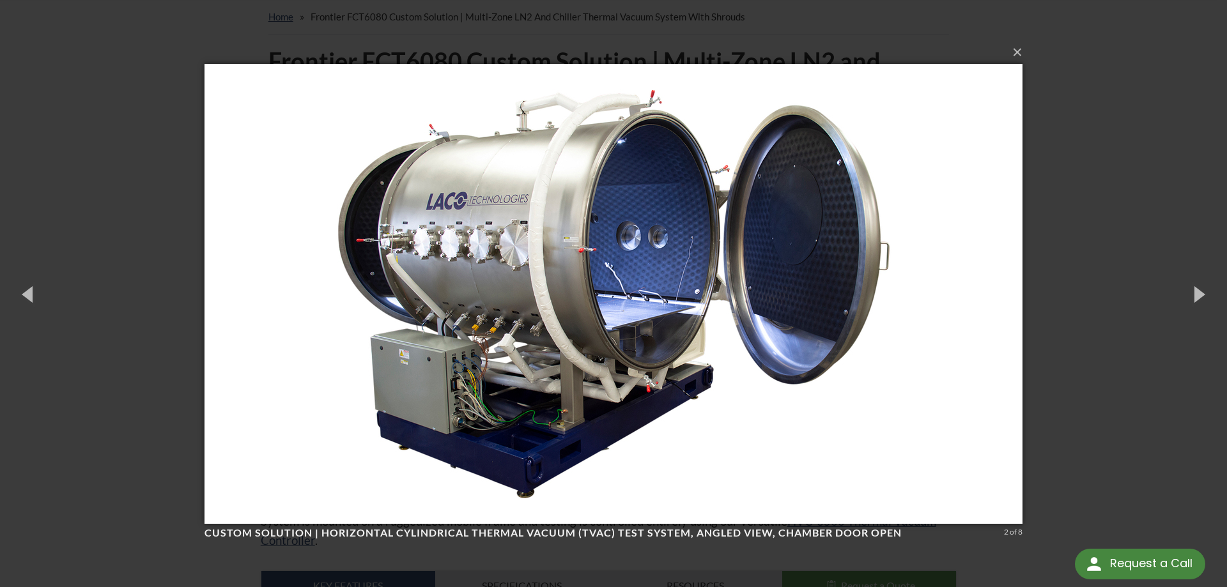
drag, startPoint x: 1041, startPoint y: 170, endPoint x: 1027, endPoint y: 160, distance: 17.4
click at [1041, 169] on div "× Custom Solution | Horizontal Cylindrical Thermal Vacuum (TVAC) Test System, a…" at bounding box center [613, 293] width 1227 height 587
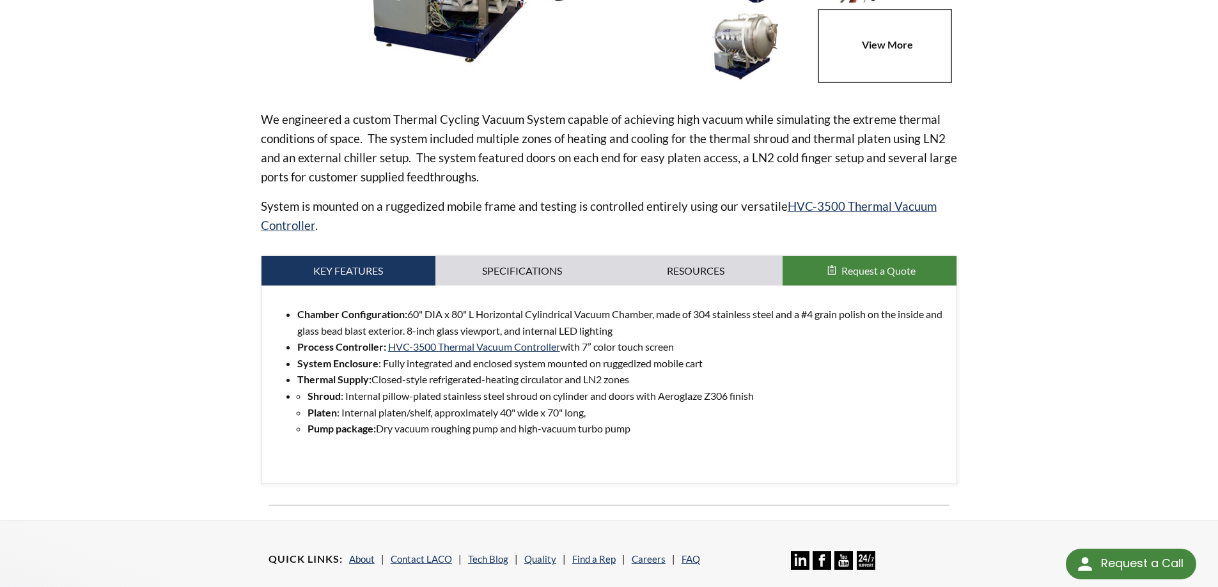
scroll to position [384, 0]
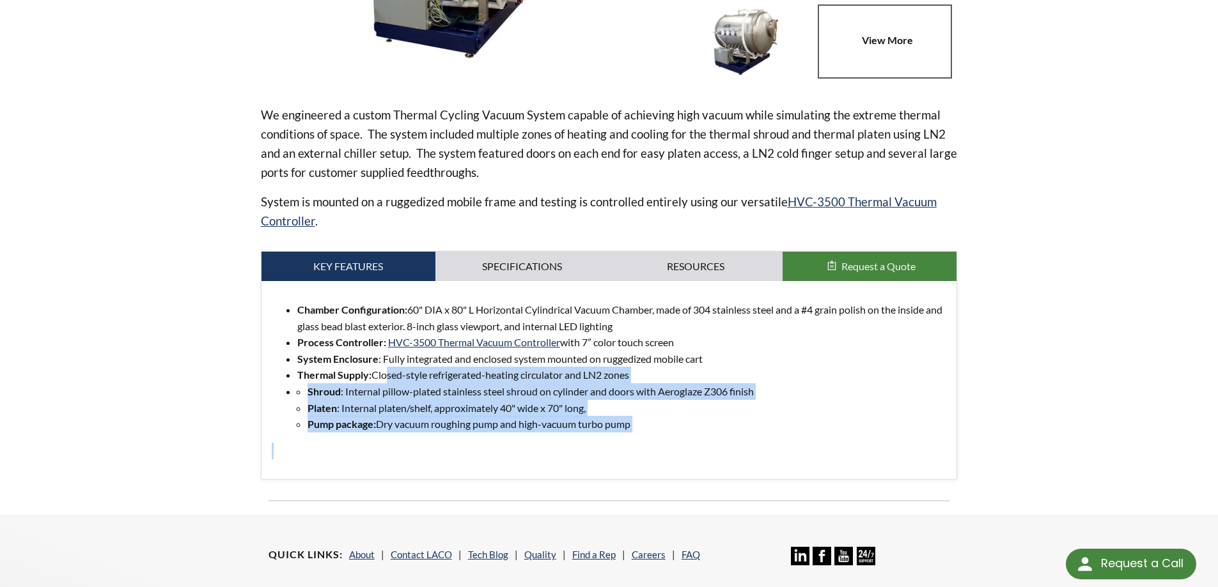
drag, startPoint x: 383, startPoint y: 375, endPoint x: 632, endPoint y: 420, distance: 253.4
click at [645, 433] on div "Chamber Configuration: 60" DIA x 80" L Horizontal Cylindrical Vacuum Chamber, m…" at bounding box center [609, 380] width 675 height 157
click at [511, 267] on link "Specifications" at bounding box center [522, 266] width 174 height 29
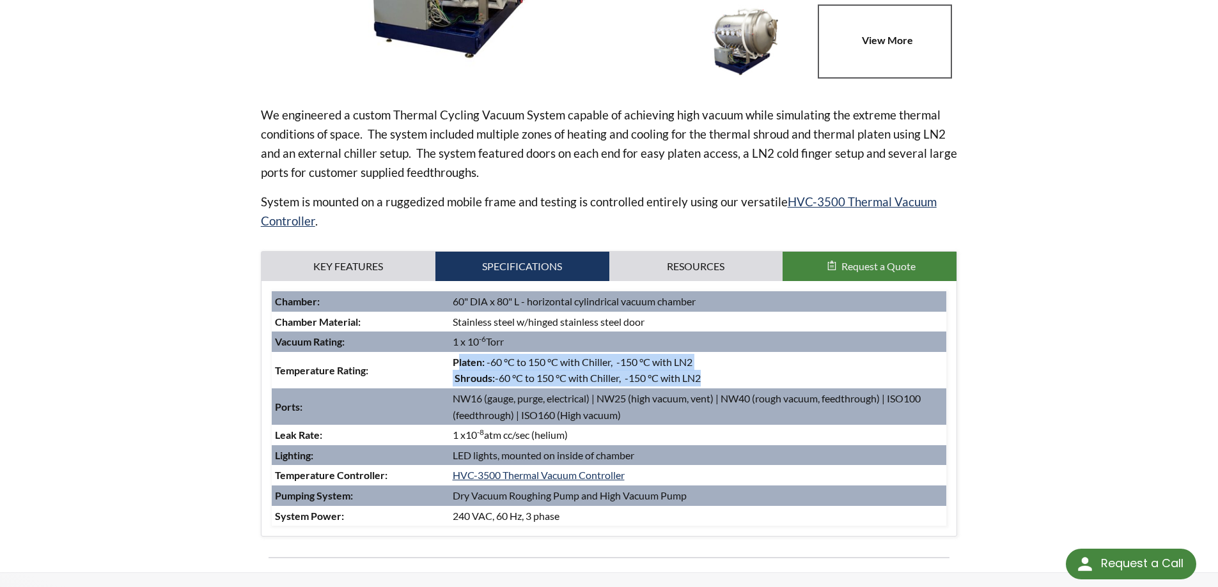
drag, startPoint x: 456, startPoint y: 363, endPoint x: 711, endPoint y: 385, distance: 256.0
click at [711, 385] on td "Platen : -60 °C to 150 °C with Chiller, -150 °C with LN2 Shrouds : -60 °C to 15…" at bounding box center [697, 370] width 497 height 36
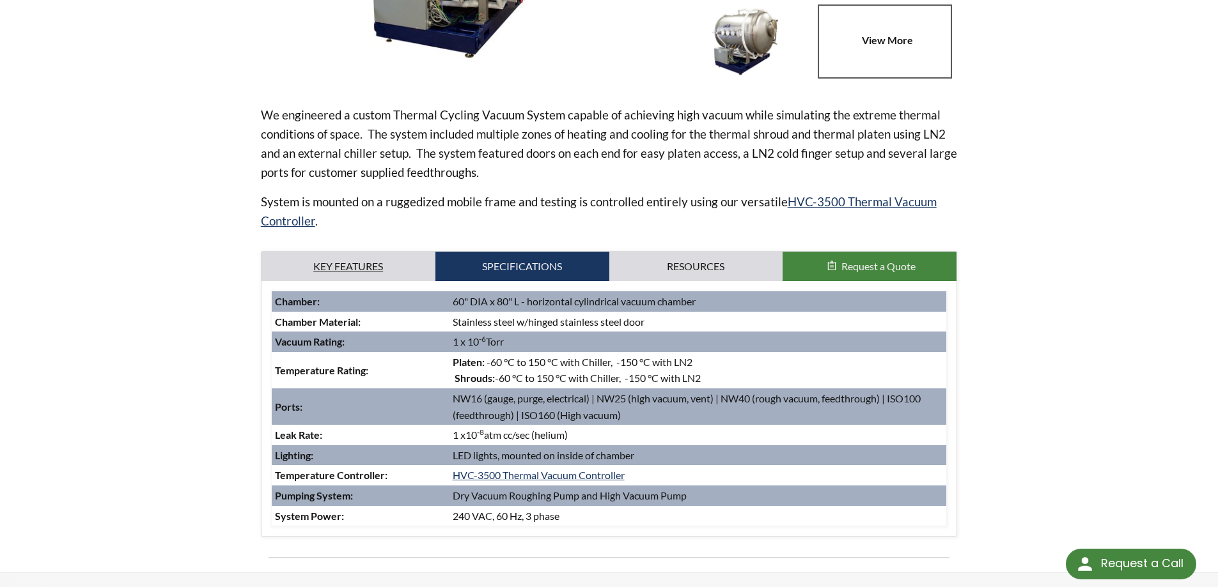
click at [359, 269] on link "Key Features" at bounding box center [348, 266] width 174 height 29
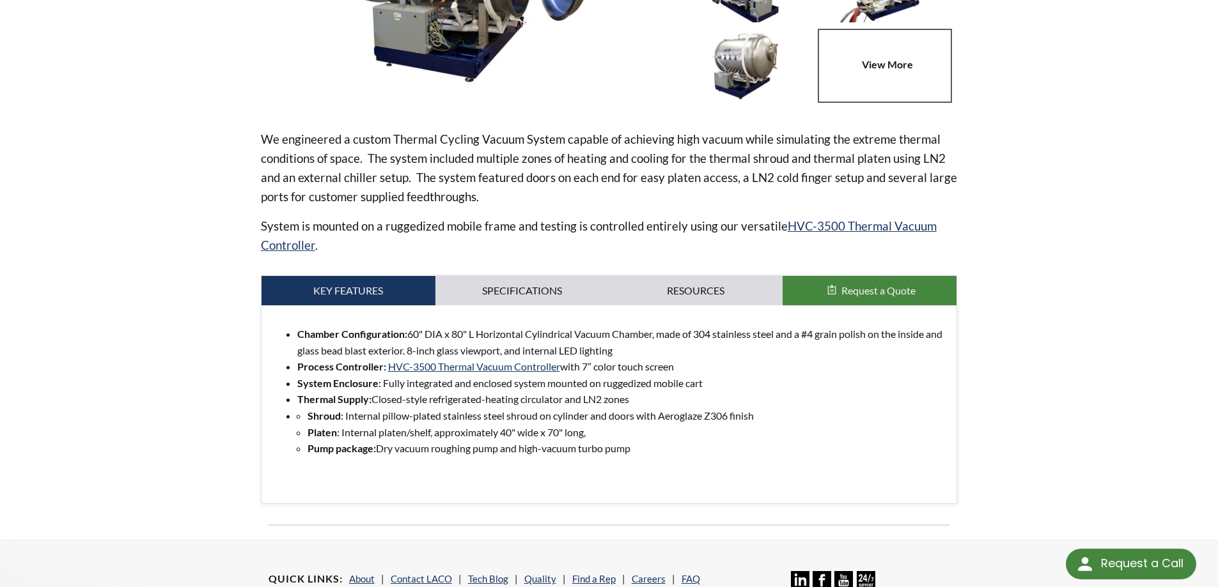
scroll to position [256, 0]
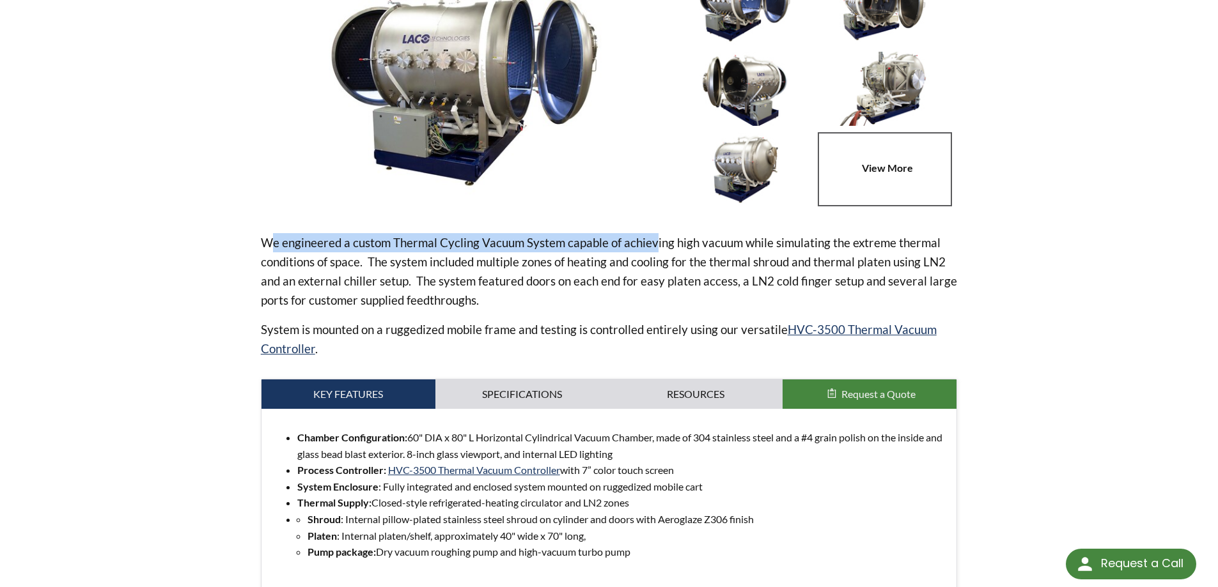
drag, startPoint x: 268, startPoint y: 242, endPoint x: 653, endPoint y: 250, distance: 384.9
click at [653, 250] on p "We engineered a custom Thermal Cycling Vacuum System capable of achieving high …" at bounding box center [609, 271] width 697 height 77
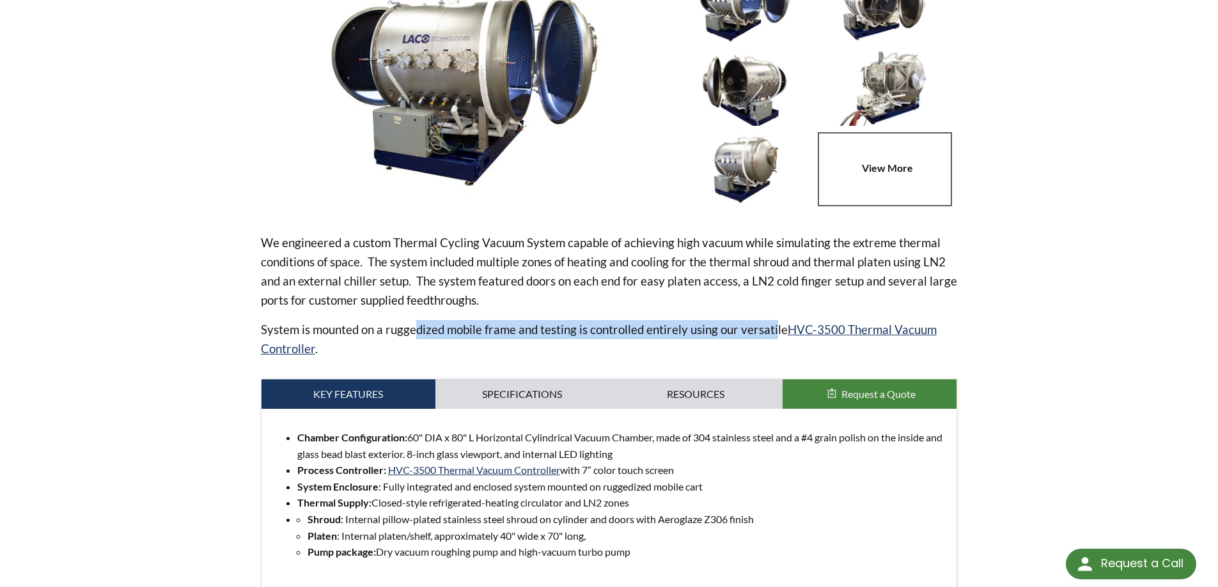
drag, startPoint x: 410, startPoint y: 325, endPoint x: 774, endPoint y: 326, distance: 363.7
click at [774, 326] on p "System is mounted on a ruggedized mobile frame and testing is controlled entire…" at bounding box center [609, 339] width 697 height 38
click at [945, 279] on p "We engineered a custom Thermal Cycling Vacuum System capable of achieving high …" at bounding box center [609, 271] width 697 height 77
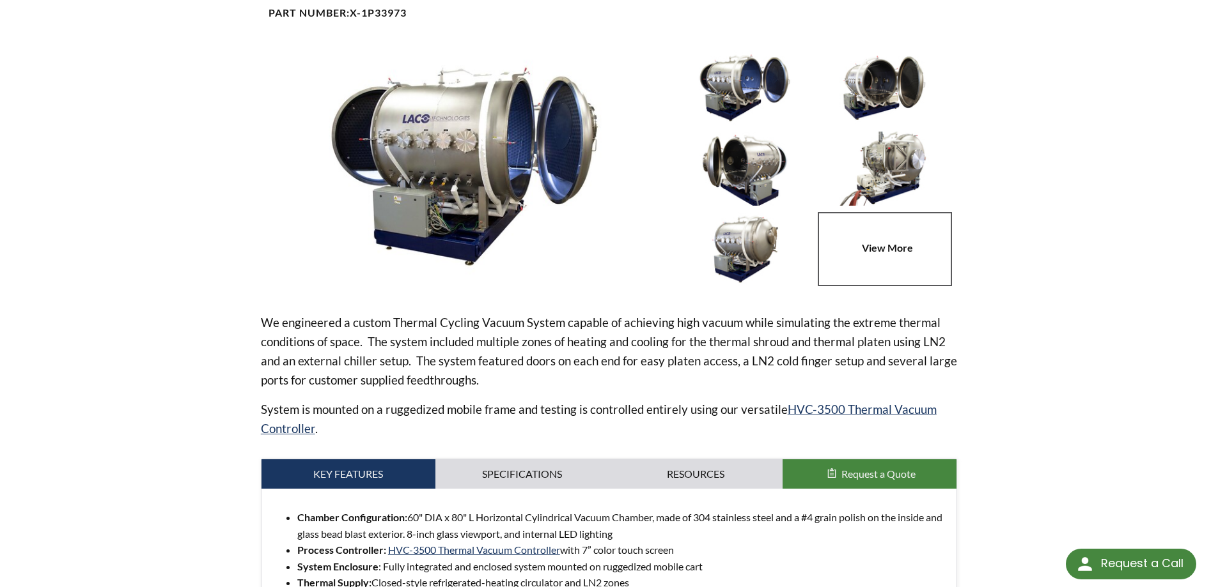
scroll to position [128, 0]
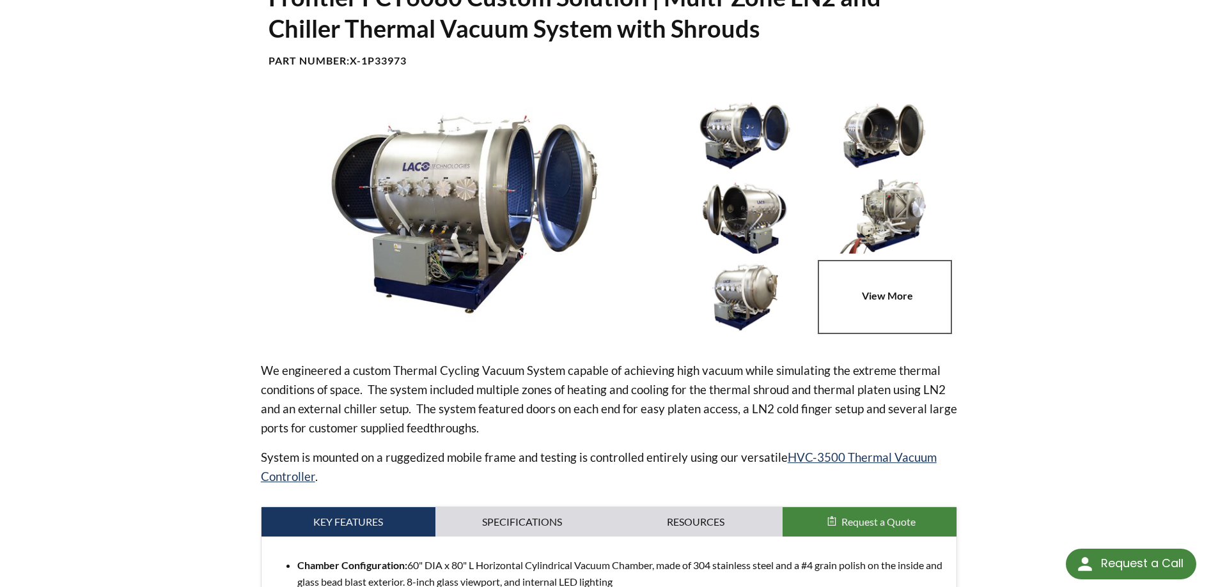
click at [471, 175] on img at bounding box center [465, 212] width 408 height 229
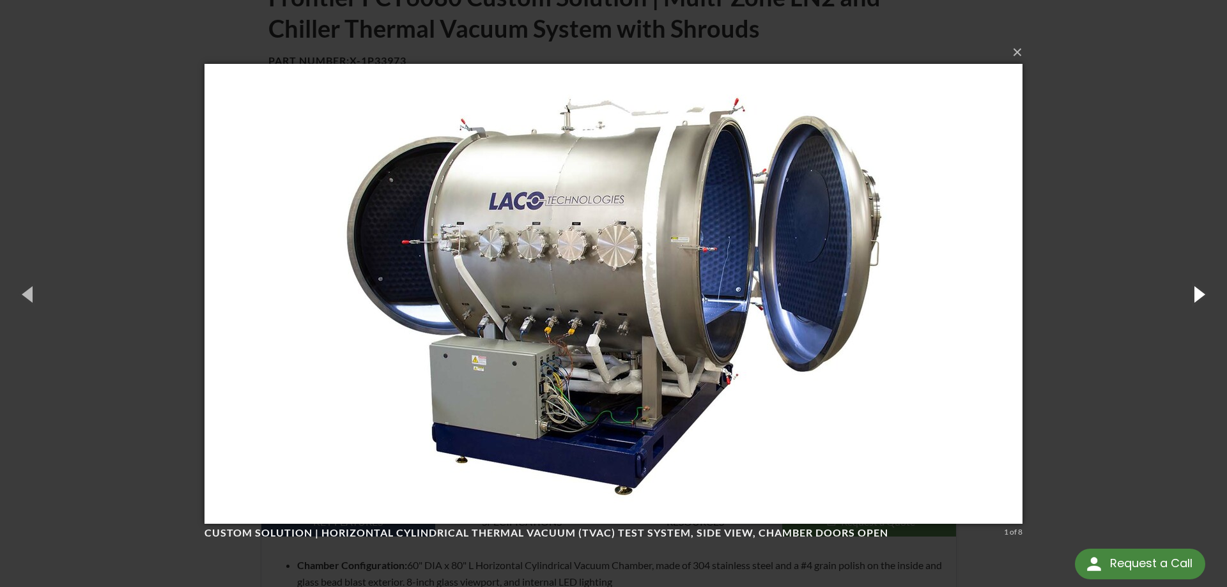
click at [1193, 295] on button "button" at bounding box center [1199, 294] width 58 height 70
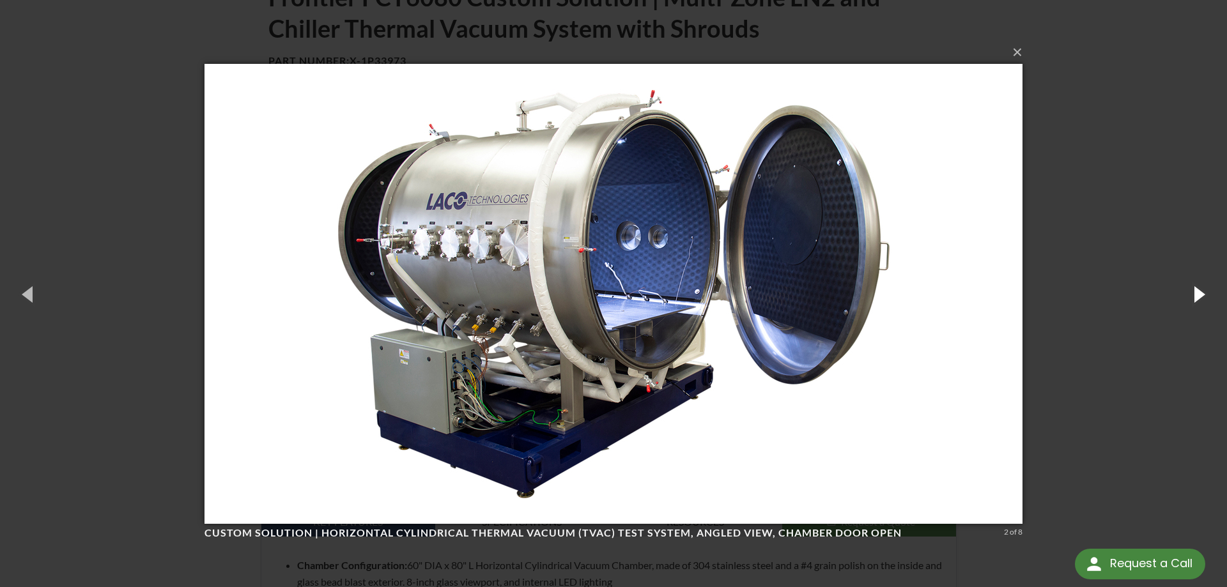
click at [1203, 304] on button "button" at bounding box center [1199, 294] width 58 height 70
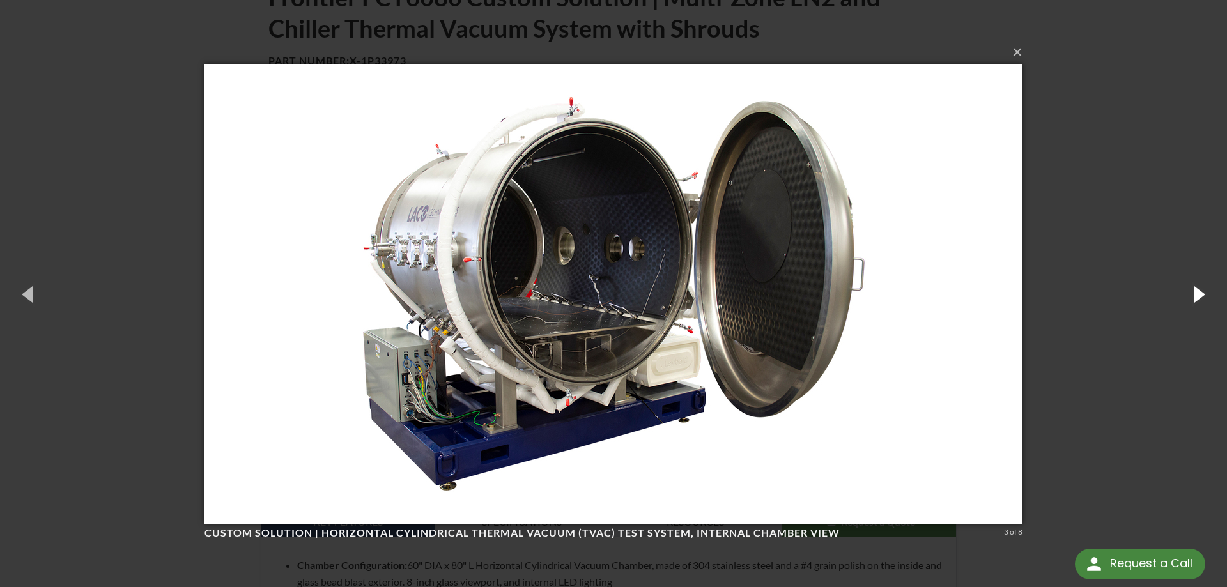
click at [1186, 291] on button "button" at bounding box center [1199, 294] width 58 height 70
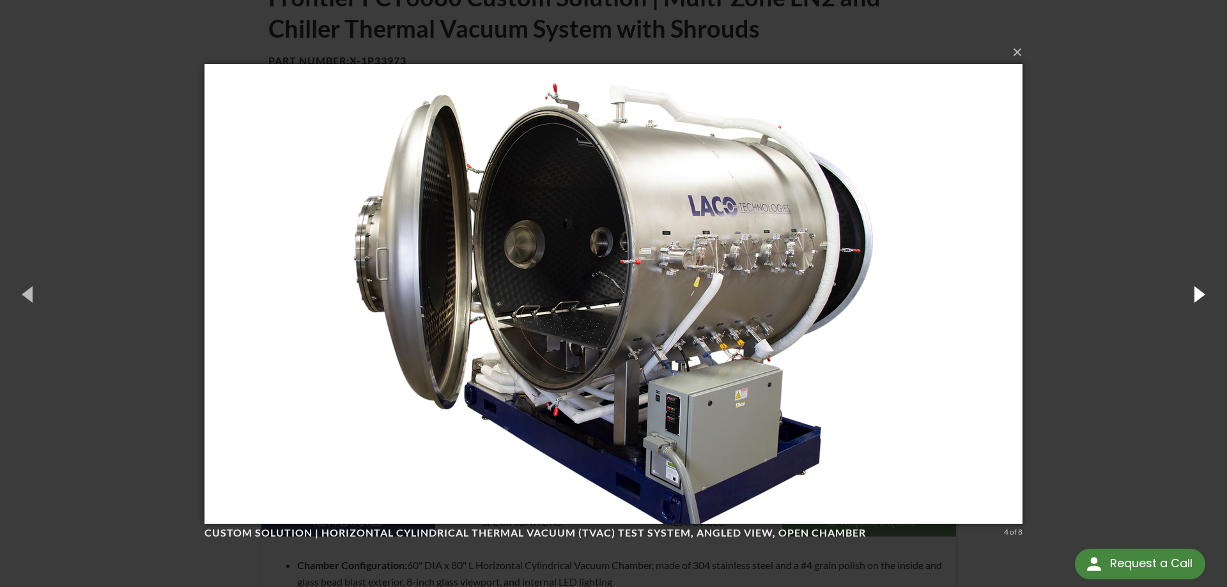
click at [1206, 303] on button "button" at bounding box center [1199, 294] width 58 height 70
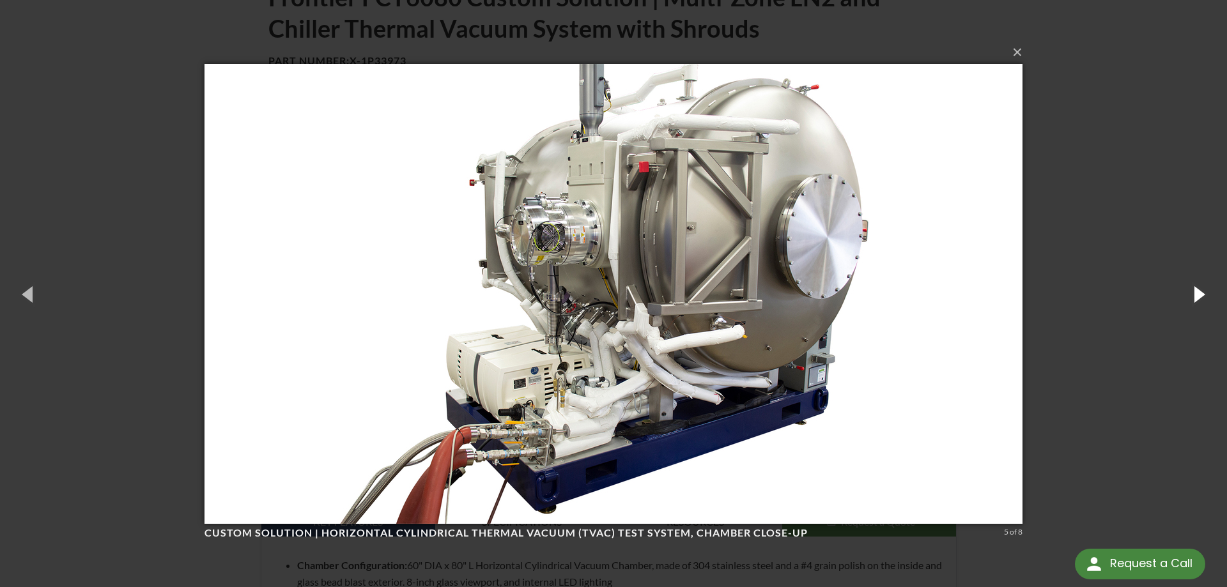
click at [1184, 292] on button "button" at bounding box center [1199, 294] width 58 height 70
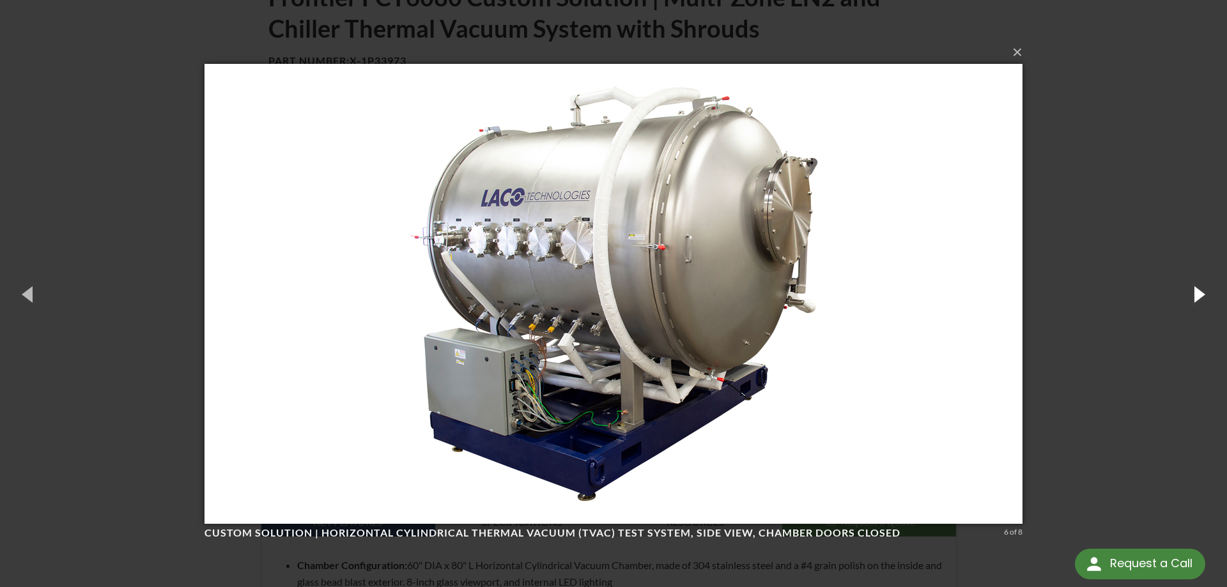
click at [1184, 292] on button "button" at bounding box center [1199, 294] width 58 height 70
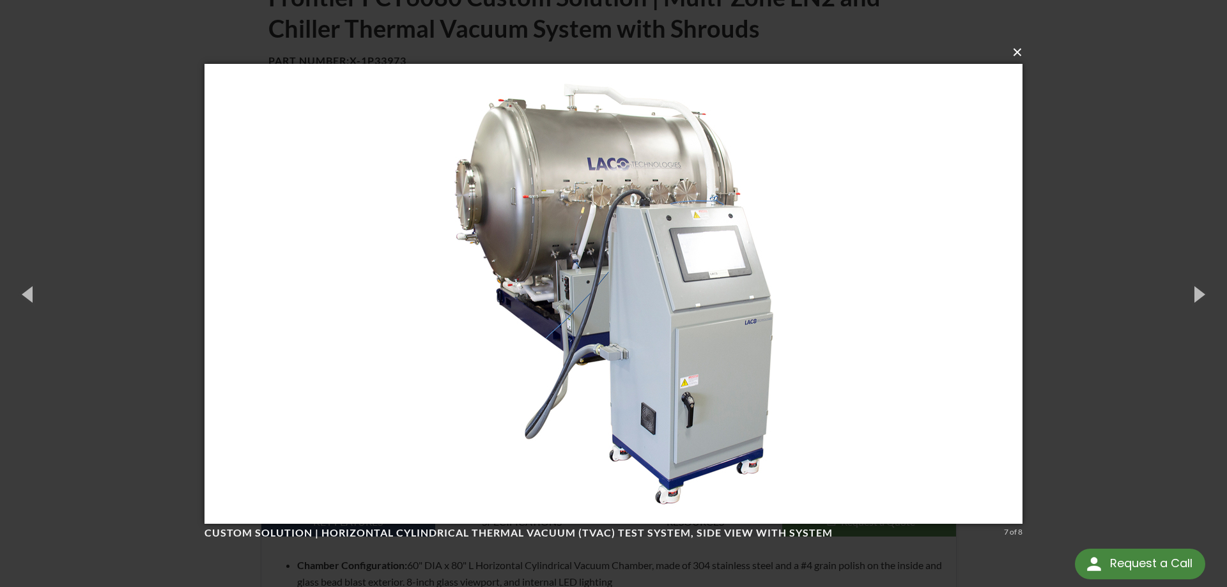
click at [1016, 46] on button "×" at bounding box center [617, 52] width 818 height 28
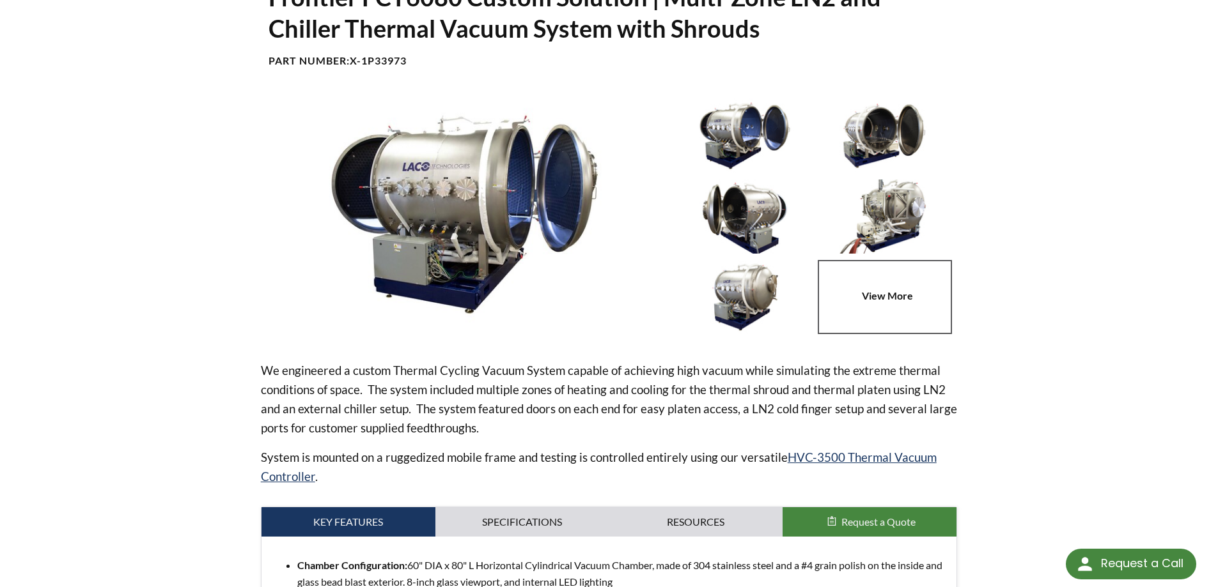
click at [1113, 233] on div "home » Frontier FCT6080 Custom Solution | Multi-Zone LN2 and Chiller Thermal Va…" at bounding box center [609, 352] width 1218 height 837
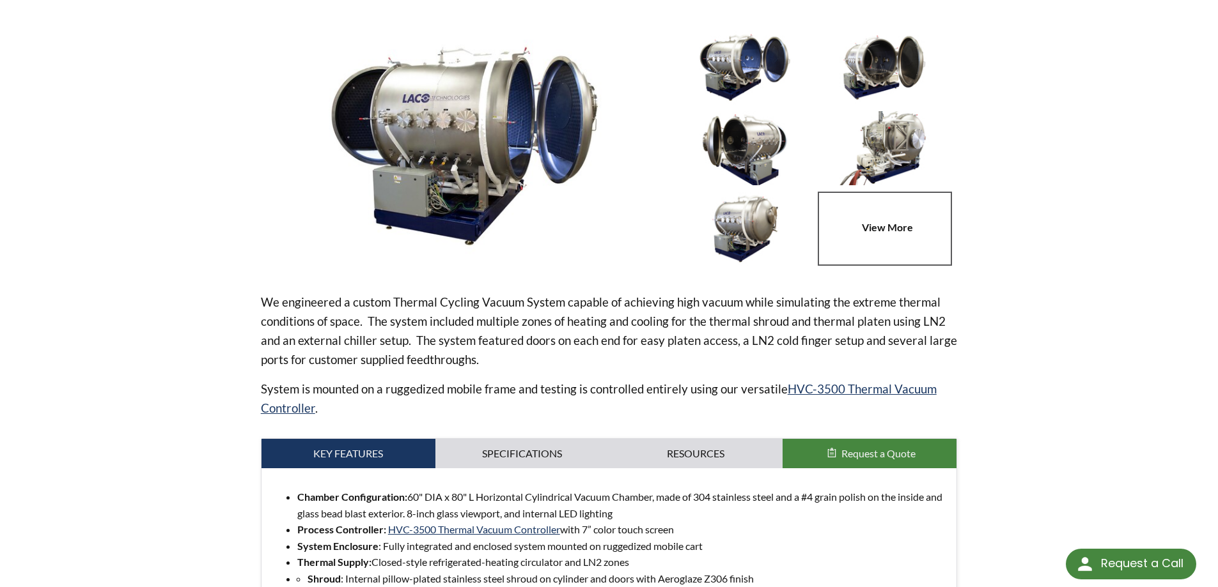
scroll to position [192, 0]
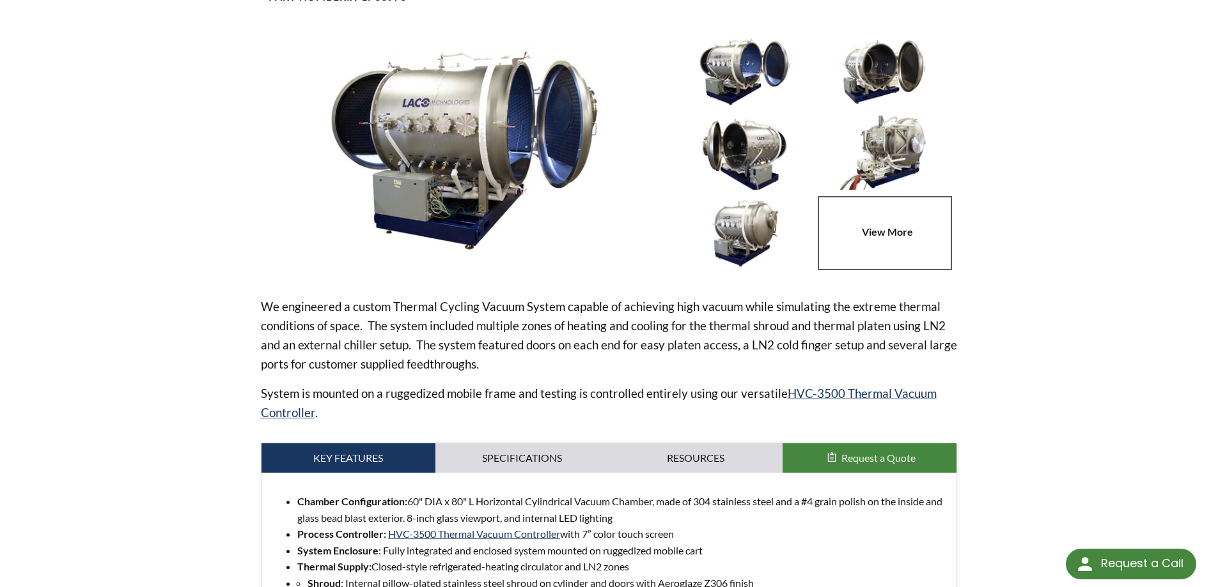
drag, startPoint x: 371, startPoint y: 318, endPoint x: 584, endPoint y: 367, distance: 218.3
click at [584, 367] on p "We engineered a custom Thermal Cycling Vacuum System capable of achieving high …" at bounding box center [609, 335] width 697 height 77
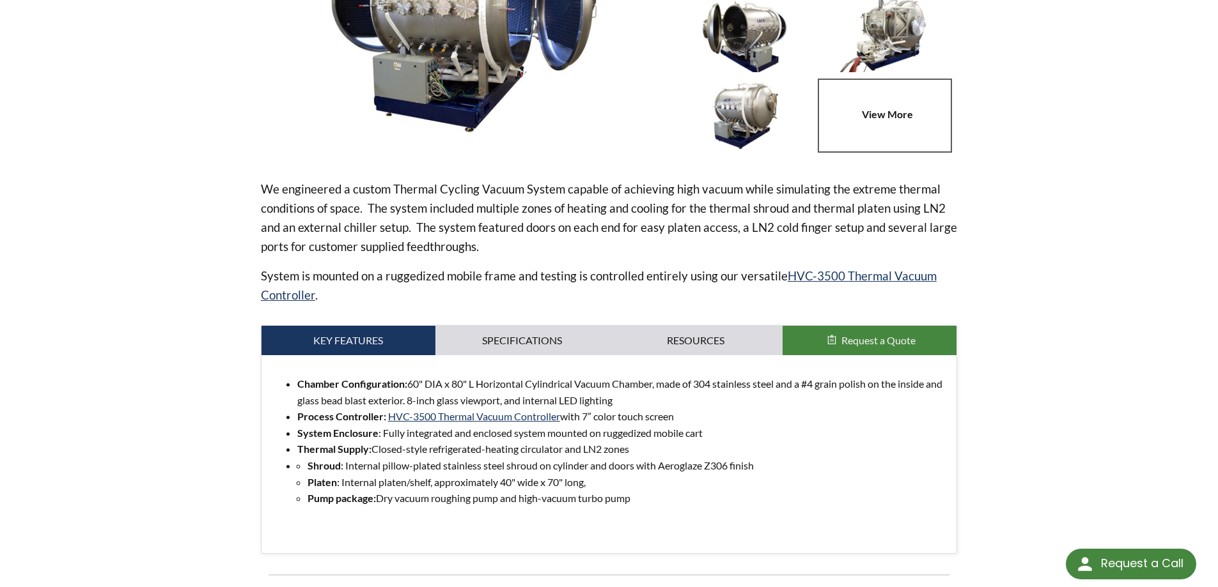
scroll to position [384, 0]
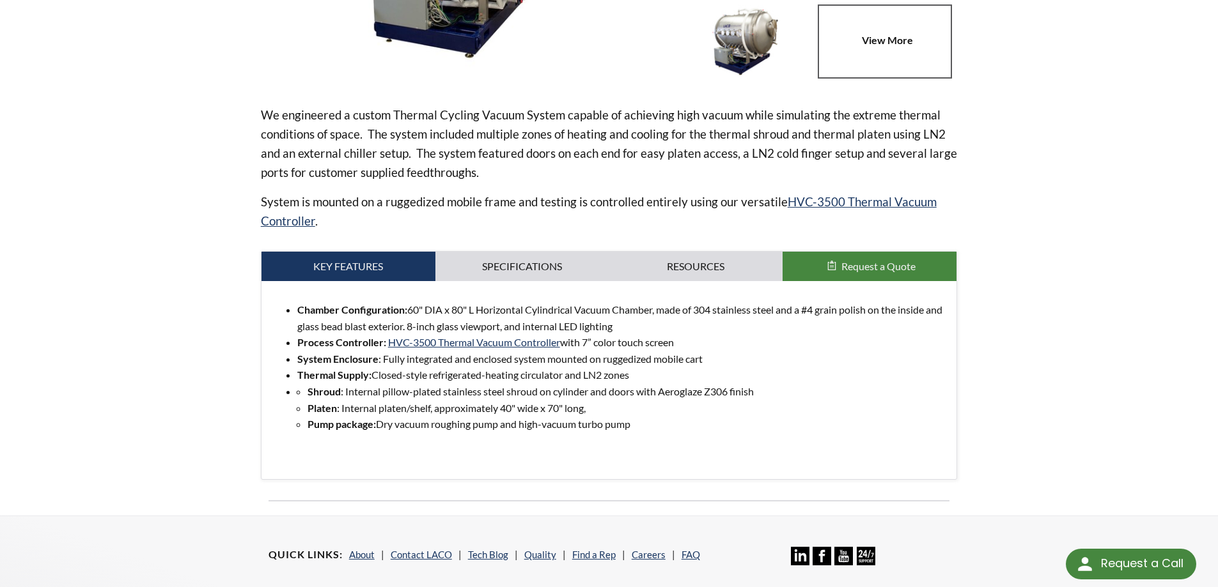
click at [632, 377] on li "Thermal Supply: Closed-style refrigerated-heating circulator and LN2 zones" at bounding box center [621, 375] width 649 height 17
click at [687, 274] on link "Resources" at bounding box center [696, 266] width 174 height 29
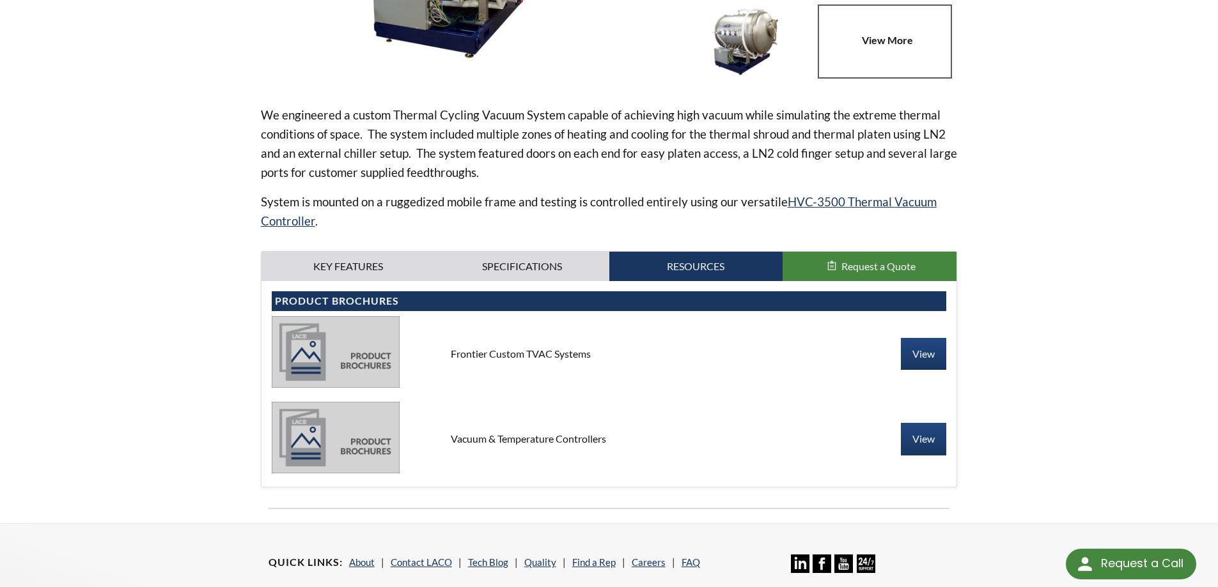
drag, startPoint x: 521, startPoint y: 355, endPoint x: 688, endPoint y: 354, distance: 166.8
click at [663, 354] on div "Frontier Custom TVAC Systems" at bounding box center [608, 354] width 337 height 14
drag, startPoint x: 717, startPoint y: 356, endPoint x: 789, endPoint y: 359, distance: 72.3
click at [717, 357] on div "Frontier Custom TVAC Systems" at bounding box center [608, 354] width 337 height 14
click at [908, 353] on link "View" at bounding box center [923, 354] width 45 height 32
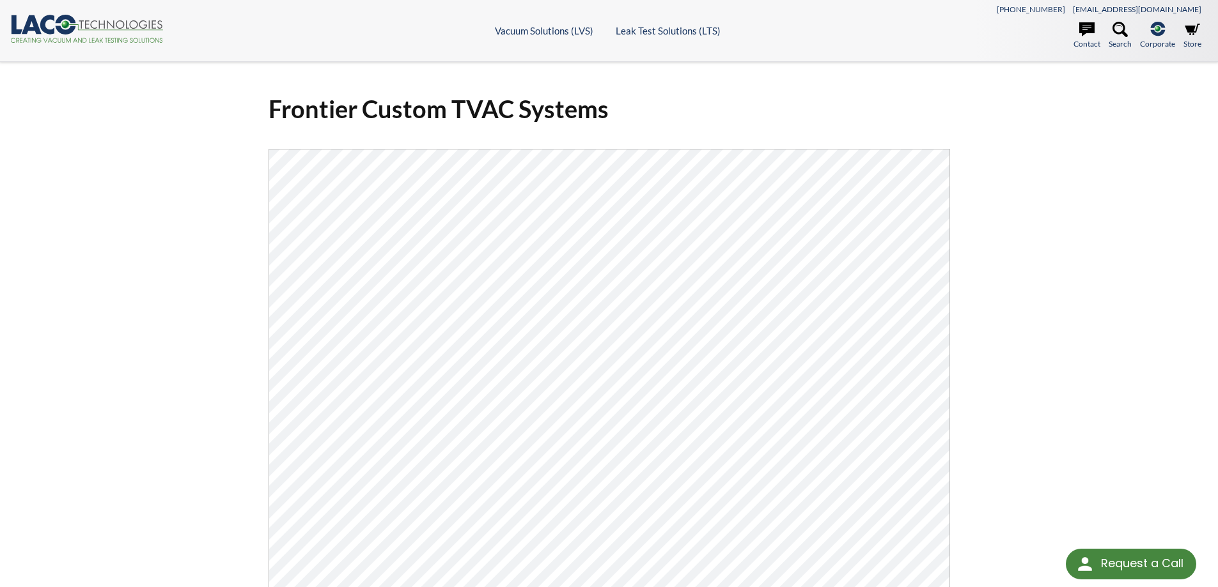
drag, startPoint x: 1039, startPoint y: 272, endPoint x: 937, endPoint y: 55, distance: 239.3
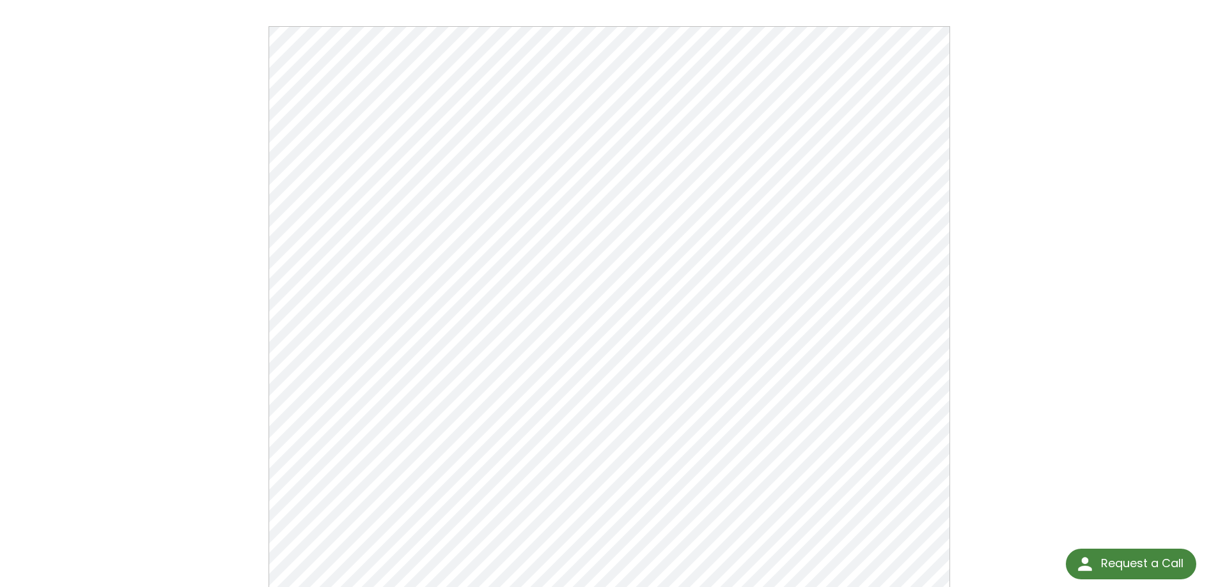
scroll to position [128, 0]
click at [1082, 356] on div "Frontier Custom TVAC Systems Click Here To Download" at bounding box center [609, 292] width 1218 height 716
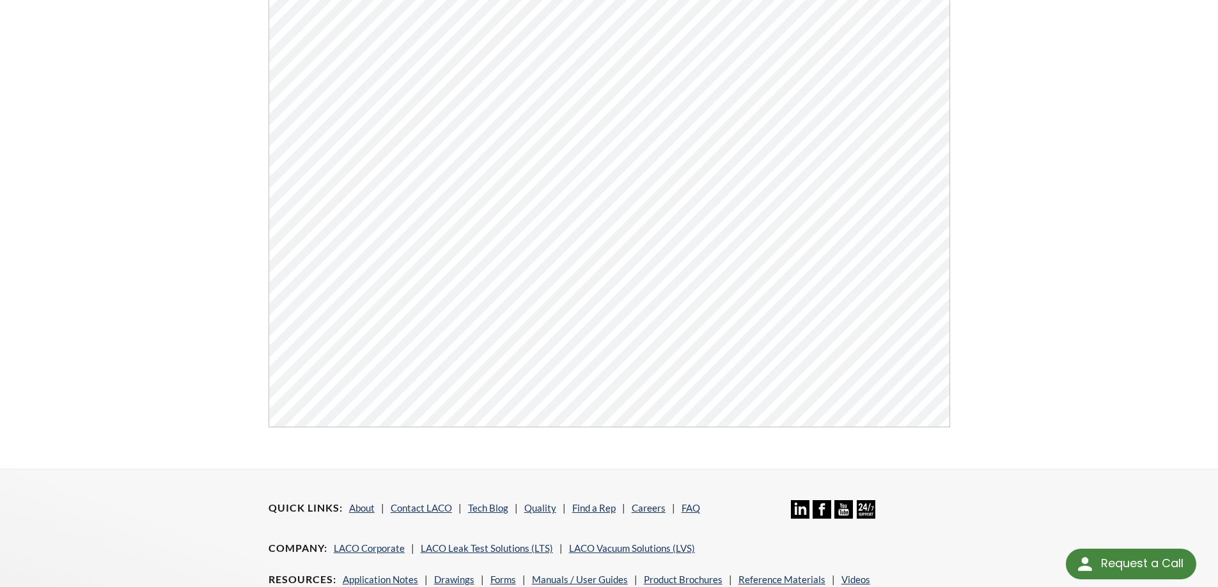
scroll to position [295, 0]
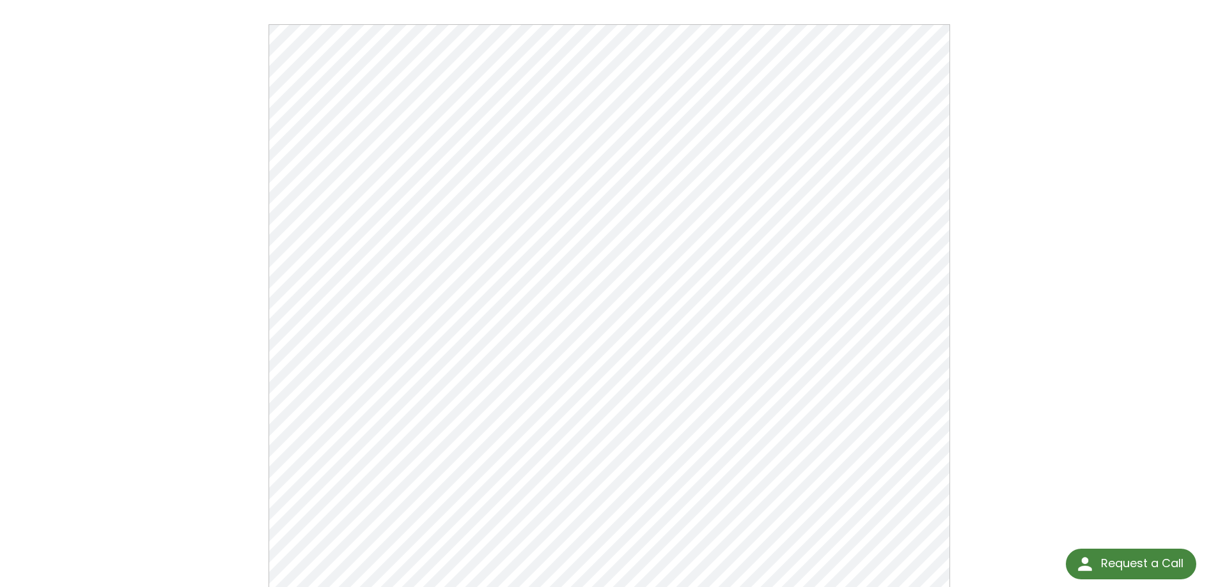
scroll to position [128, 0]
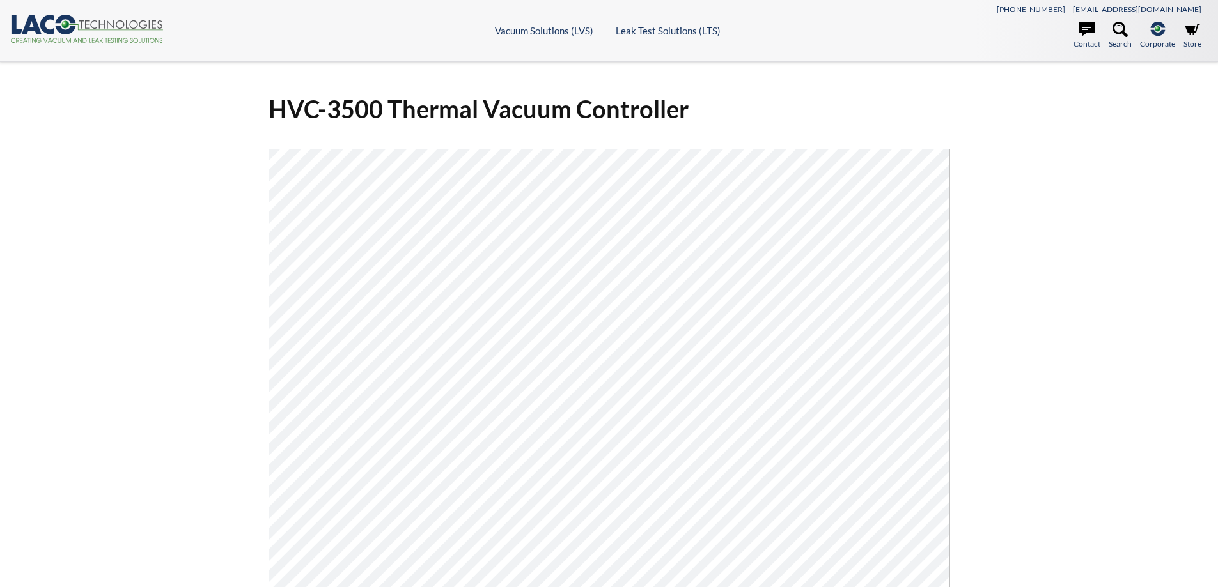
select select "언어 번역 위젯"
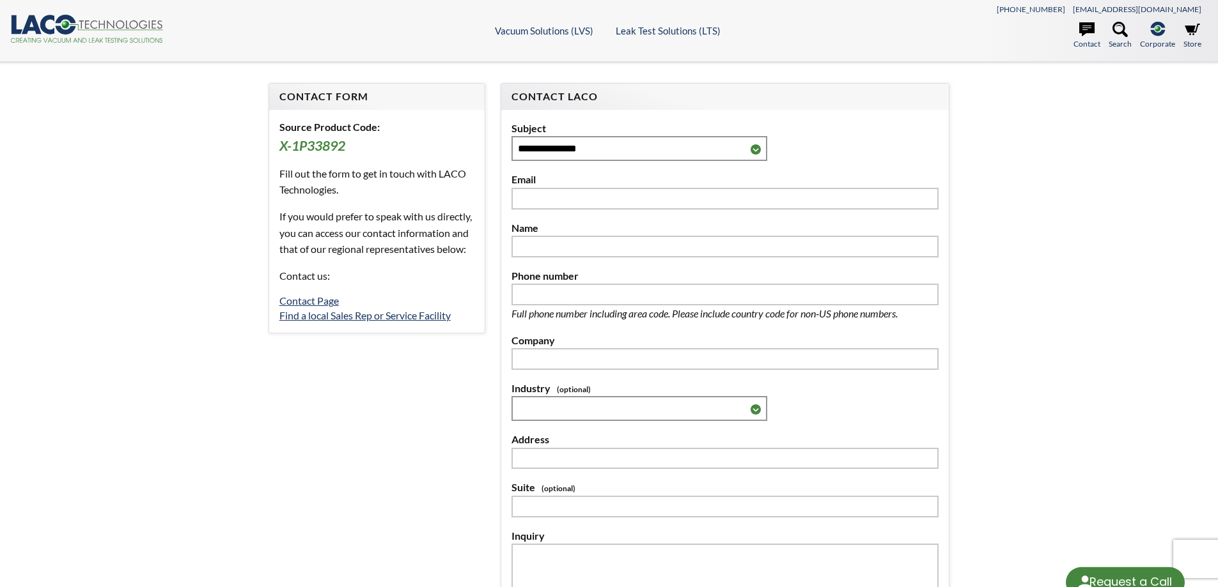
select select "언어 번역 위젯"
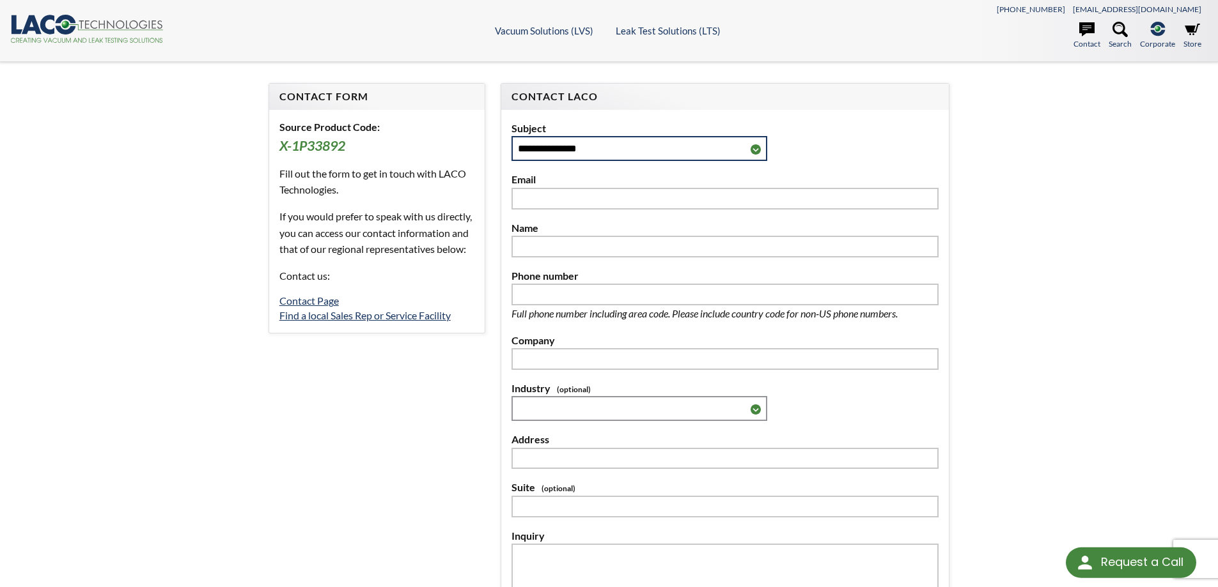
click at [555, 155] on select "**********" at bounding box center [639, 148] width 256 height 25
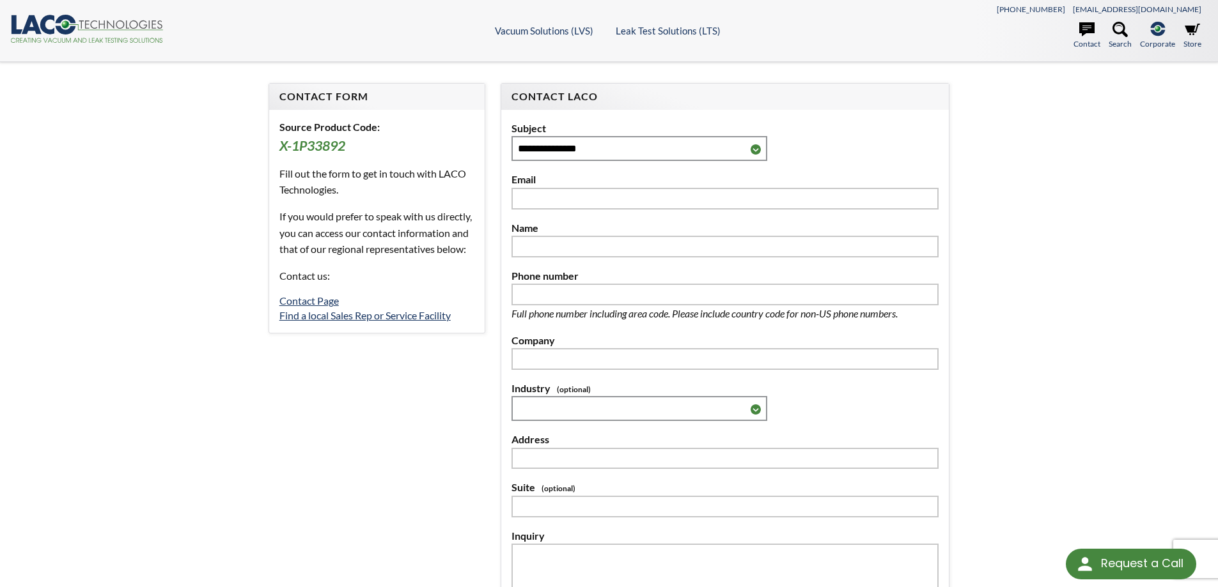
click at [1106, 170] on div "**********" at bounding box center [609, 402] width 1218 height 680
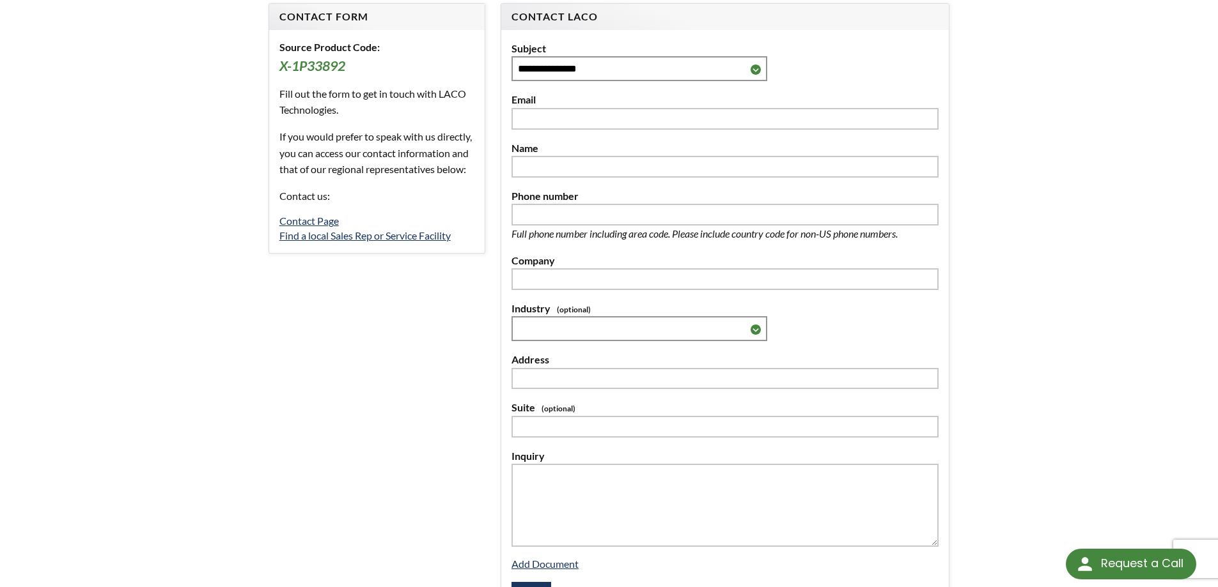
scroll to position [64, 0]
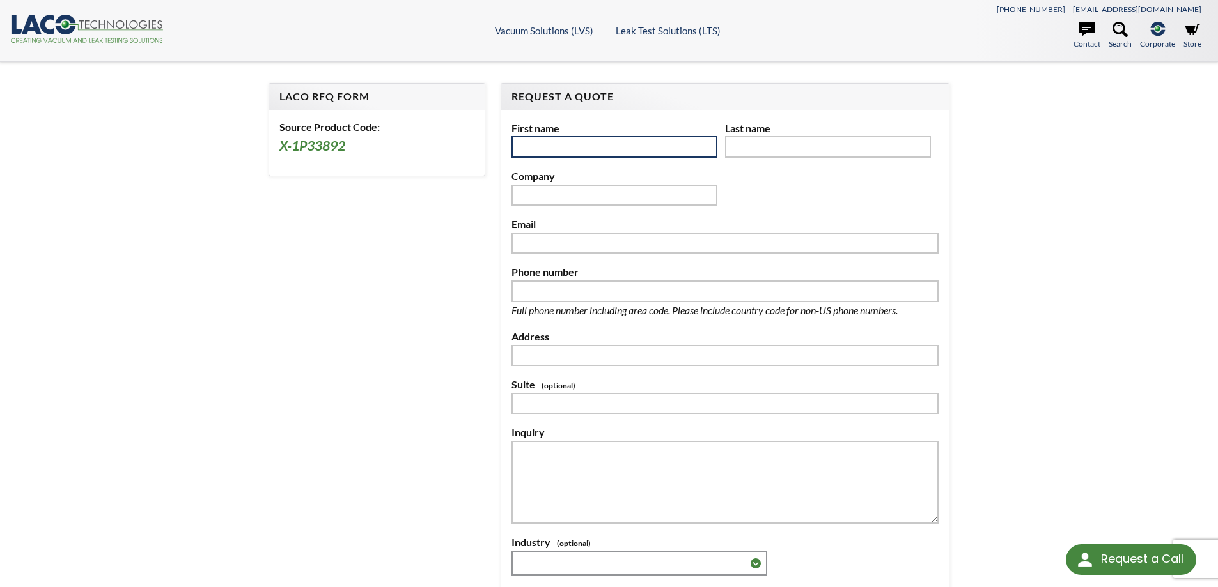
click at [617, 151] on input "text" at bounding box center [614, 147] width 206 height 22
type input "*******"
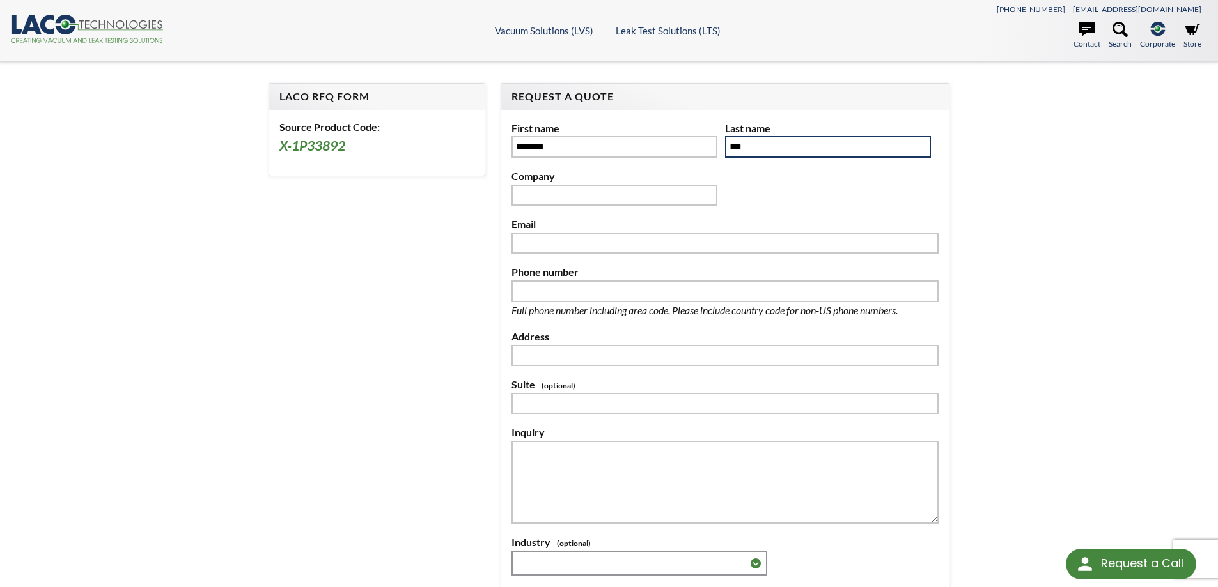
type input "***"
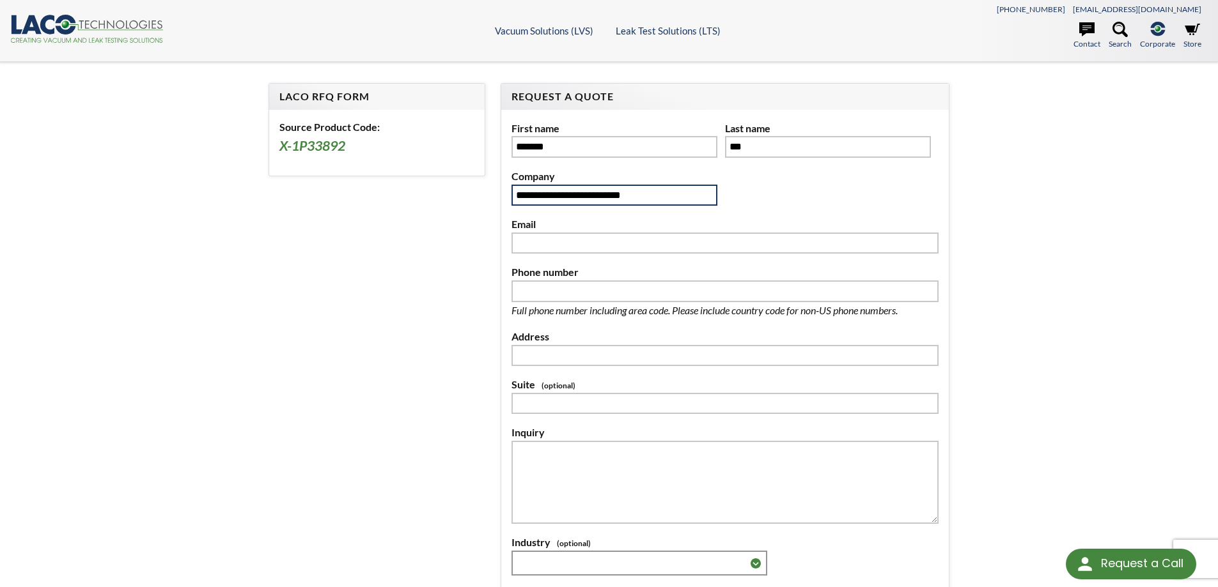
type input "**********"
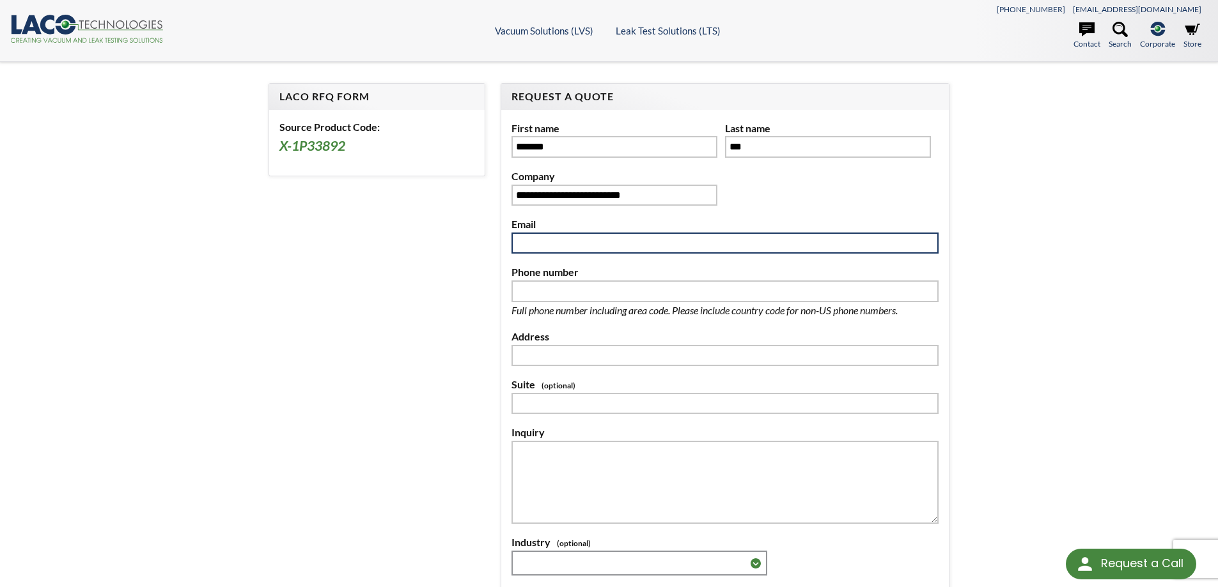
type input "*"
type input "**********"
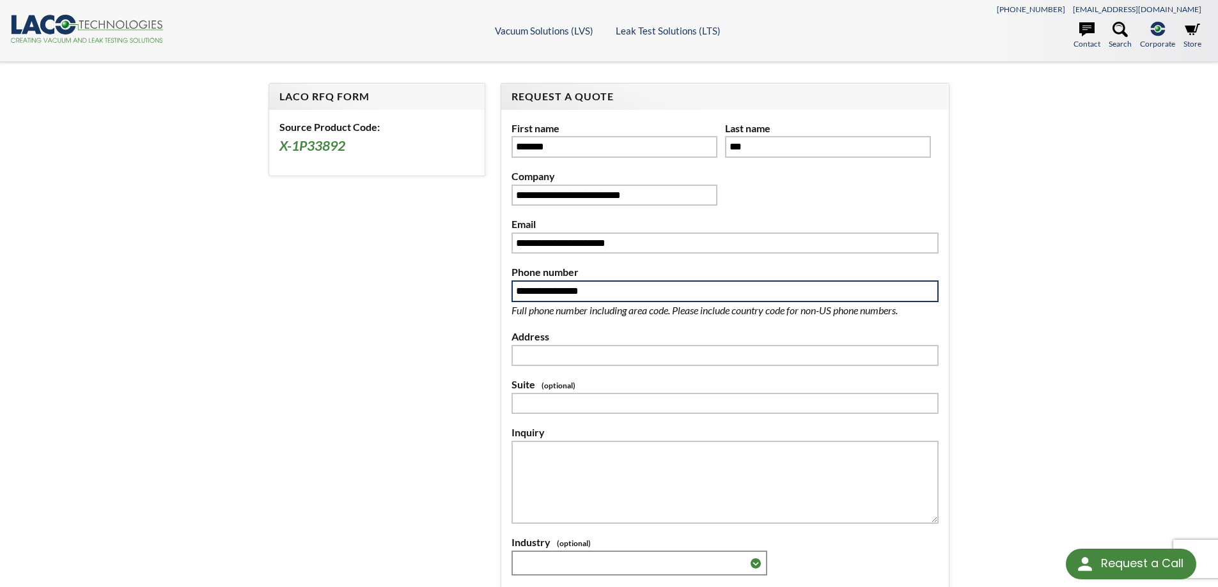
type input "**********"
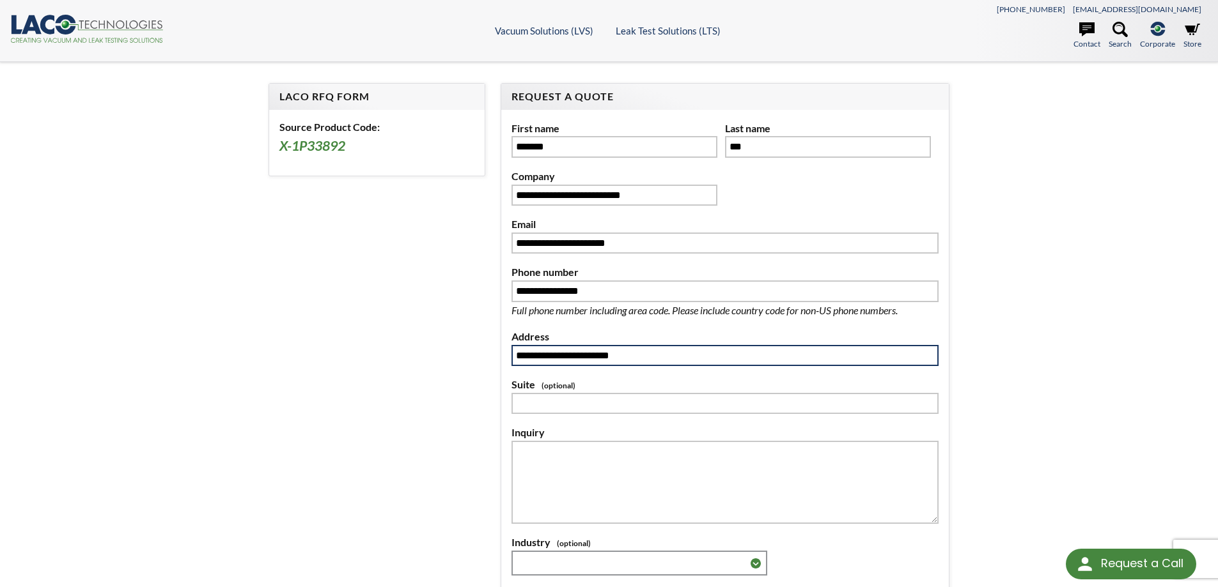
click at [756, 361] on input "**********" at bounding box center [724, 356] width 427 height 22
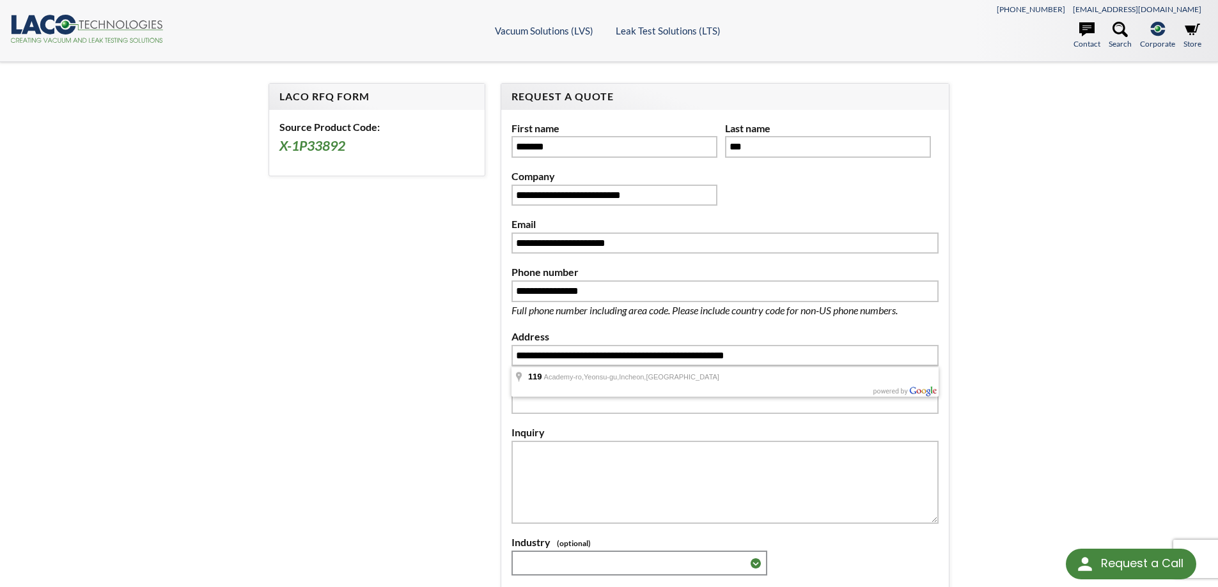
type input "**********"
click at [949, 325] on div "**********" at bounding box center [724, 371] width 449 height 577
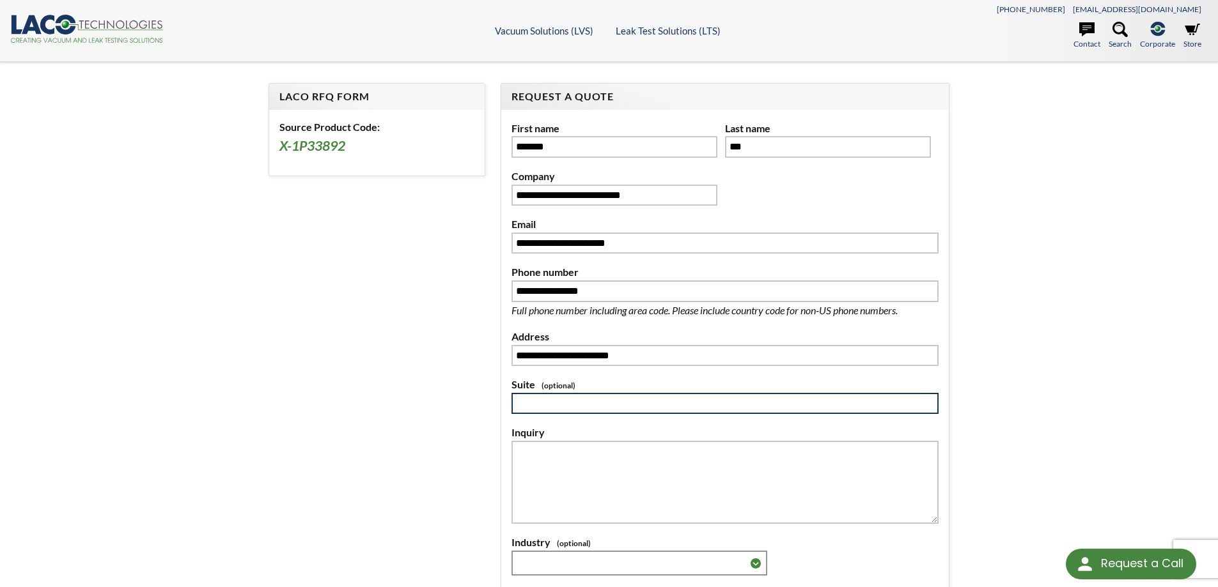
click at [726, 412] on input "text" at bounding box center [724, 404] width 427 height 22
type input "*"
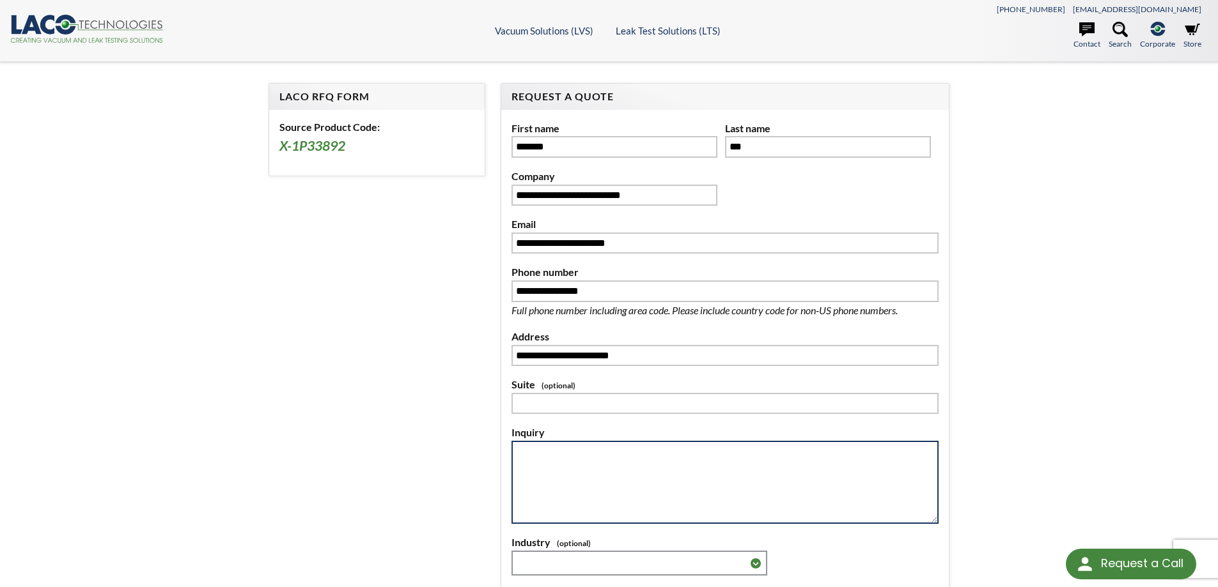
click at [705, 448] on textarea at bounding box center [724, 482] width 427 height 83
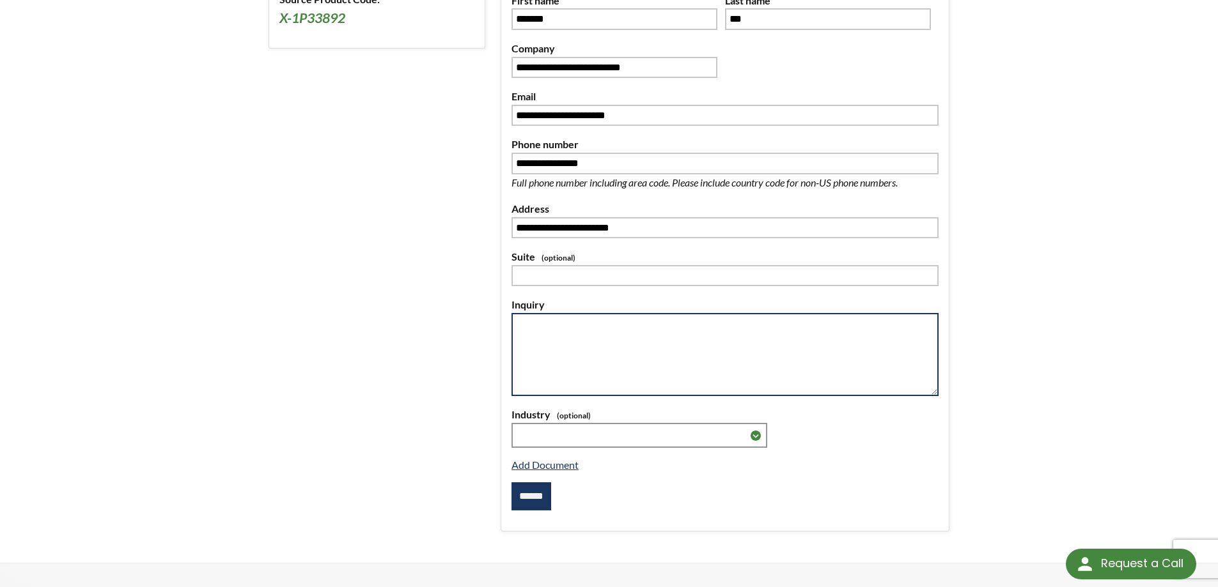
click at [695, 350] on textarea at bounding box center [724, 354] width 427 height 83
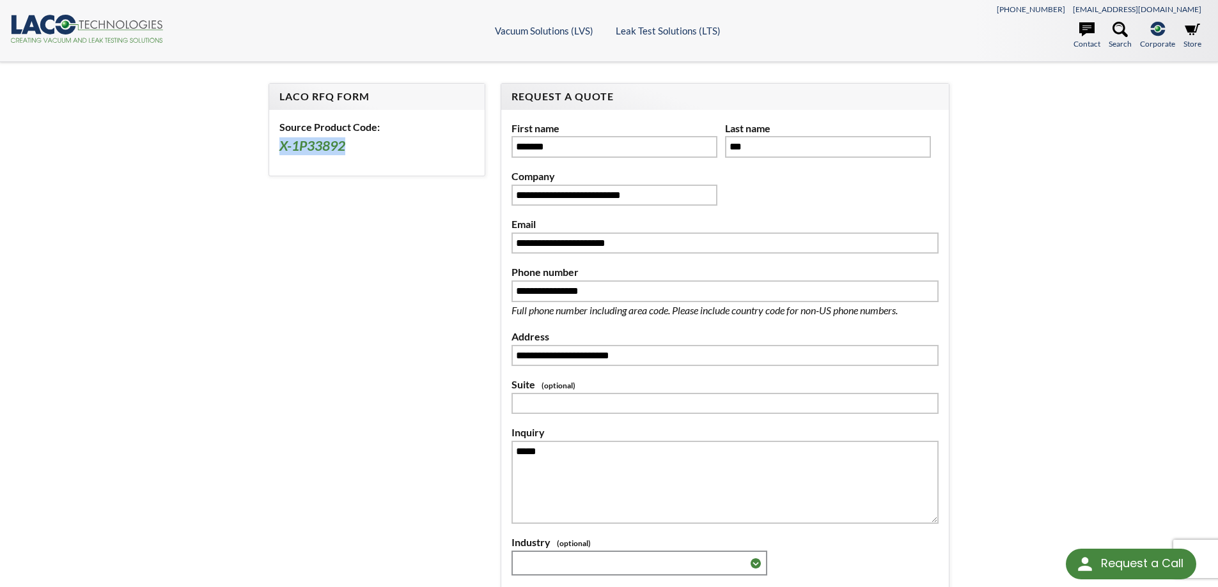
drag, startPoint x: 383, startPoint y: 144, endPoint x: 272, endPoint y: 146, distance: 111.2
click at [272, 146] on div "Source Product Code: X-1P33892" at bounding box center [376, 143] width 215 height 66
copy h3 "X-1P33892"
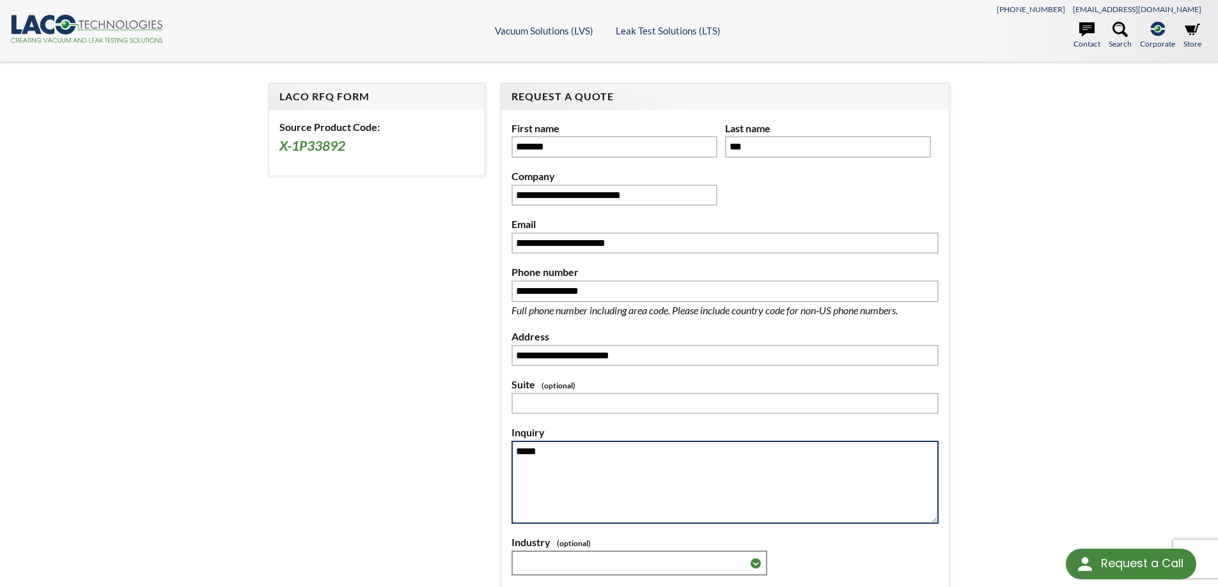
click at [606, 456] on textarea "*****" at bounding box center [724, 482] width 427 height 83
click at [633, 451] on textarea "**********" at bounding box center [724, 482] width 427 height 83
click at [654, 484] on textarea "**********" at bounding box center [724, 482] width 427 height 83
drag, startPoint x: 865, startPoint y: 474, endPoint x: 834, endPoint y: 465, distance: 32.0
click at [834, 465] on textarea "**********" at bounding box center [724, 482] width 427 height 83
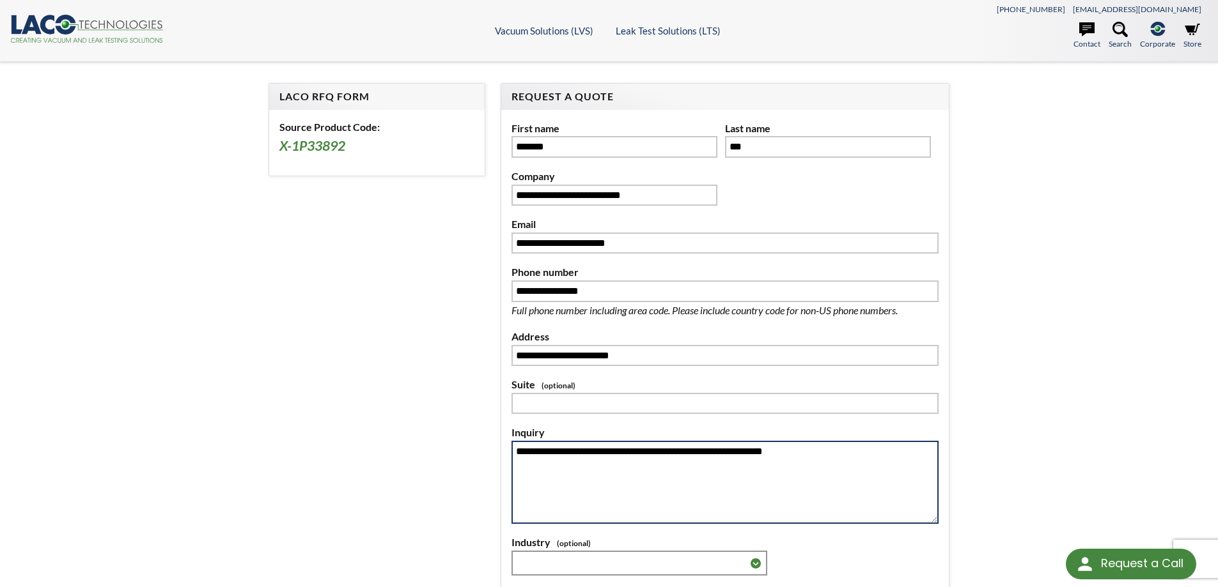
click at [842, 477] on textarea "**********" at bounding box center [724, 482] width 427 height 83
type textarea "**********"
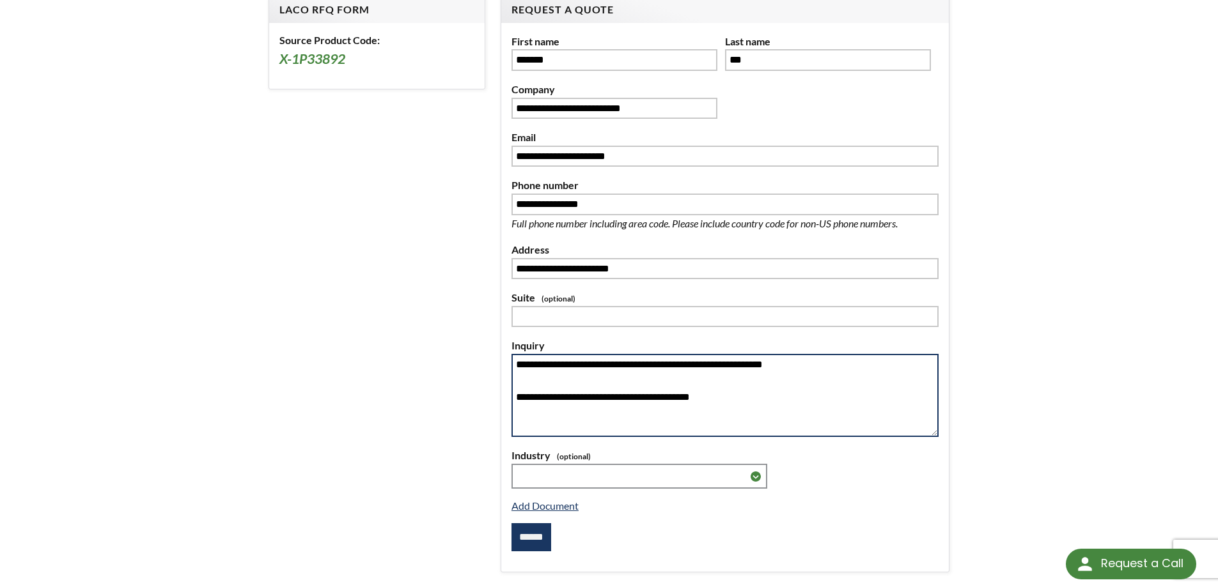
scroll to position [192, 0]
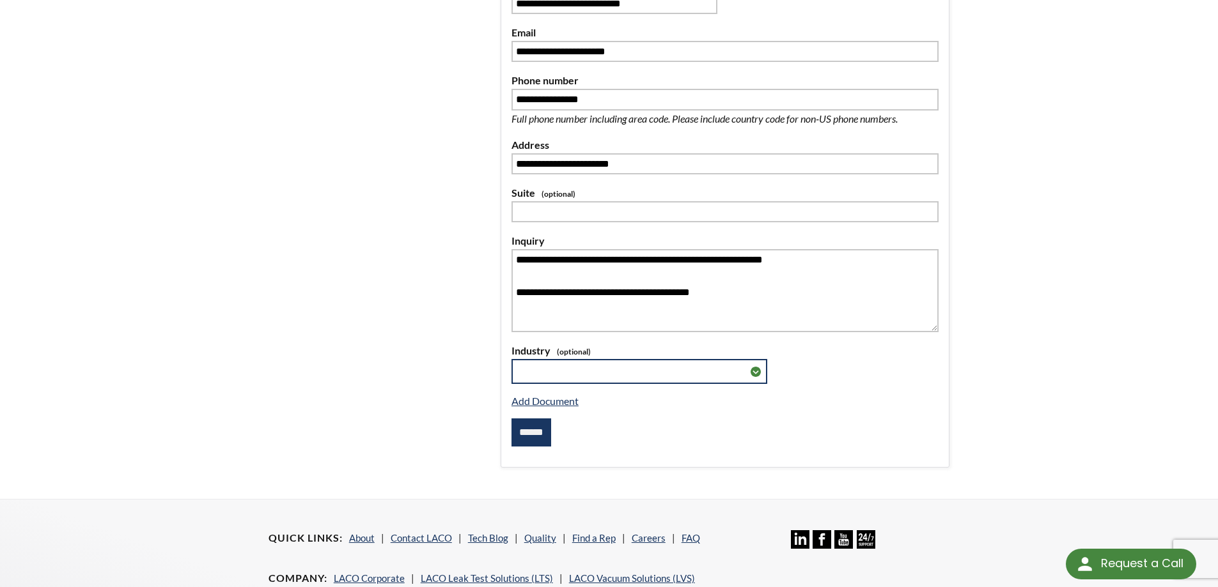
click at [655, 373] on select "**********" at bounding box center [639, 371] width 256 height 25
click at [685, 377] on select "**********" at bounding box center [639, 371] width 256 height 25
select select "******"
click at [511, 359] on select "**********" at bounding box center [639, 371] width 256 height 25
click at [834, 437] on div "******" at bounding box center [724, 433] width 427 height 28
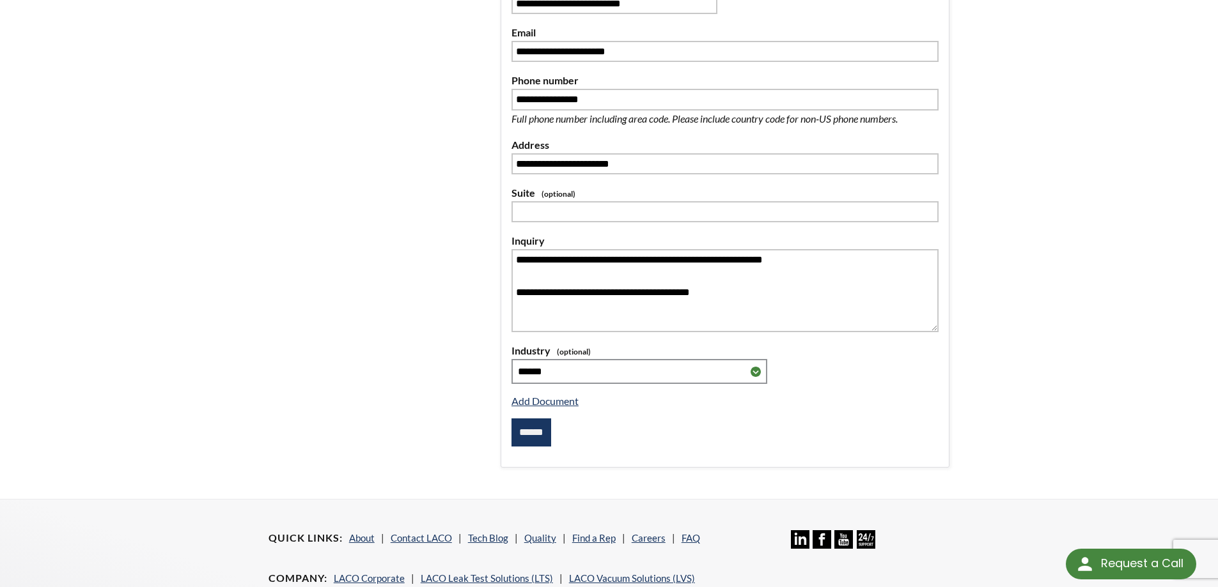
click at [548, 438] on input "******" at bounding box center [531, 433] width 40 height 28
type input "**********"
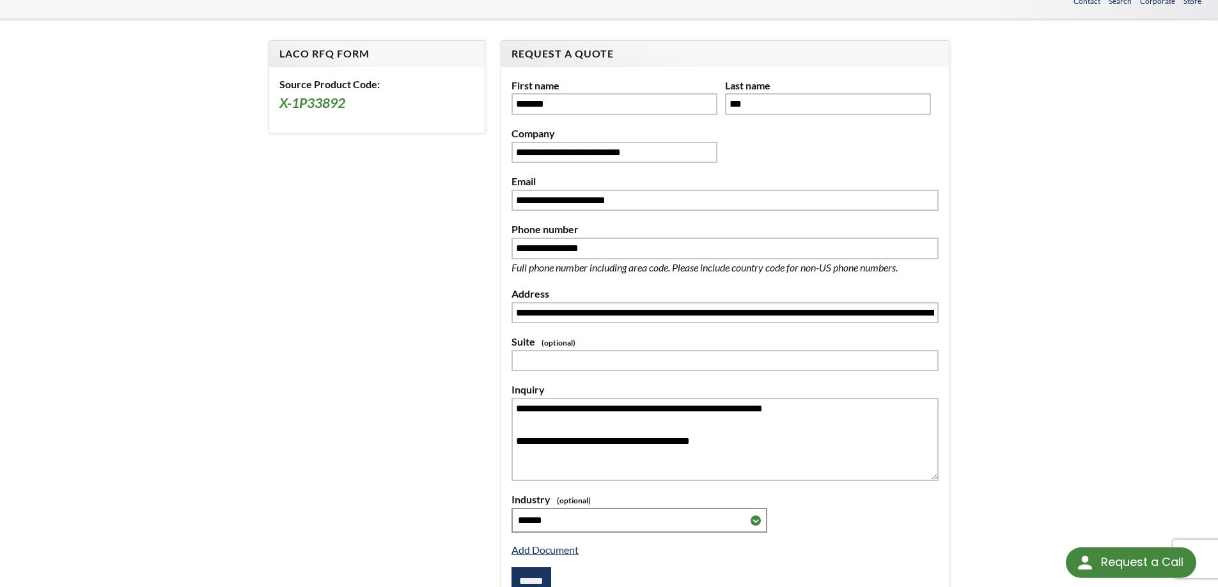
select select "언어 번역 위젯"
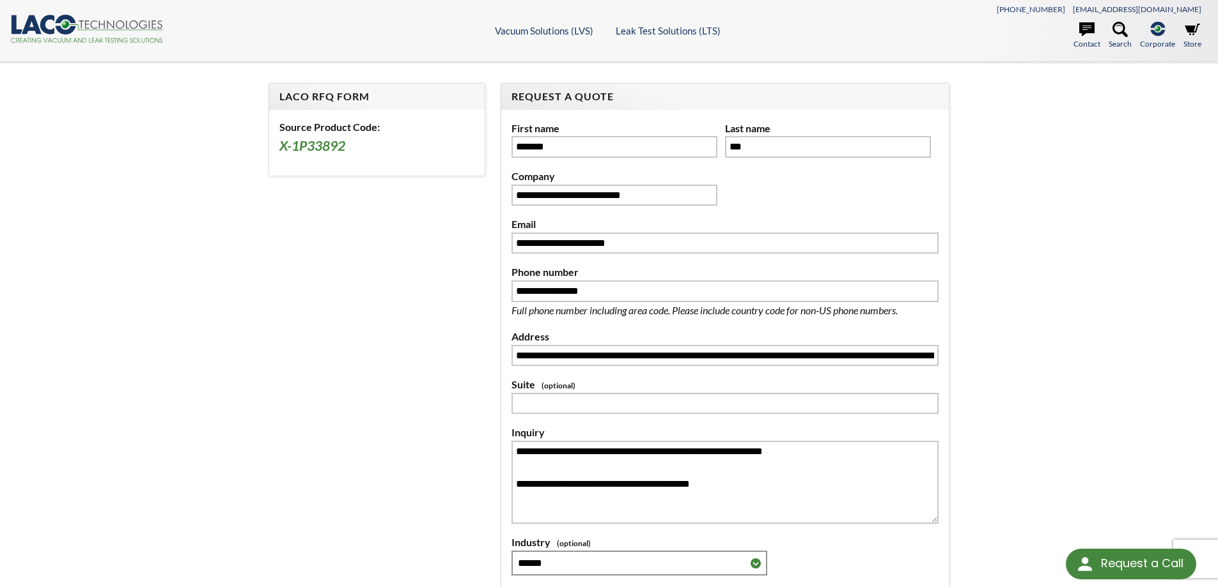
drag, startPoint x: 1060, startPoint y: 382, endPoint x: 1063, endPoint y: 249, distance: 133.6
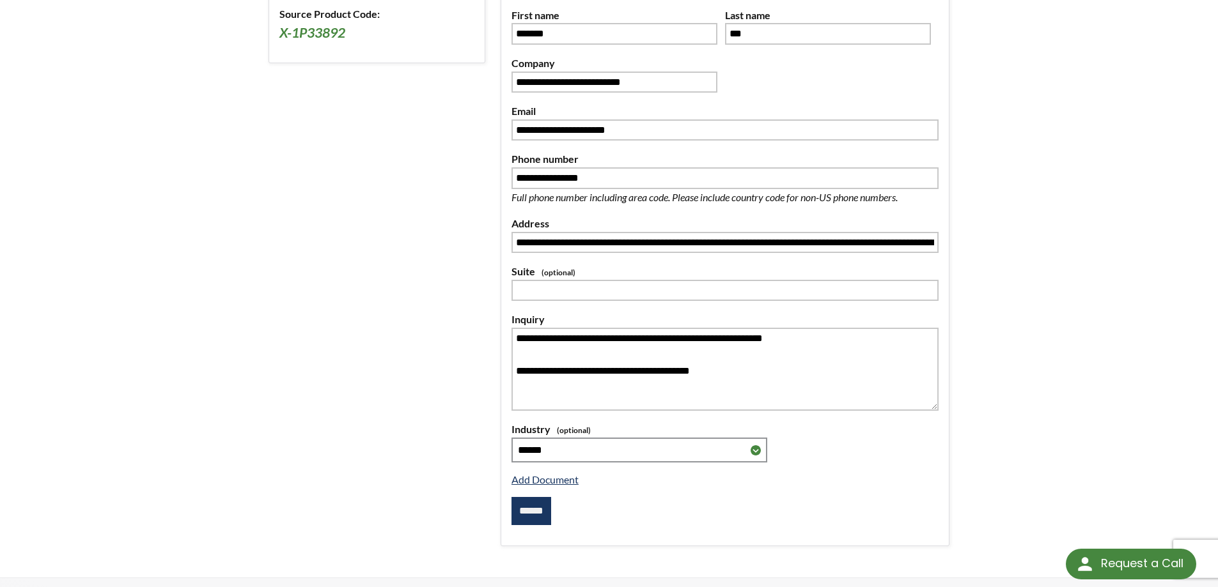
scroll to position [128, 0]
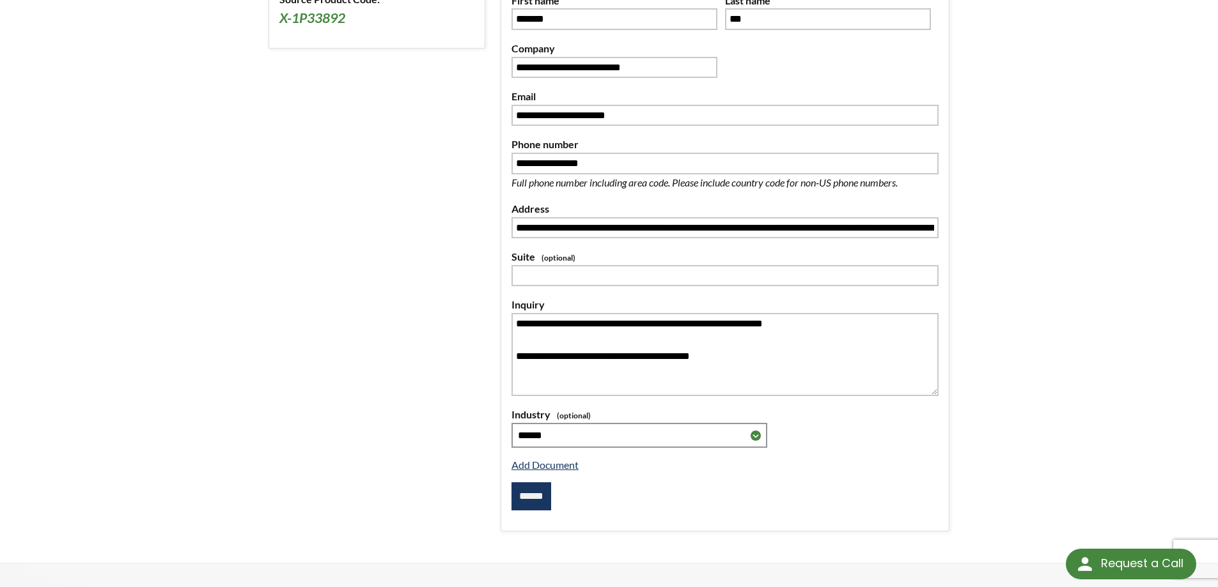
click at [551, 506] on input "******" at bounding box center [531, 497] width 40 height 28
type input "**********"
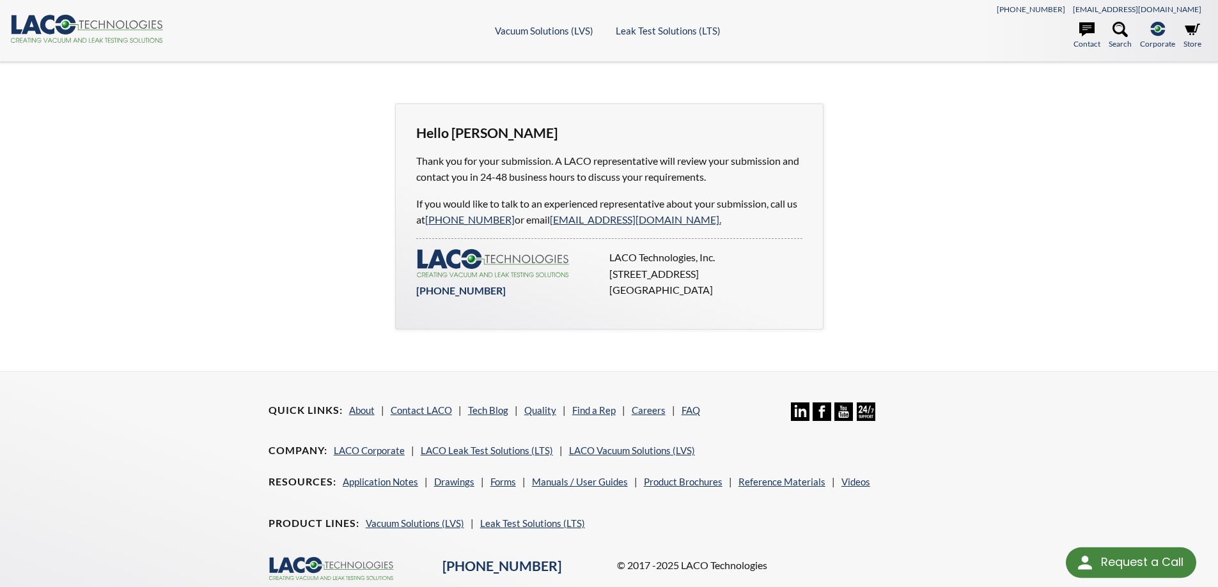
click at [1108, 254] on div "Hello [PERSON_NAME] Thank you for your submission. A LACO representative will r…" at bounding box center [609, 216] width 1218 height 309
drag, startPoint x: 1043, startPoint y: 245, endPoint x: 1073, endPoint y: 268, distance: 37.3
click at [1050, 251] on div "Hello [PERSON_NAME] Thank you for your submission. A LACO representative will r…" at bounding box center [609, 216] width 1218 height 309
click at [1076, 267] on div "Hello [PERSON_NAME] Thank you for your submission. A LACO representative will r…" at bounding box center [609, 216] width 1218 height 309
click at [206, 361] on div "Hello [PERSON_NAME] Thank you for your submission. A LACO representative will r…" at bounding box center [609, 216] width 1218 height 309
